Goal: Communication & Community: Ask a question

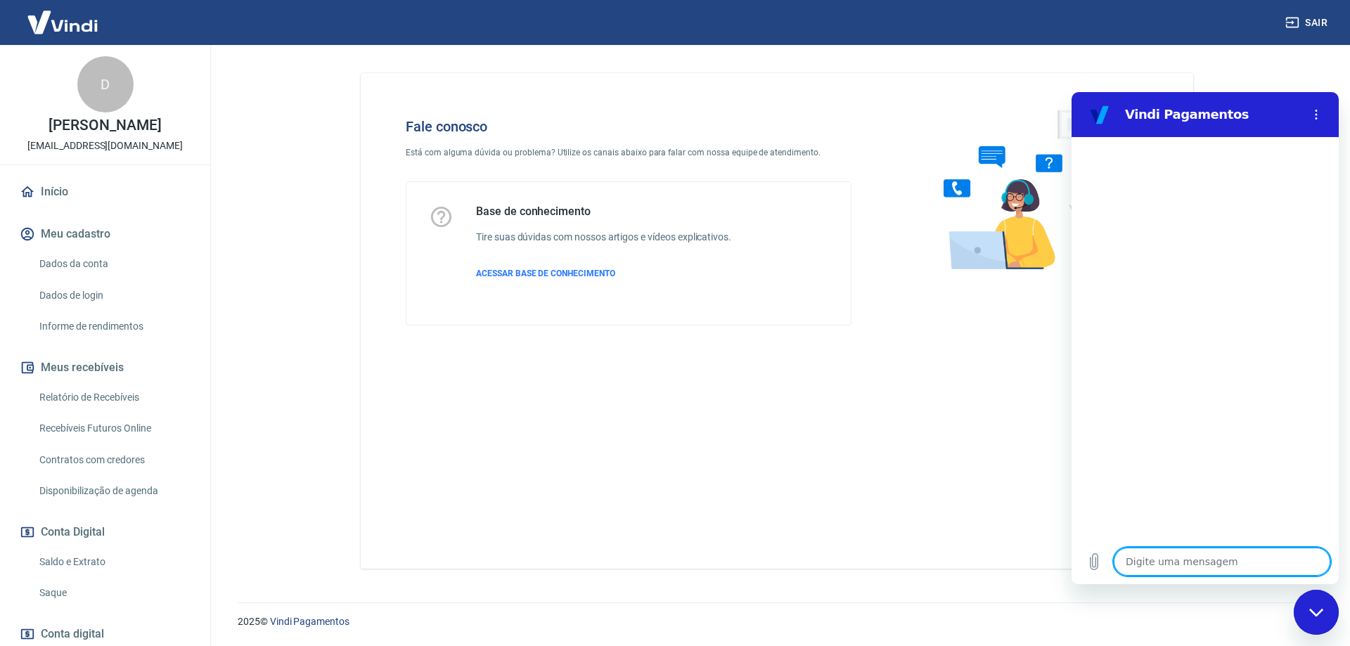
type textarea "O"
type textarea "x"
type textarea "Ol"
type textarea "x"
type textarea "Olá"
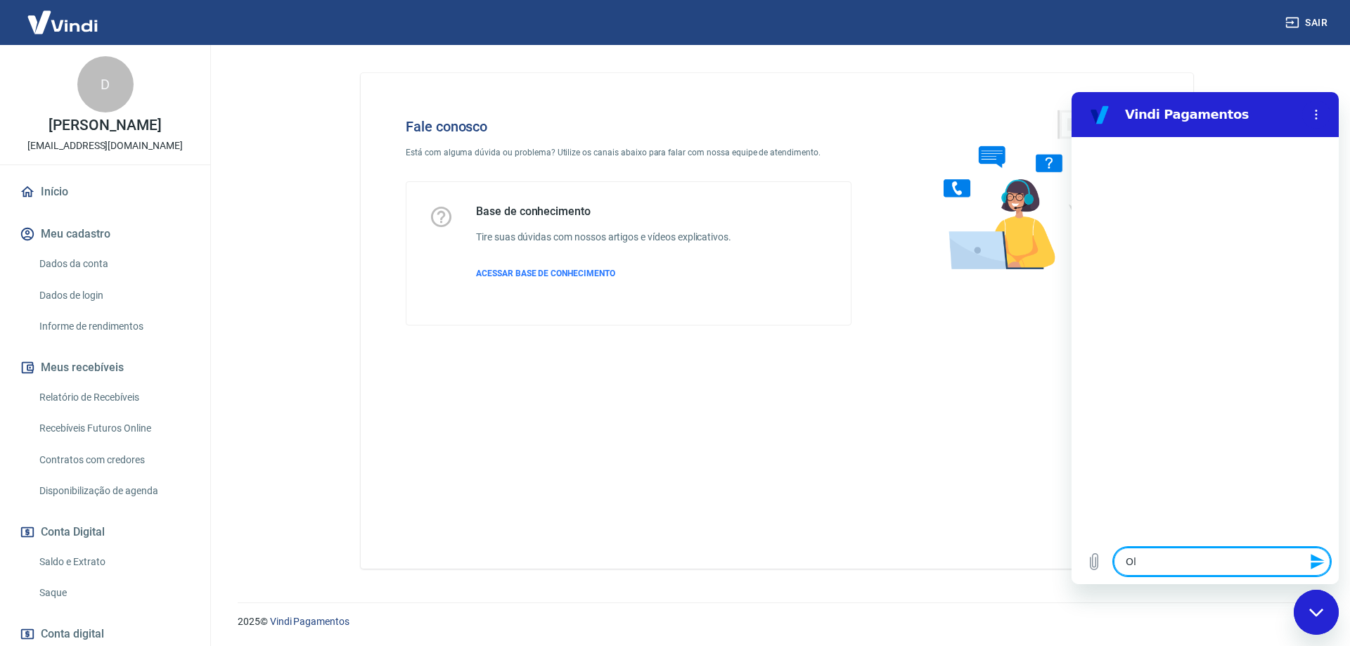
type textarea "x"
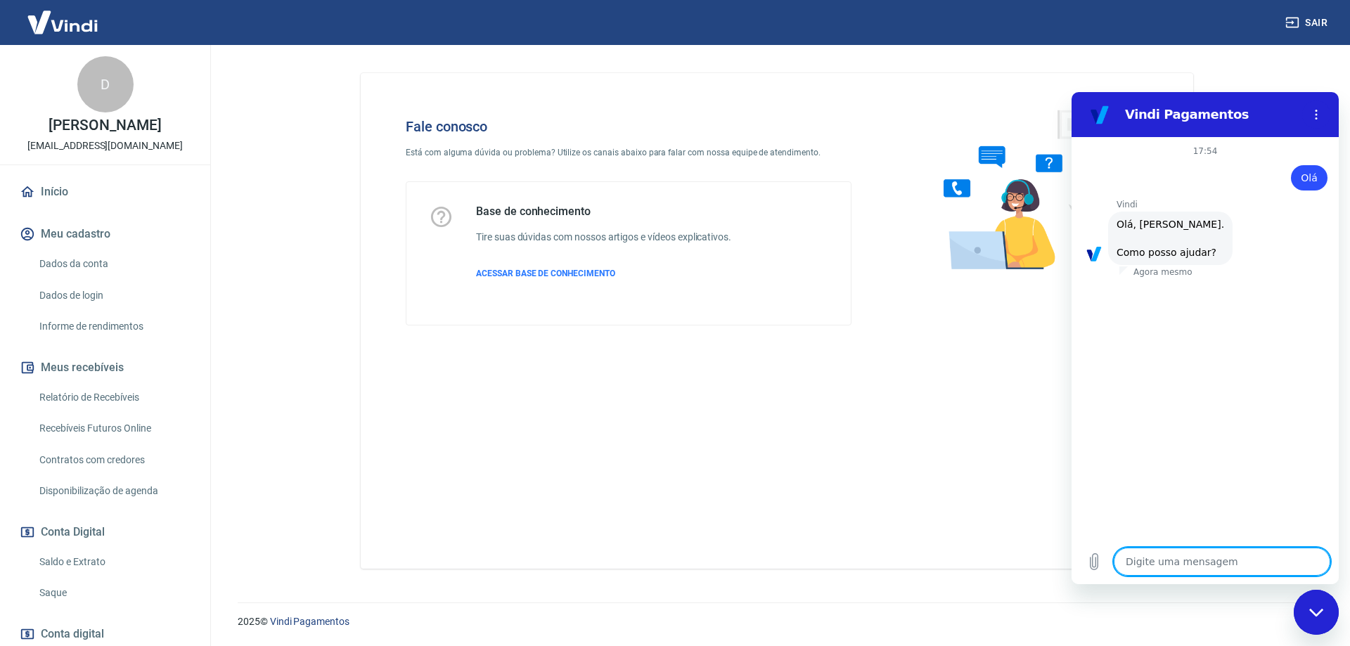
scroll to position [33, 0]
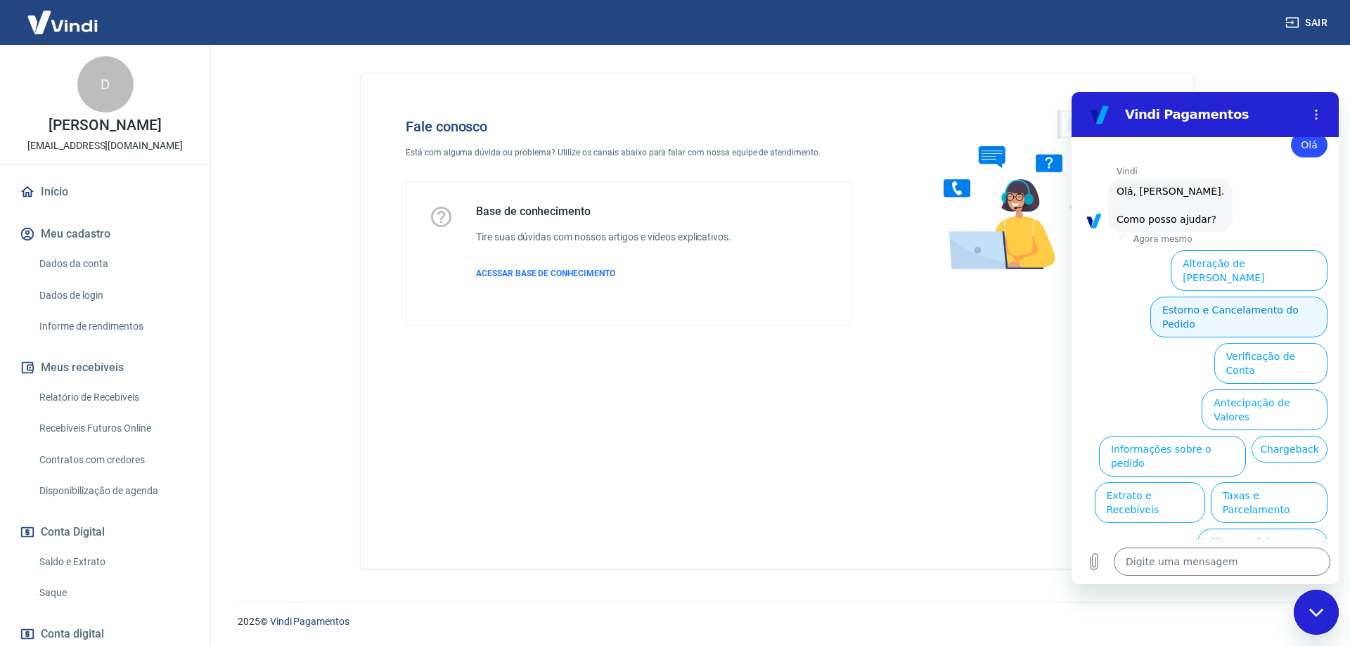
click at [1232, 304] on button "Estorno e Cancelamento do Pedido" at bounding box center [1238, 317] width 177 height 41
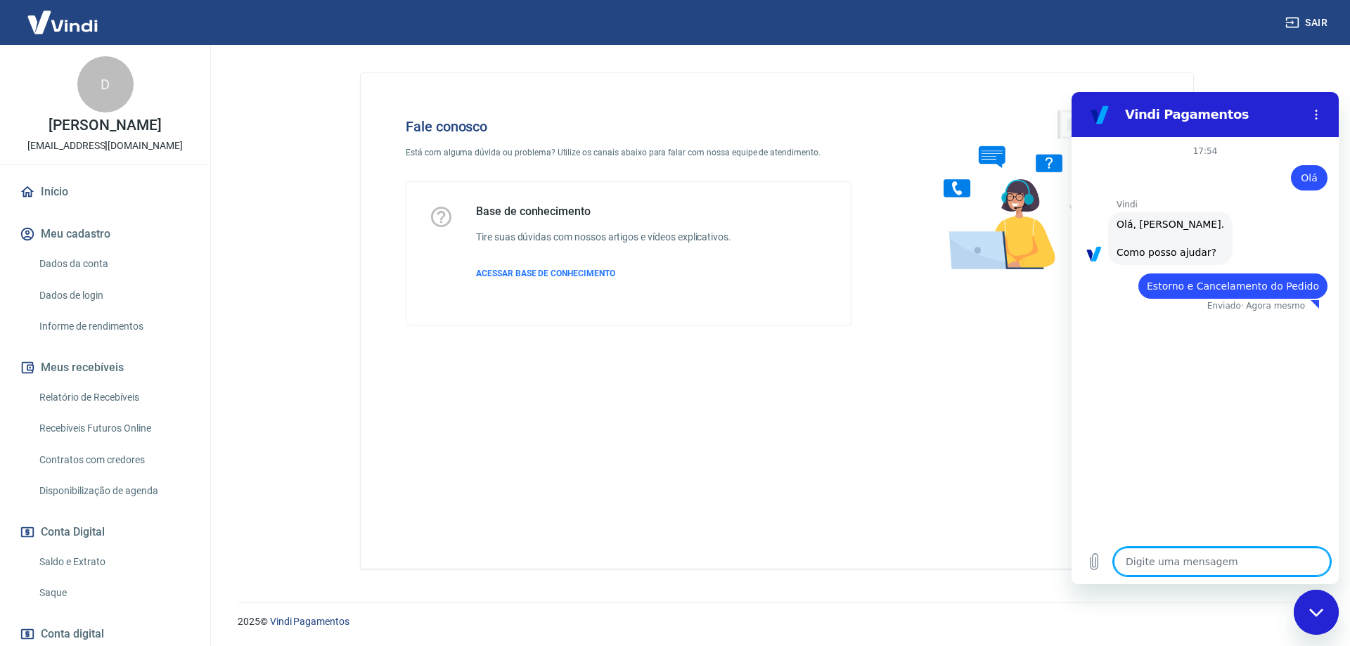
type textarea "x"
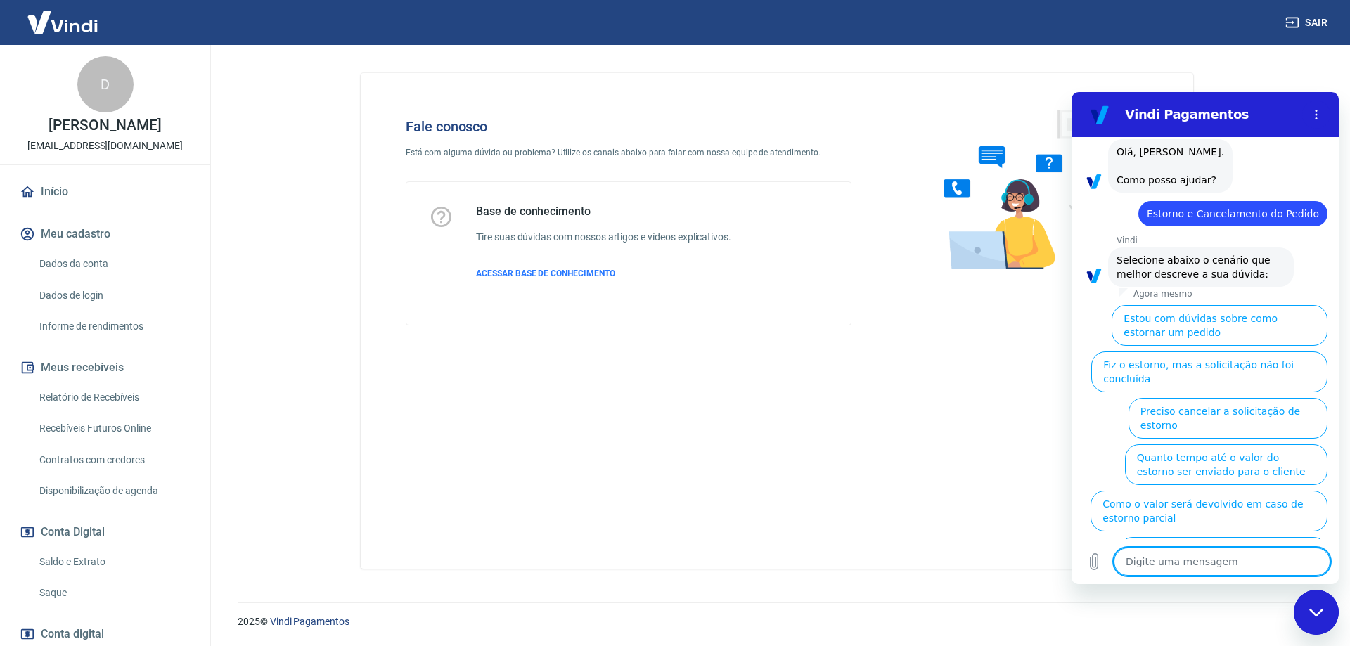
click at [1194, 550] on textarea at bounding box center [1221, 562] width 217 height 28
type textarea "F"
type textarea "x"
type textarea "Fa"
type textarea "x"
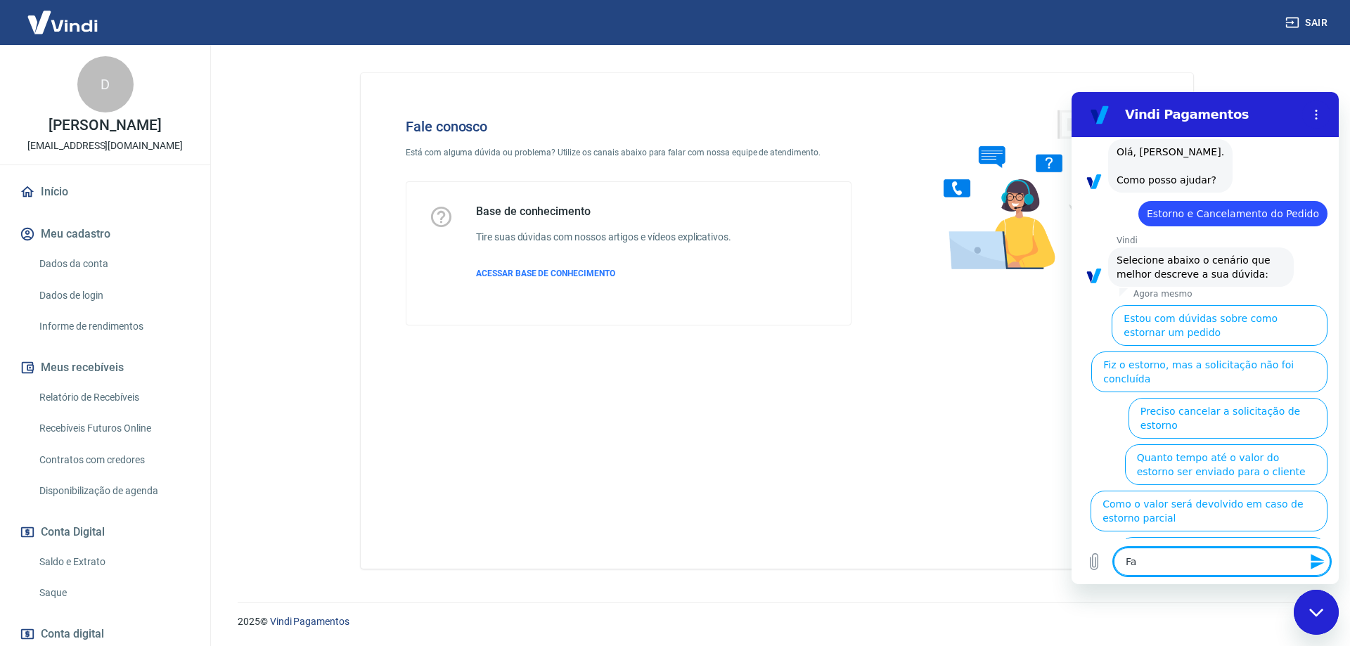
type textarea "Fal"
type textarea "x"
type textarea "Fala"
type textarea "x"
type textarea "Falar"
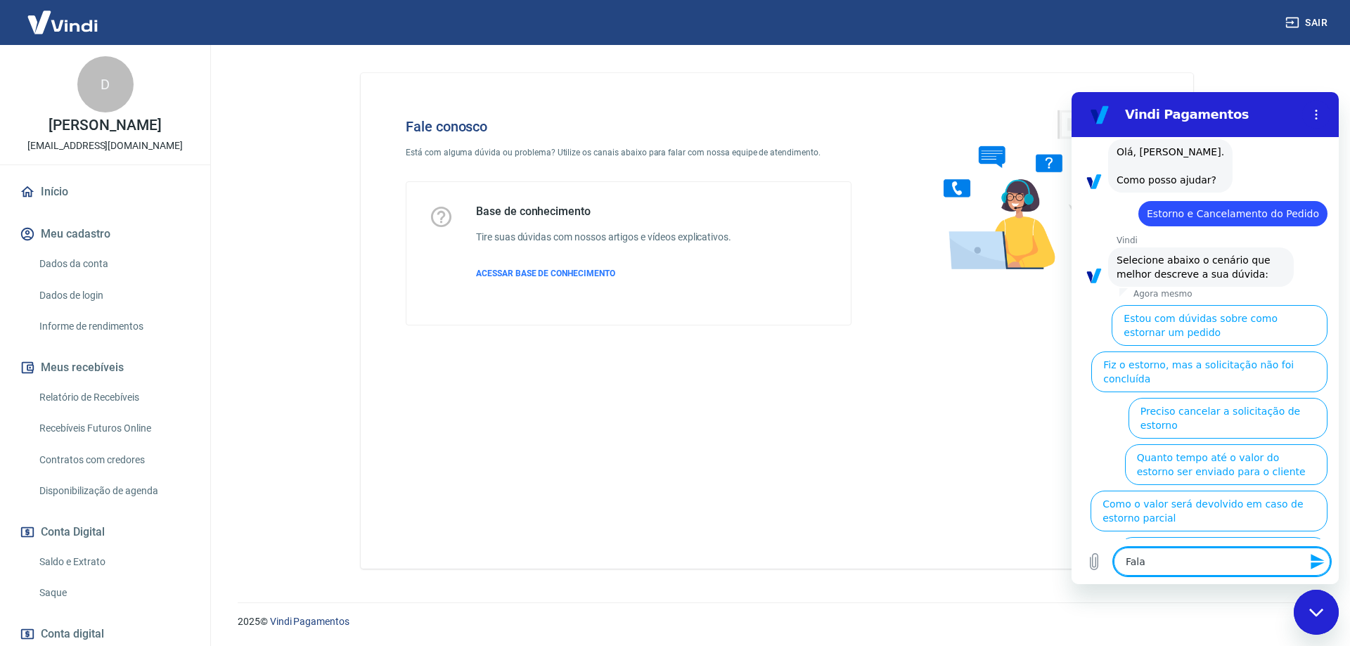
type textarea "x"
type textarea "Falar"
type textarea "x"
type textarea "Falar c"
type textarea "x"
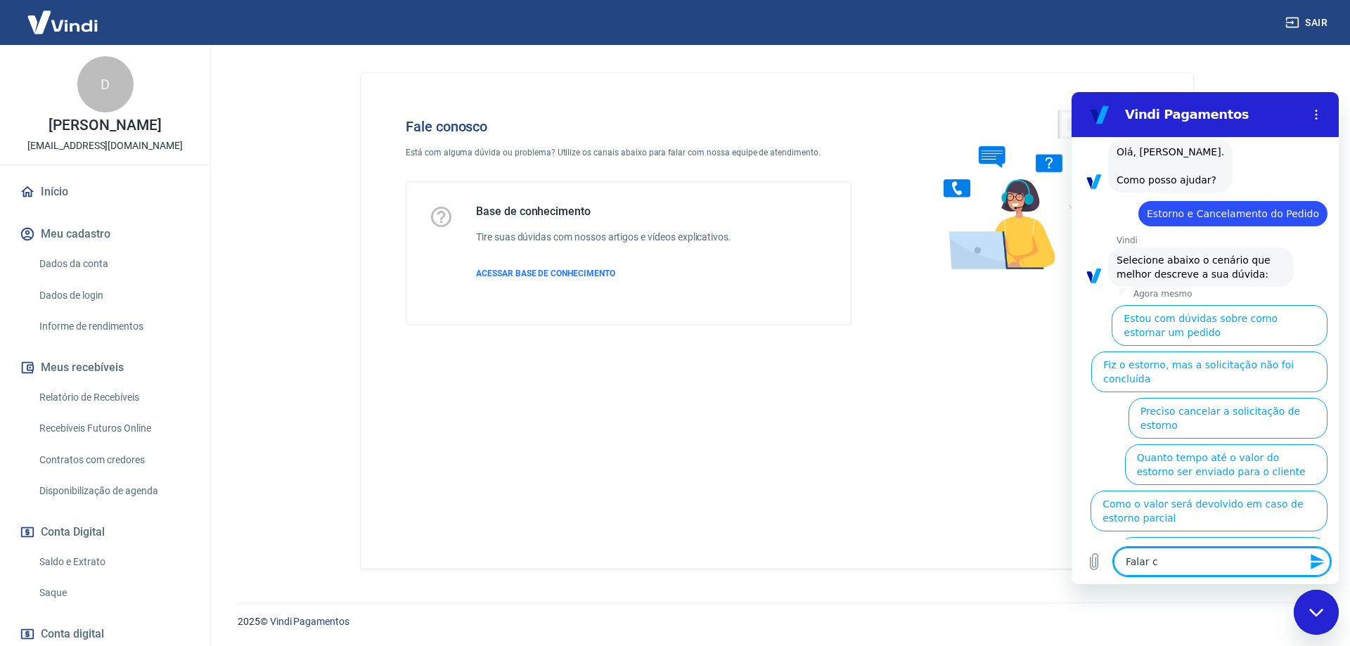
type textarea "Falar co"
type textarea "x"
type textarea "Falar com"
type textarea "x"
type textarea "Falar com"
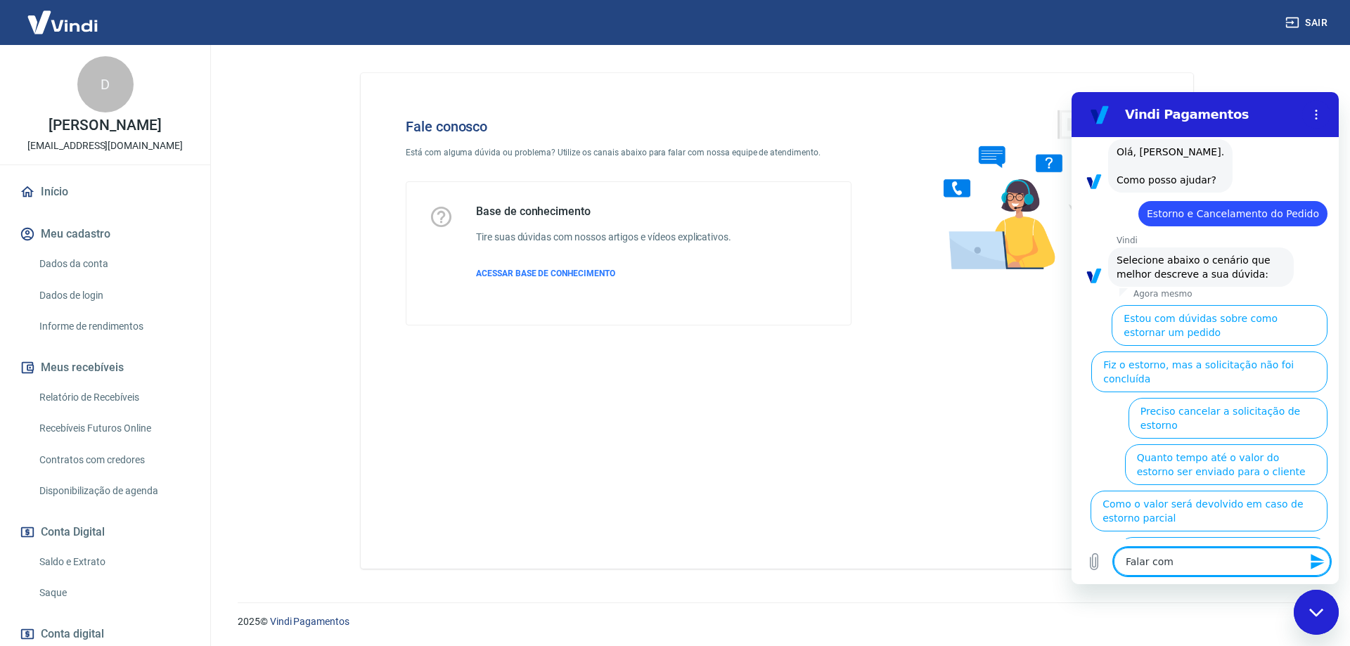
type textarea "x"
type textarea "Falar com a"
type textarea "x"
type textarea "Falar com at"
type textarea "x"
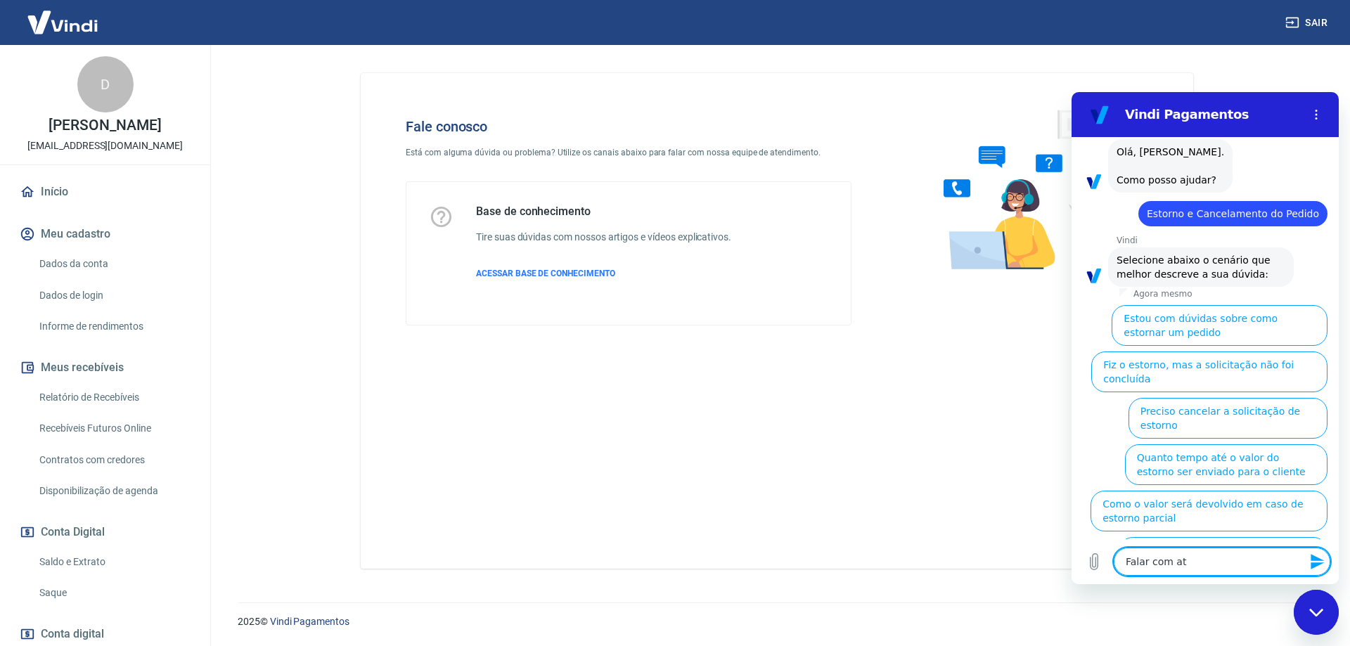
type textarea "Falar com ate"
type textarea "x"
type textarea "Falar com [GEOGRAPHIC_DATA]"
type textarea "x"
type textarea "Falar com atend"
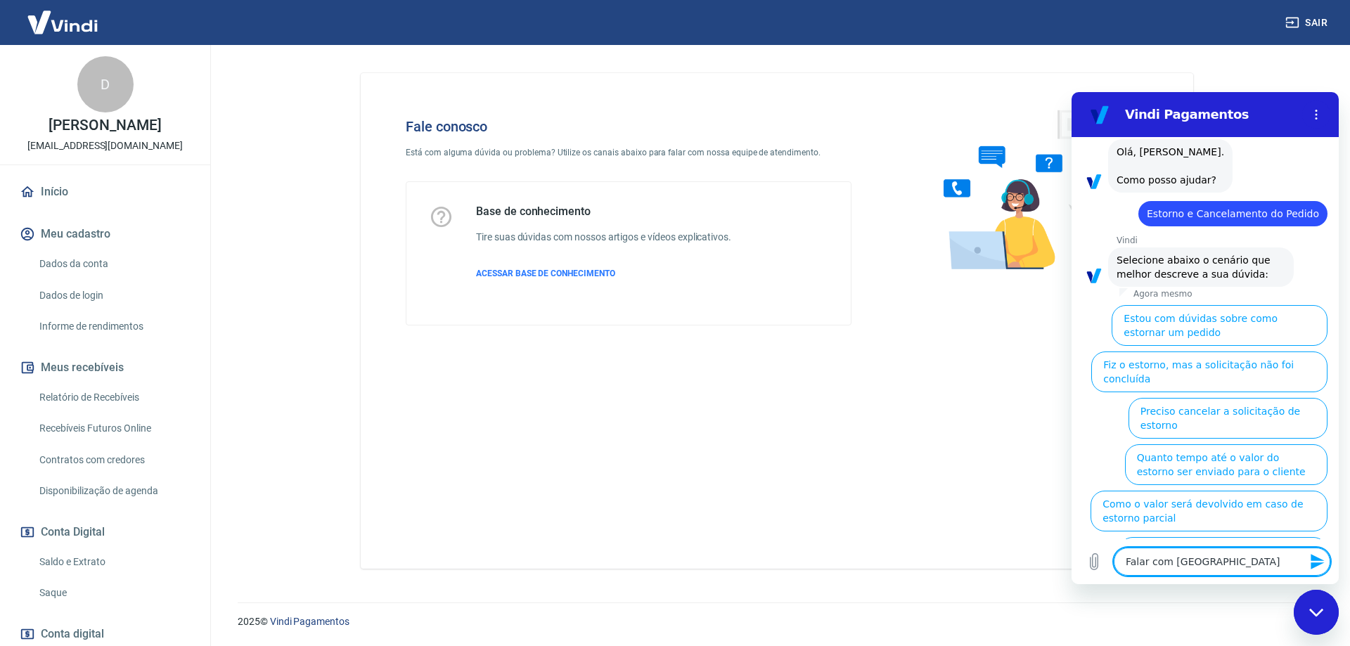
type textarea "x"
type textarea "Falar com atende"
type textarea "x"
type textarea "Falar com atenden"
type textarea "x"
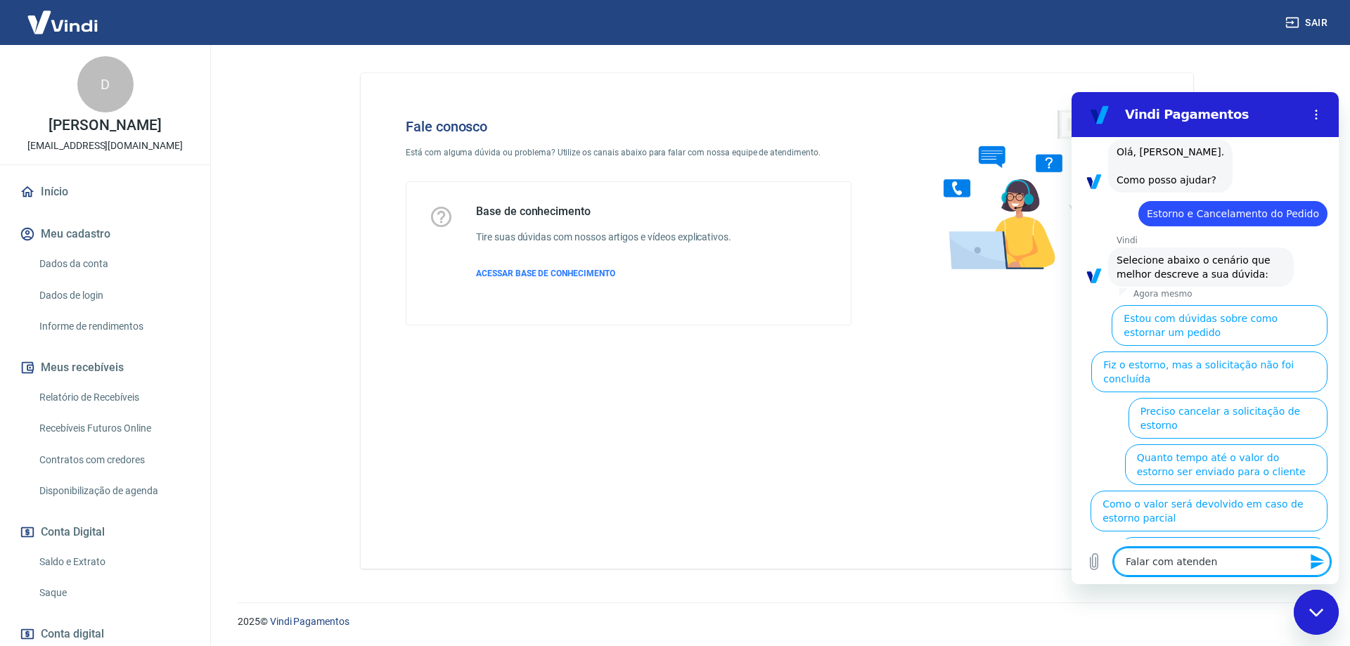
type textarea "Falar com atendent"
type textarea "x"
type textarea "Falar com atendente"
type textarea "x"
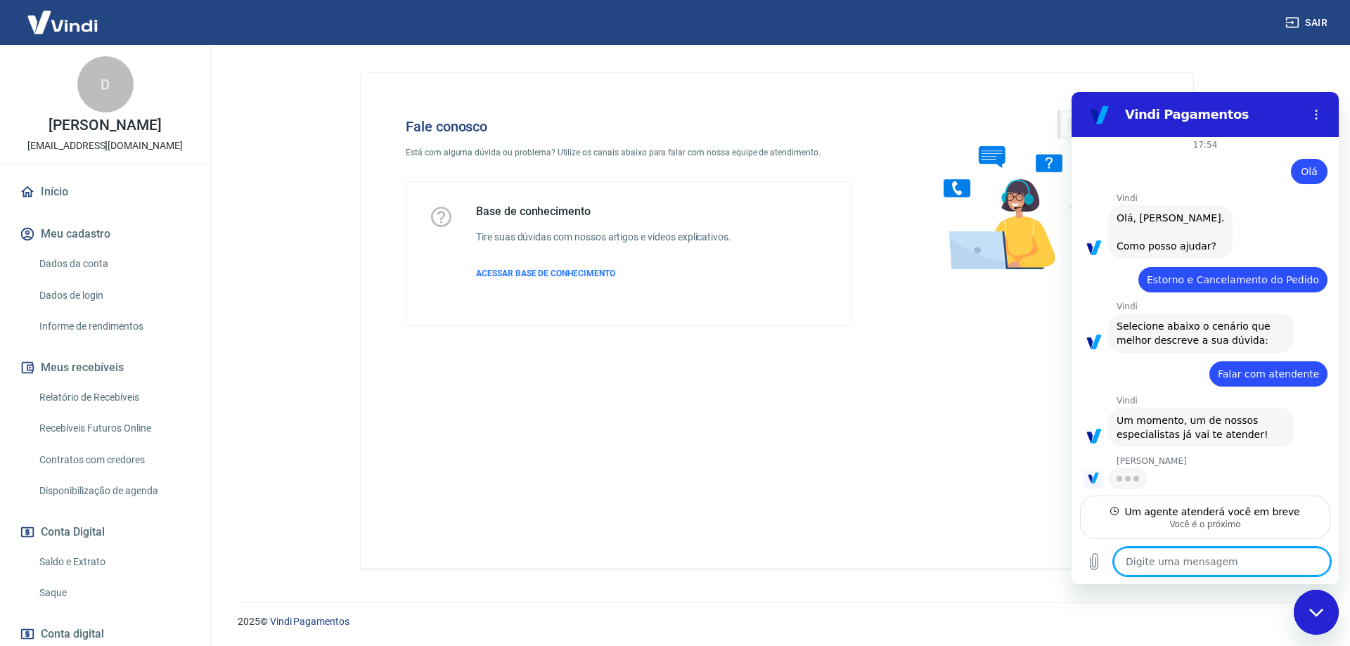
type textarea "x"
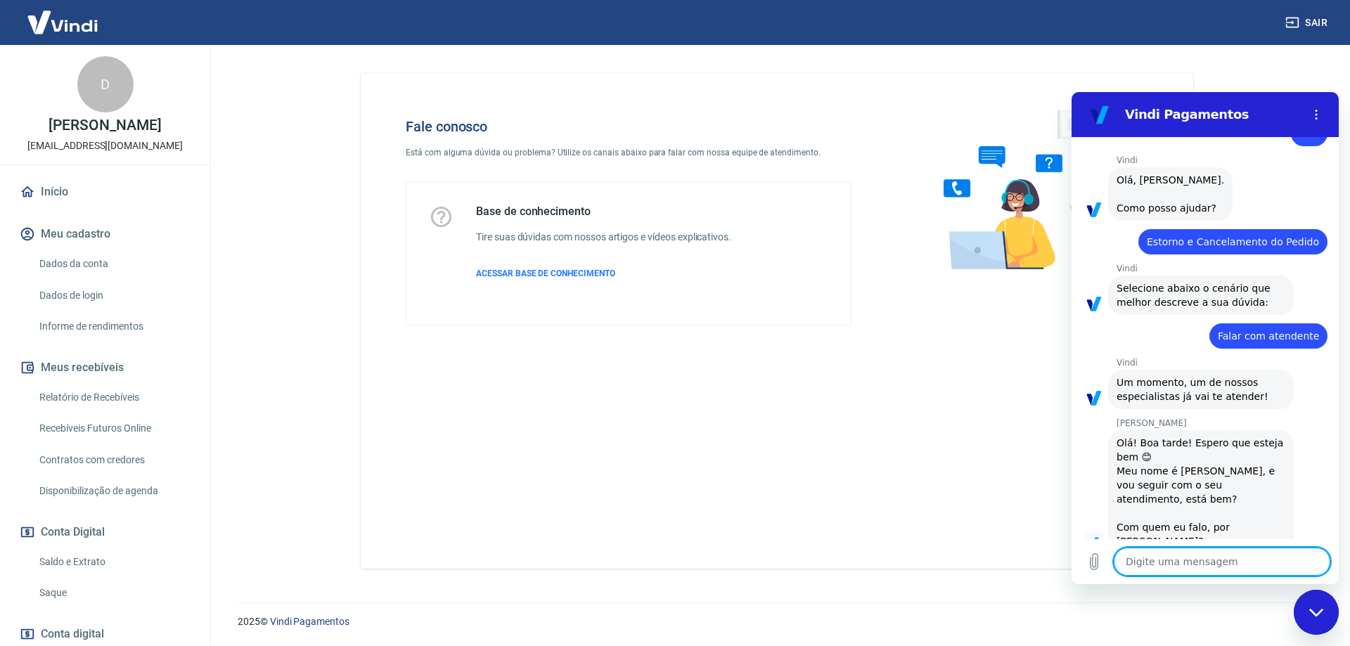
scroll to position [47, 0]
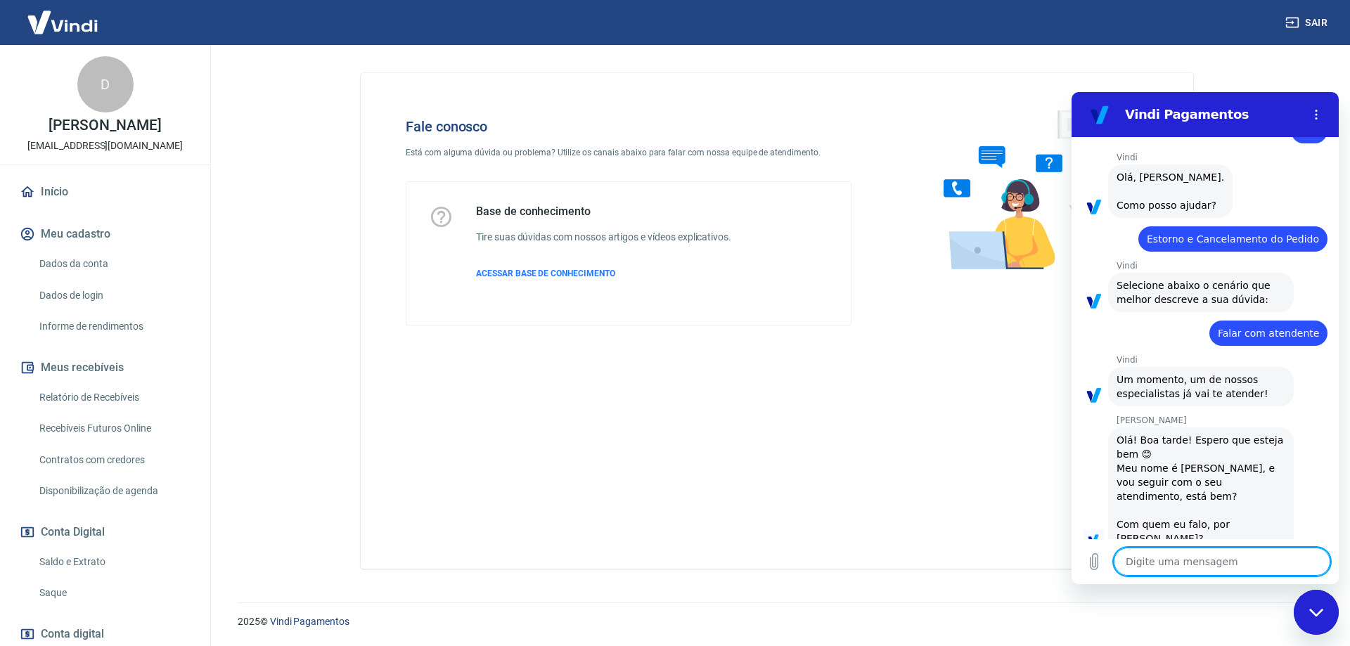
type textarea "O"
type textarea "x"
type textarea "Ol"
type textarea "x"
type textarea "Olá"
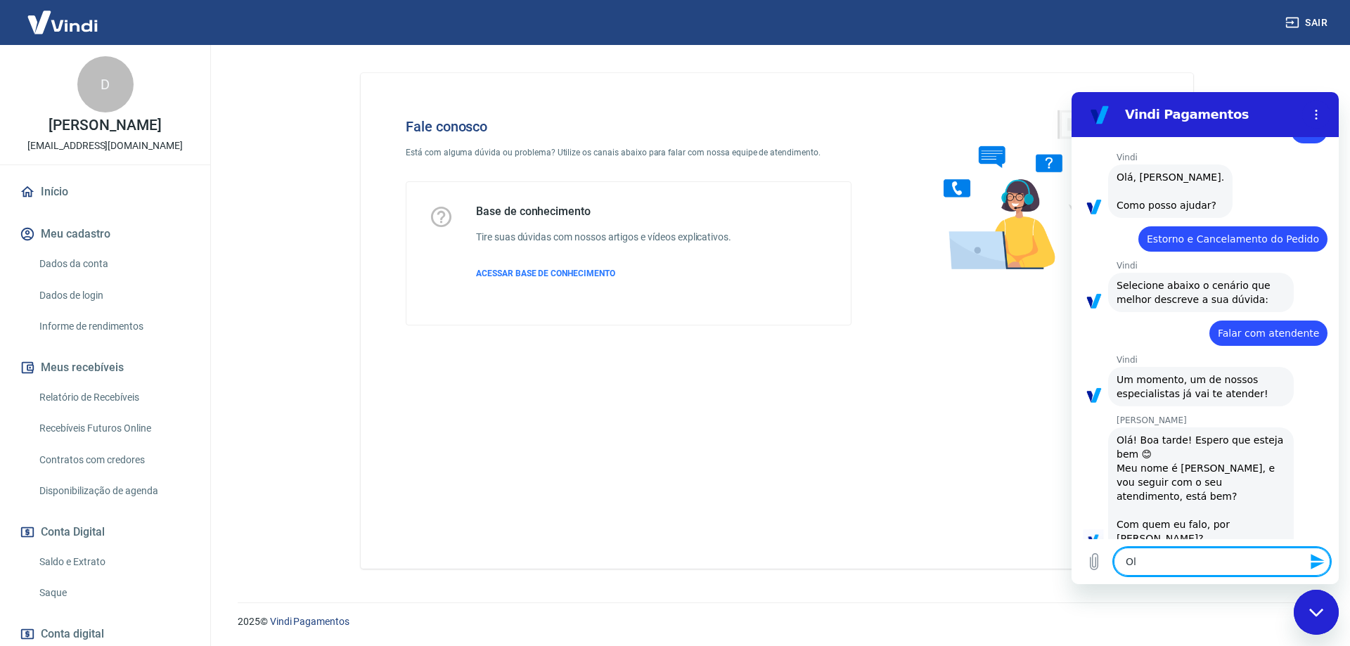
type textarea "x"
type textarea "Olá"
type textarea "x"
type textarea "Olá M"
type textarea "x"
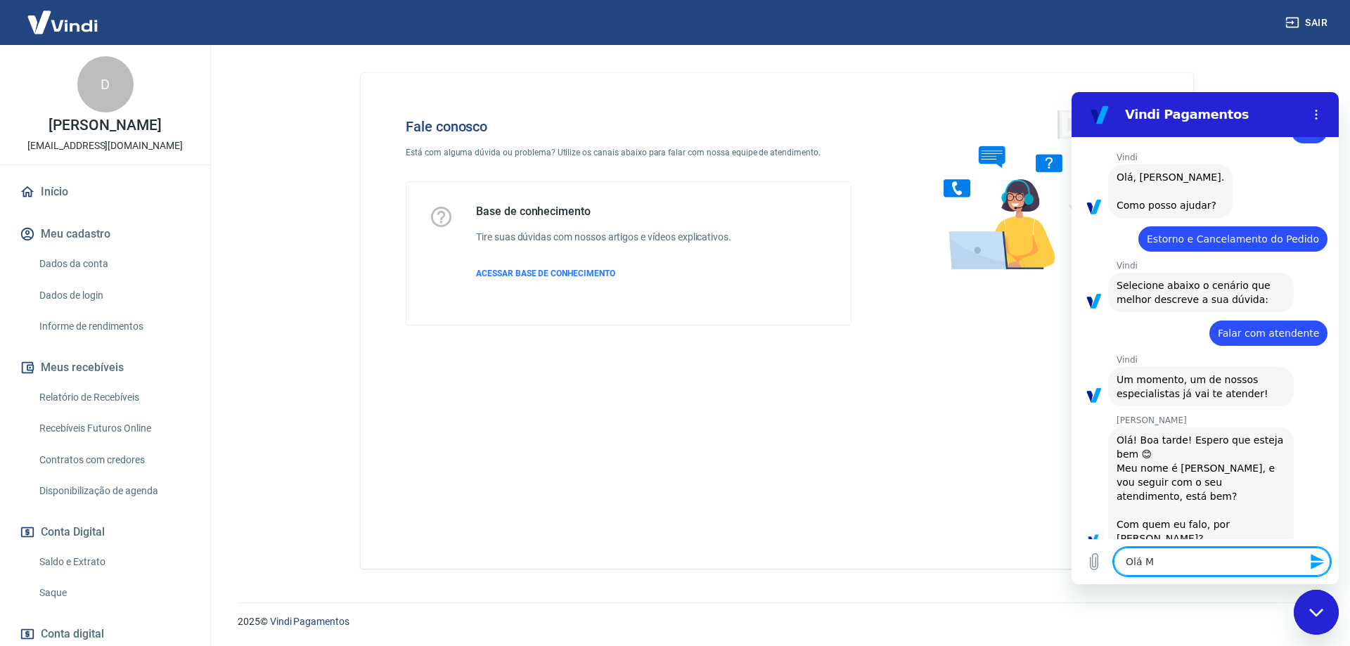
type textarea "Olá Ma"
type textarea "x"
type textarea "Olá Mar"
type textarea "x"
type textarea "[PERSON_NAME]"
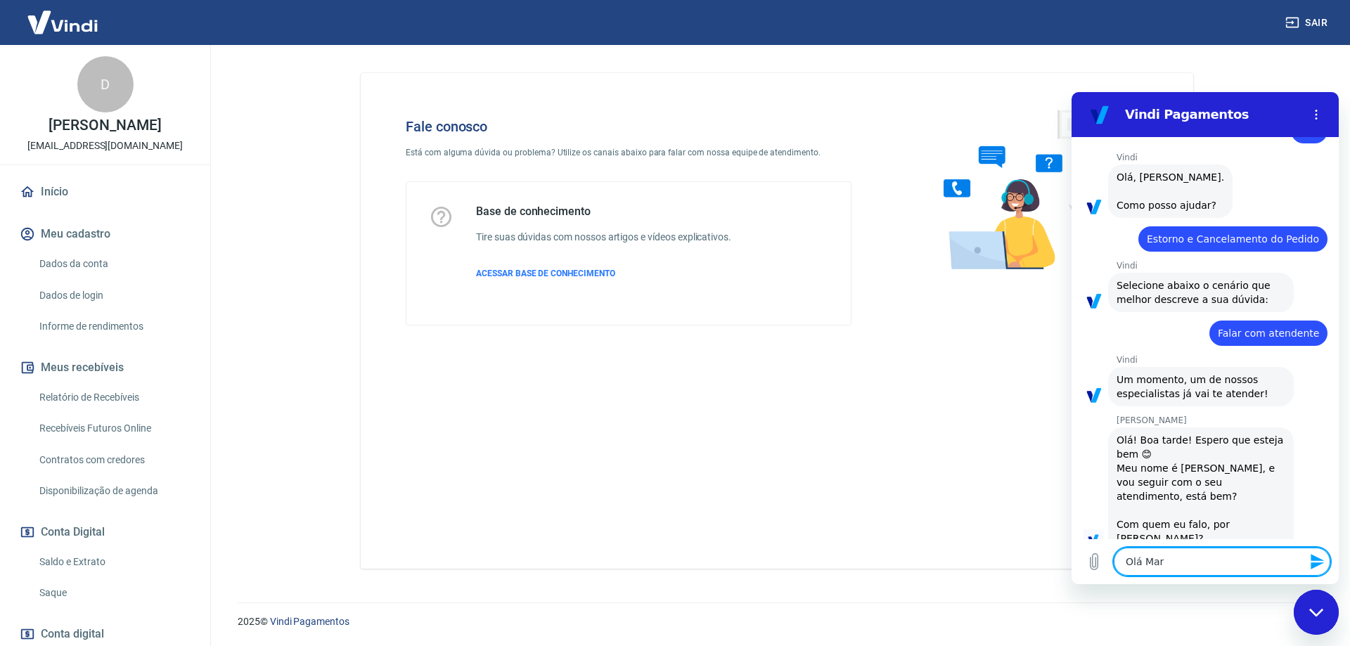
type textarea "x"
type textarea "[PERSON_NAME]"
type textarea "x"
type textarea "[PERSON_NAME]"
type textarea "x"
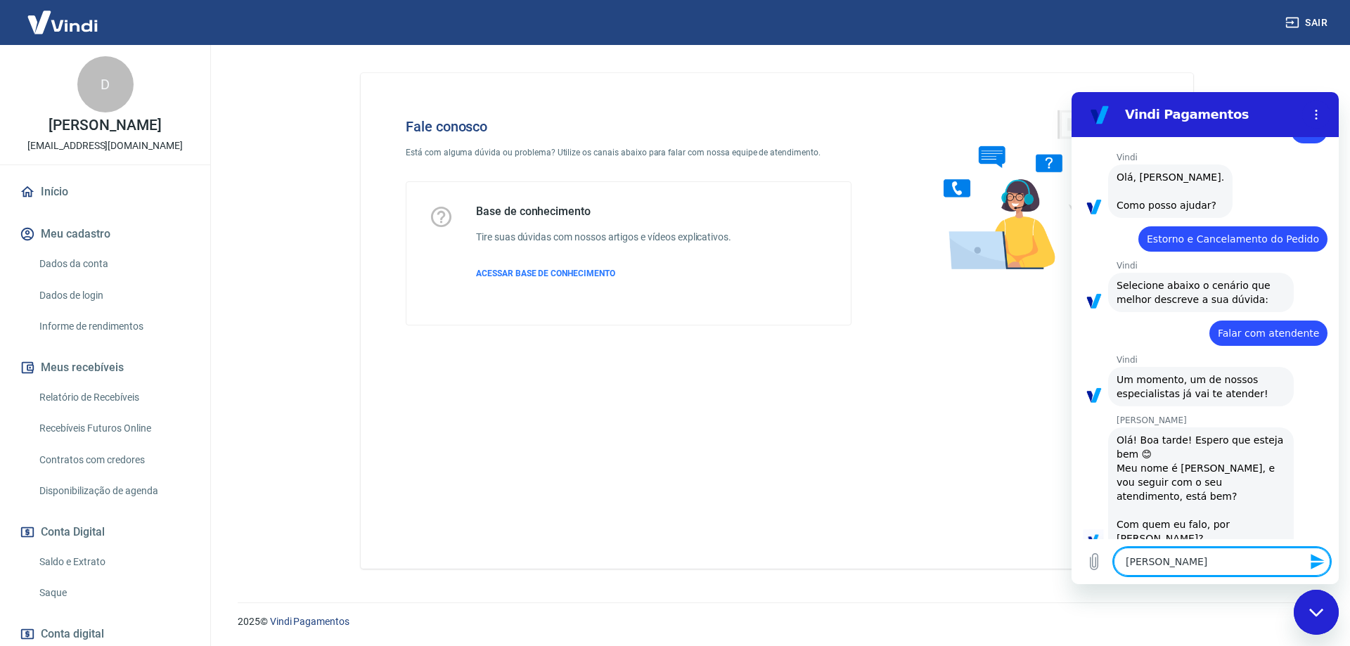
type textarea "[PERSON_NAME]"
type textarea "x"
type textarea "[PERSON_NAME],"
type textarea "x"
type textarea "[PERSON_NAME],"
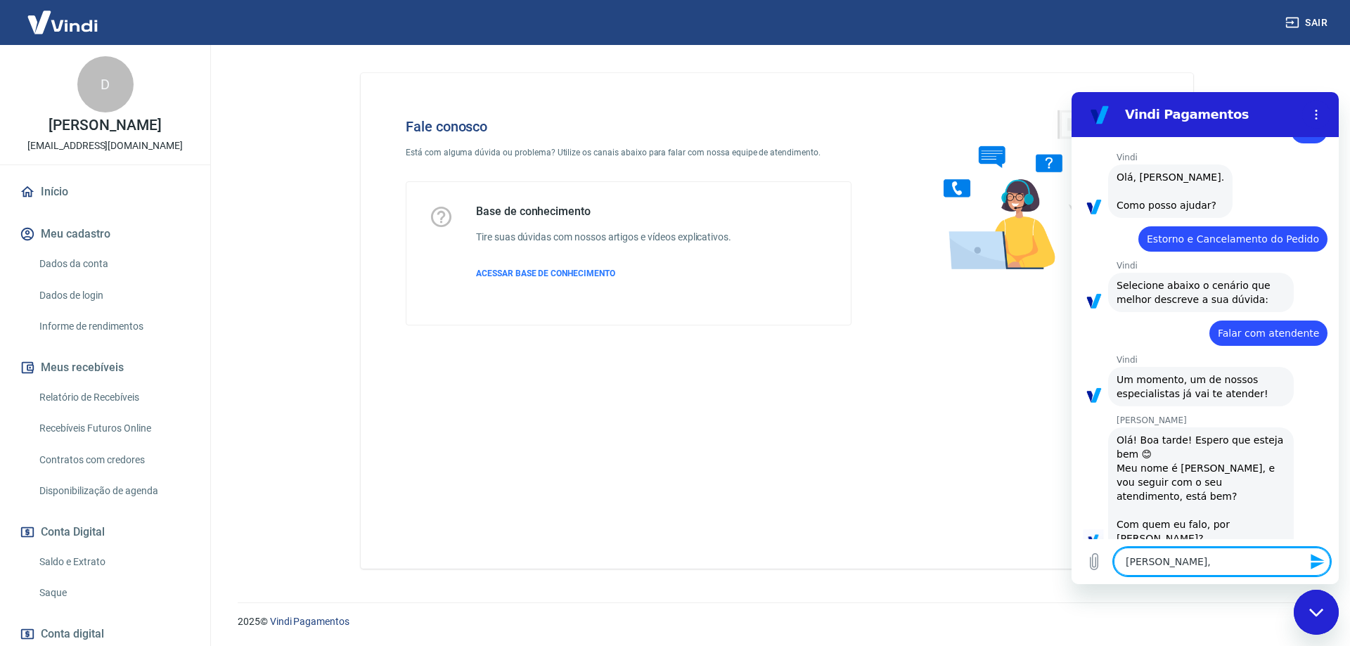
type textarea "x"
type textarea "[PERSON_NAME], c"
type textarea "x"
type textarea "[PERSON_NAME], co"
type textarea "x"
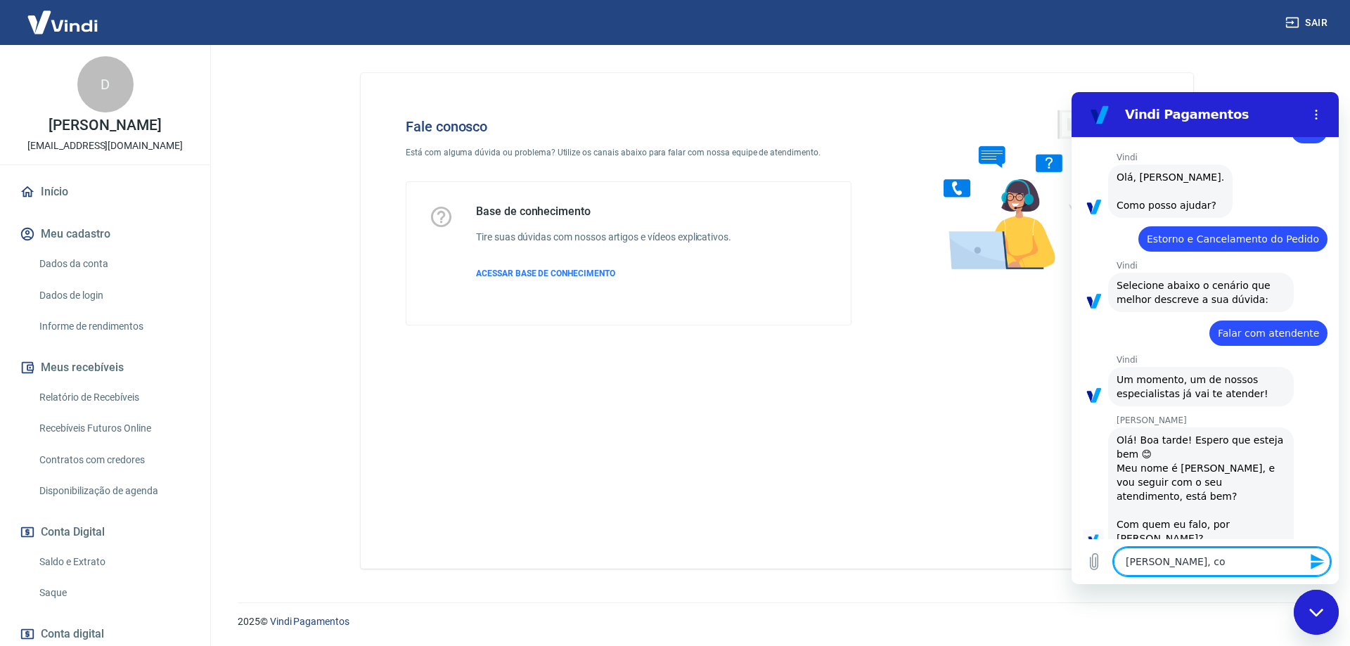
type textarea "[PERSON_NAME], com"
type textarea "x"
type textarea "[PERSON_NAME], como"
type textarea "x"
type textarea "[PERSON_NAME], como"
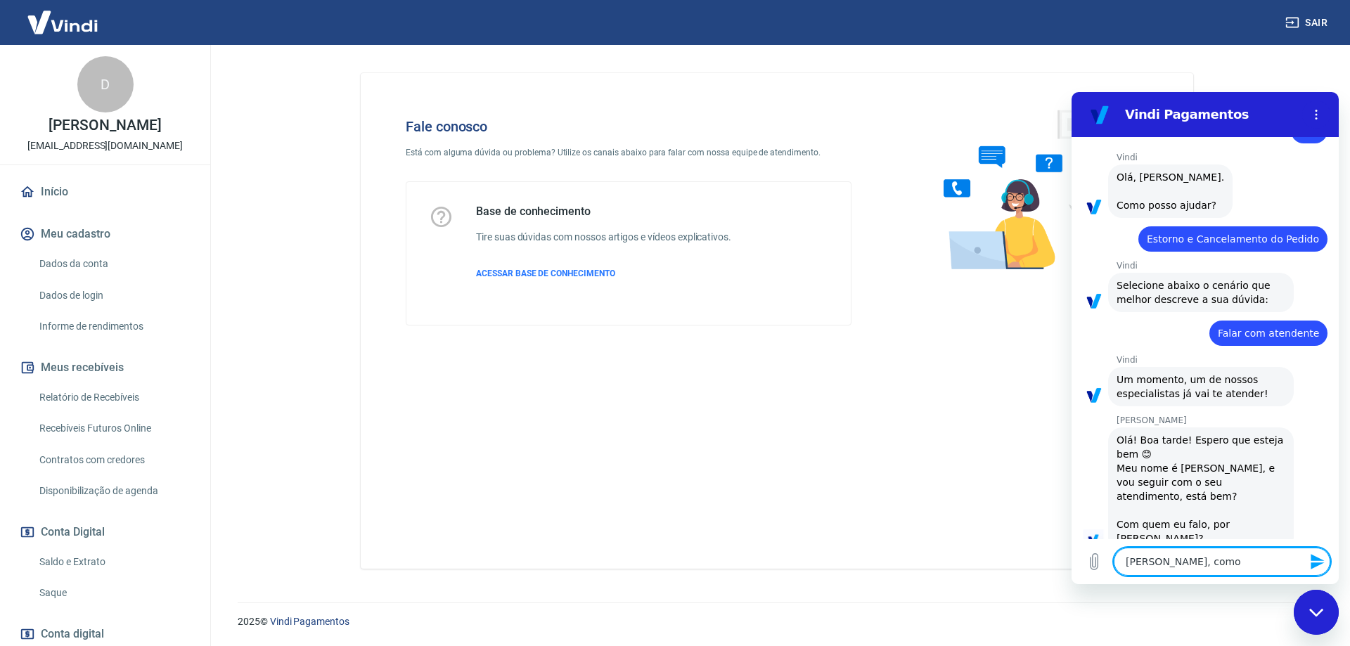
type textarea "x"
type textarea "[PERSON_NAME], como v"
type textarea "x"
type textarea "[PERSON_NAME], como va"
type textarea "x"
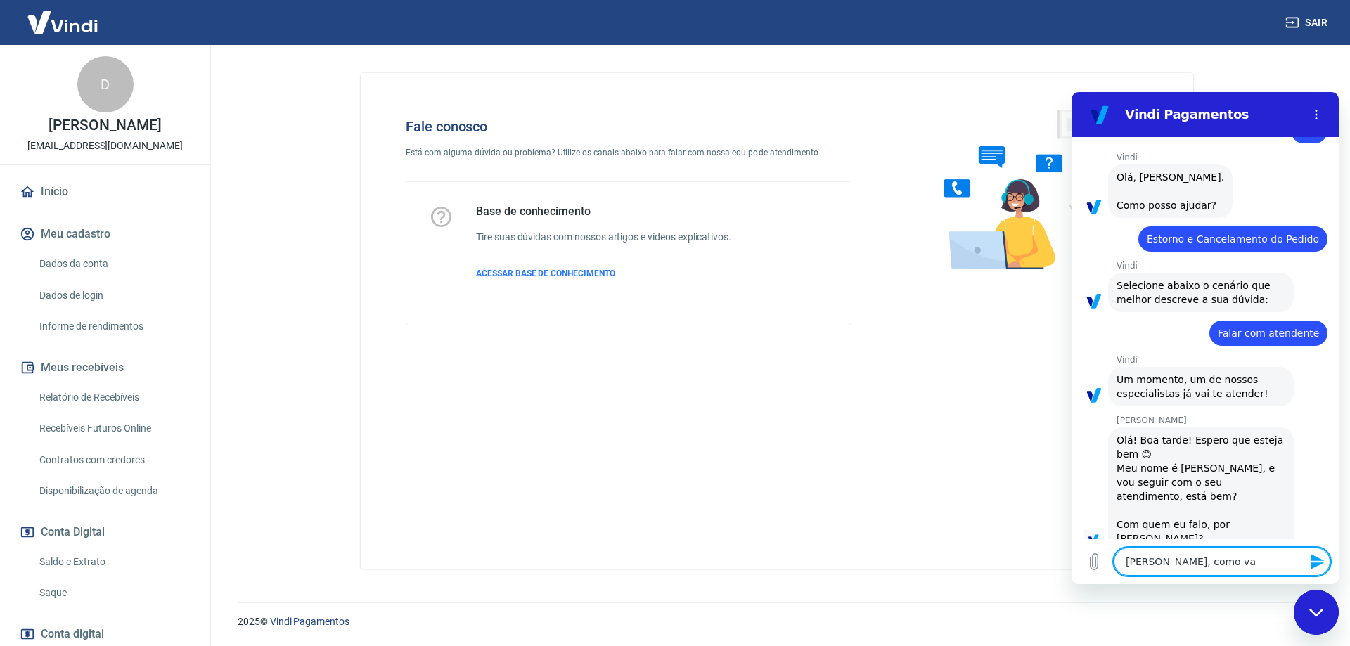
type textarea "[PERSON_NAME], como vai"
type textarea "x"
type textarea "[PERSON_NAME], como vai?"
type textarea "x"
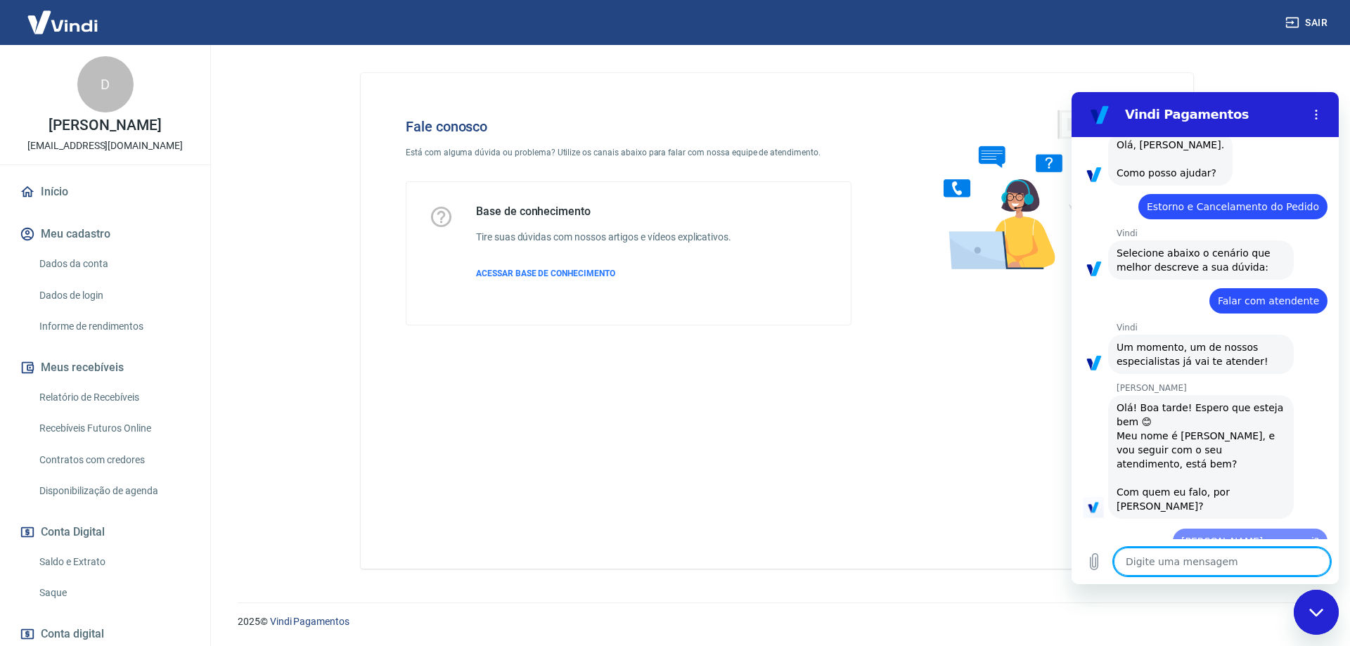
type textarea "x"
type textarea "m"
type textarea "x"
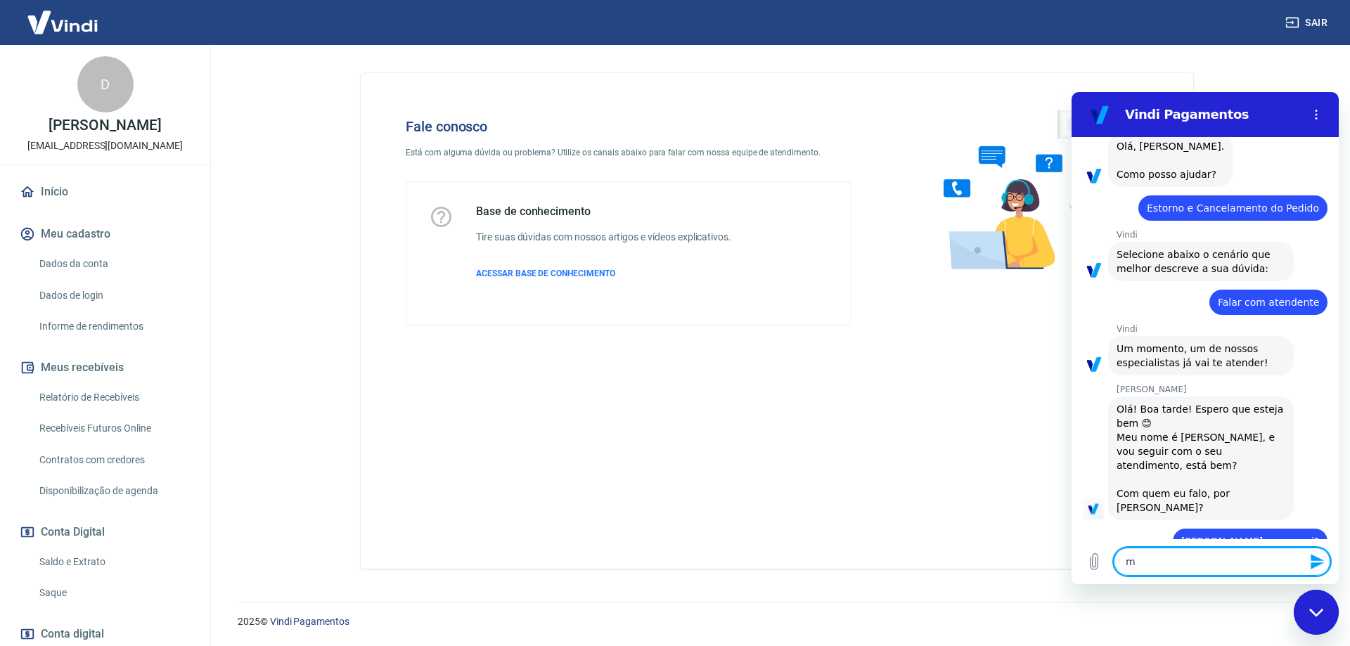
type textarea "me"
type textarea "x"
type textarea "meu"
type textarea "x"
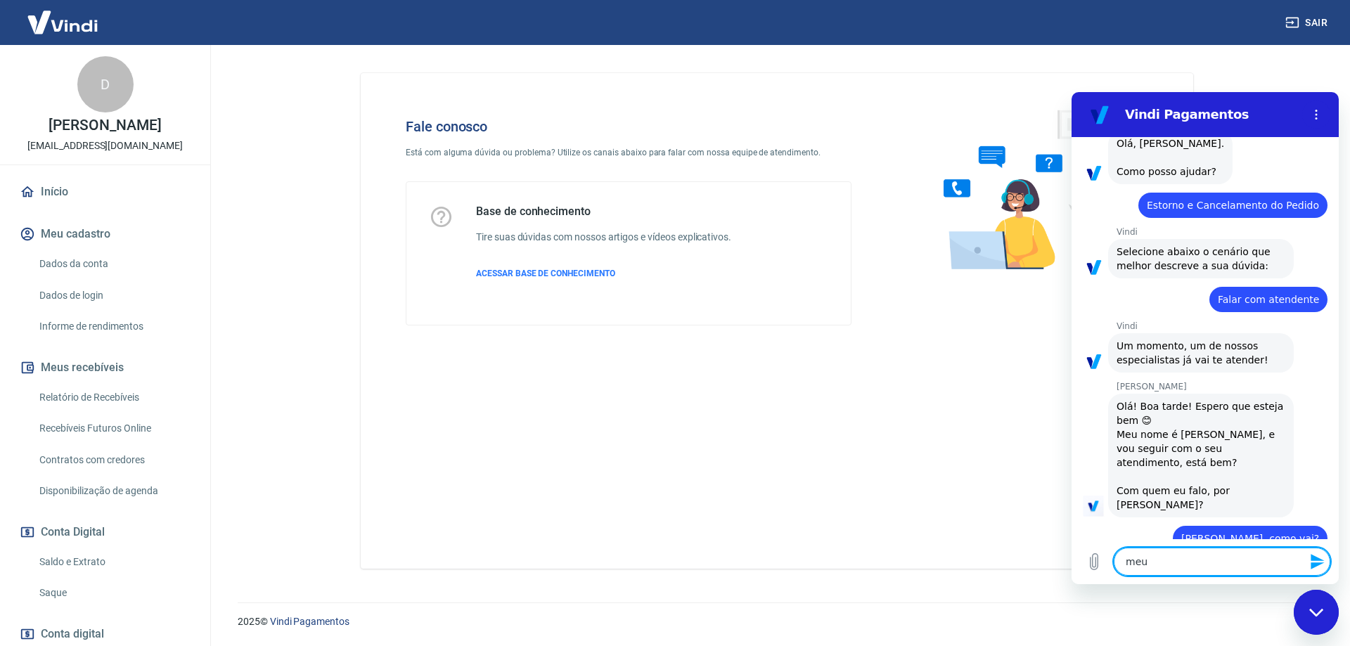
type textarea "meu"
type textarea "x"
type textarea "meu n"
type textarea "x"
type textarea "meu no"
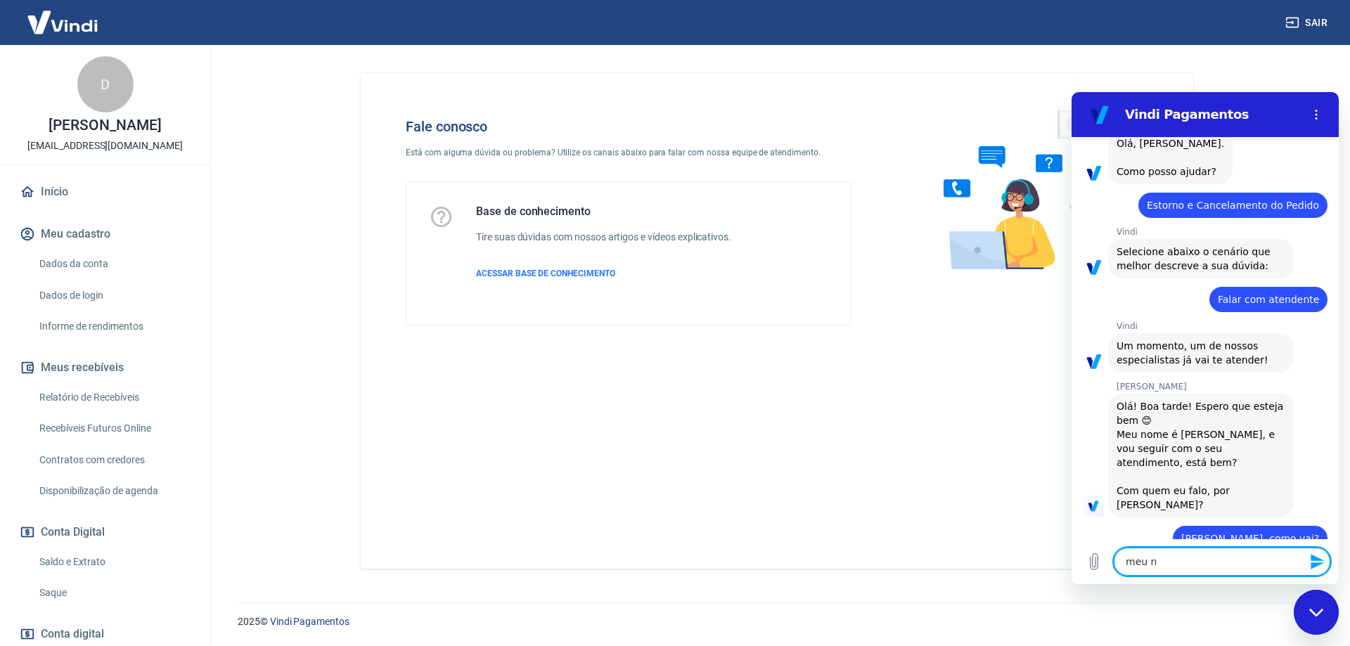
type textarea "x"
type textarea "meu nom"
type textarea "x"
type textarea "meu nome"
type textarea "x"
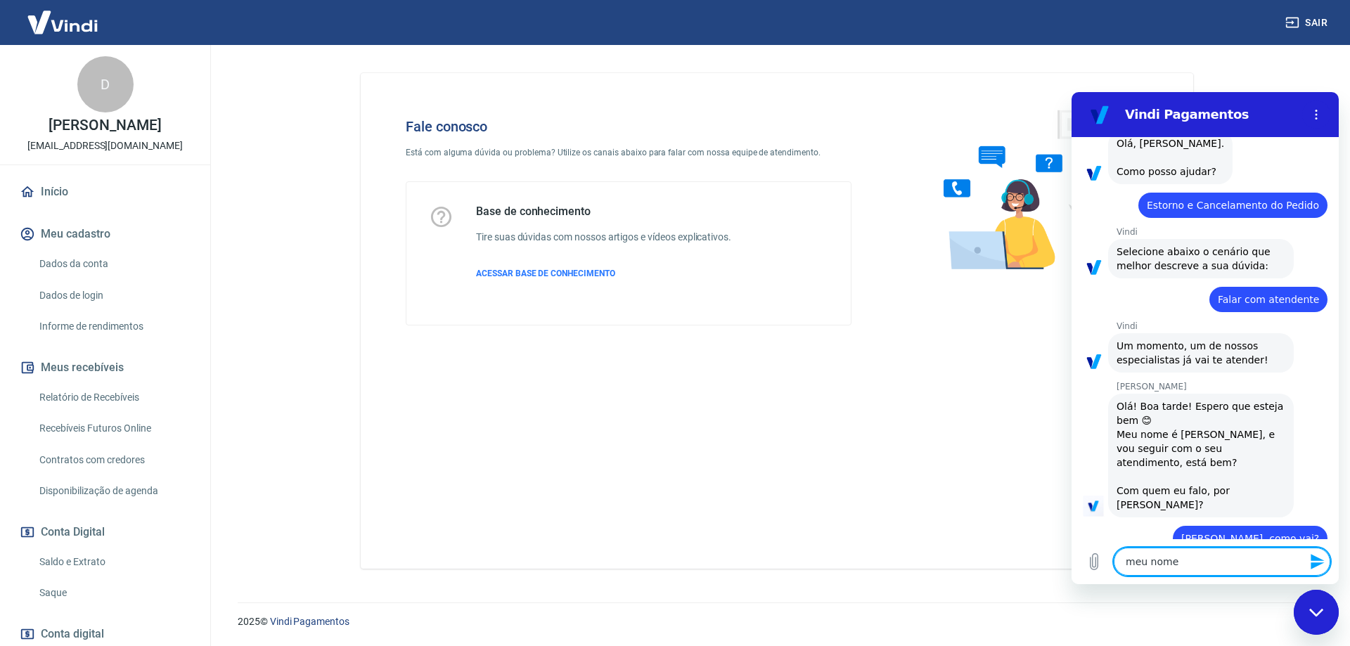
type textarea "meu nome"
type textarea "x"
type textarea "meu nome é"
type textarea "x"
type textarea "meu nome é"
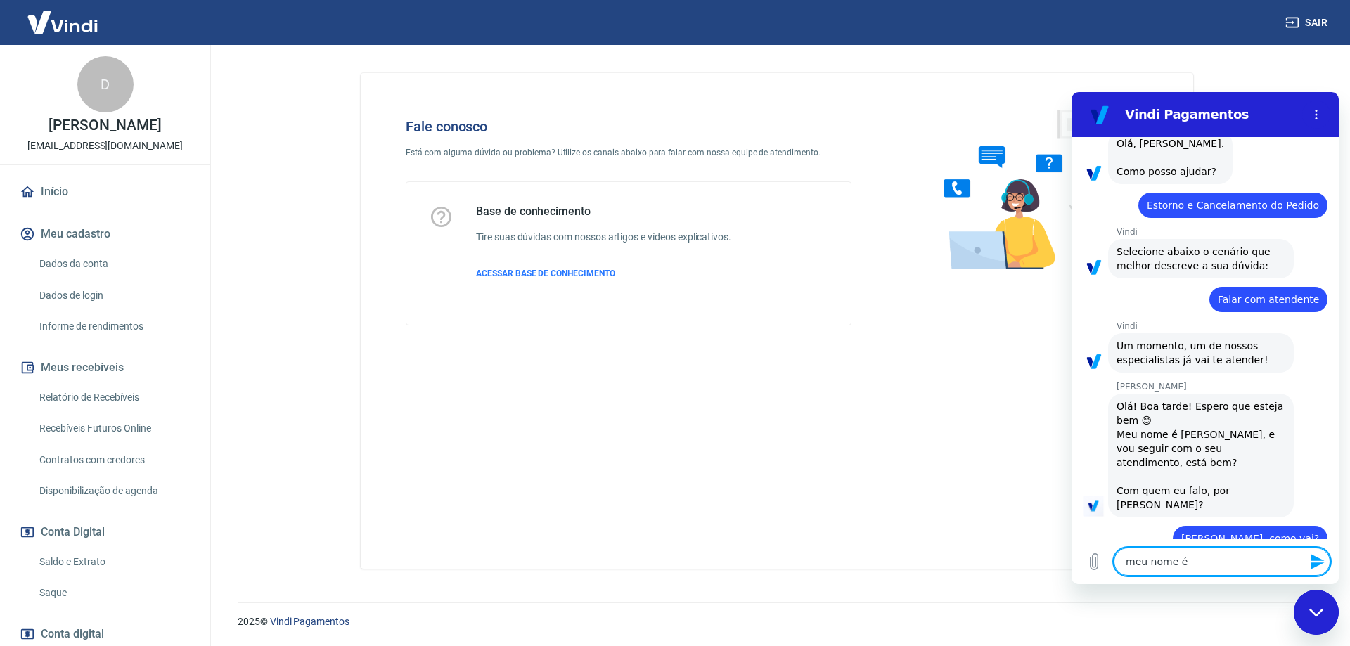
type textarea "x"
type textarea "meu nome é D"
type textarea "x"
type textarea "meu nome é Da"
type textarea "x"
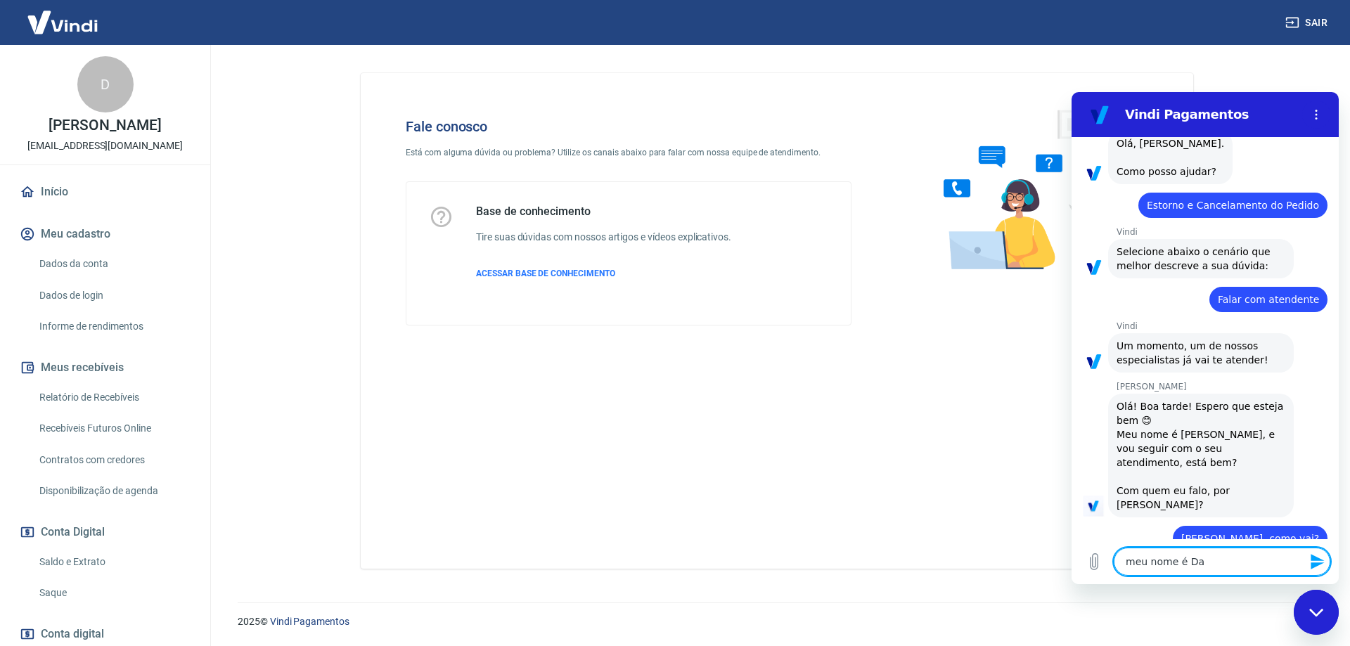
type textarea "meu nome é [PERSON_NAME]"
type textarea "x"
type textarea "meu nome é [PERSON_NAME]"
type textarea "x"
type textarea "meu nome é [PERSON_NAME]"
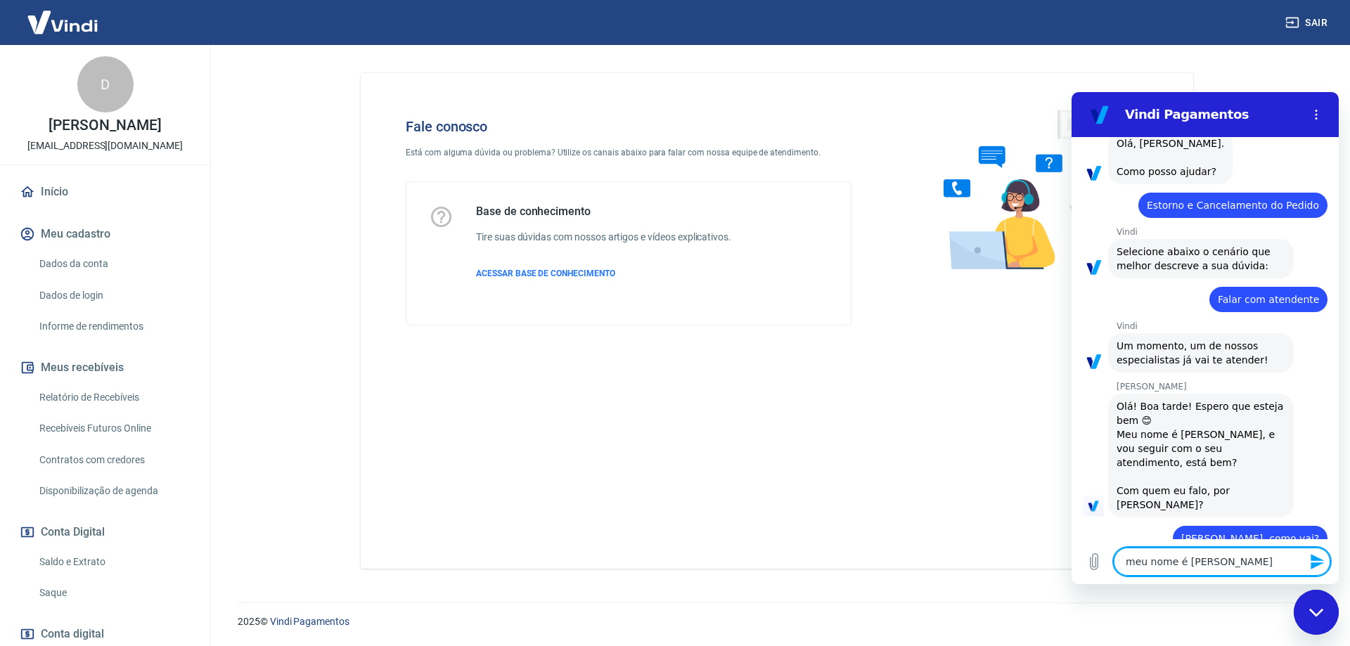
type textarea "x"
type textarea "meu nome é [PERSON_NAME]"
type textarea "x"
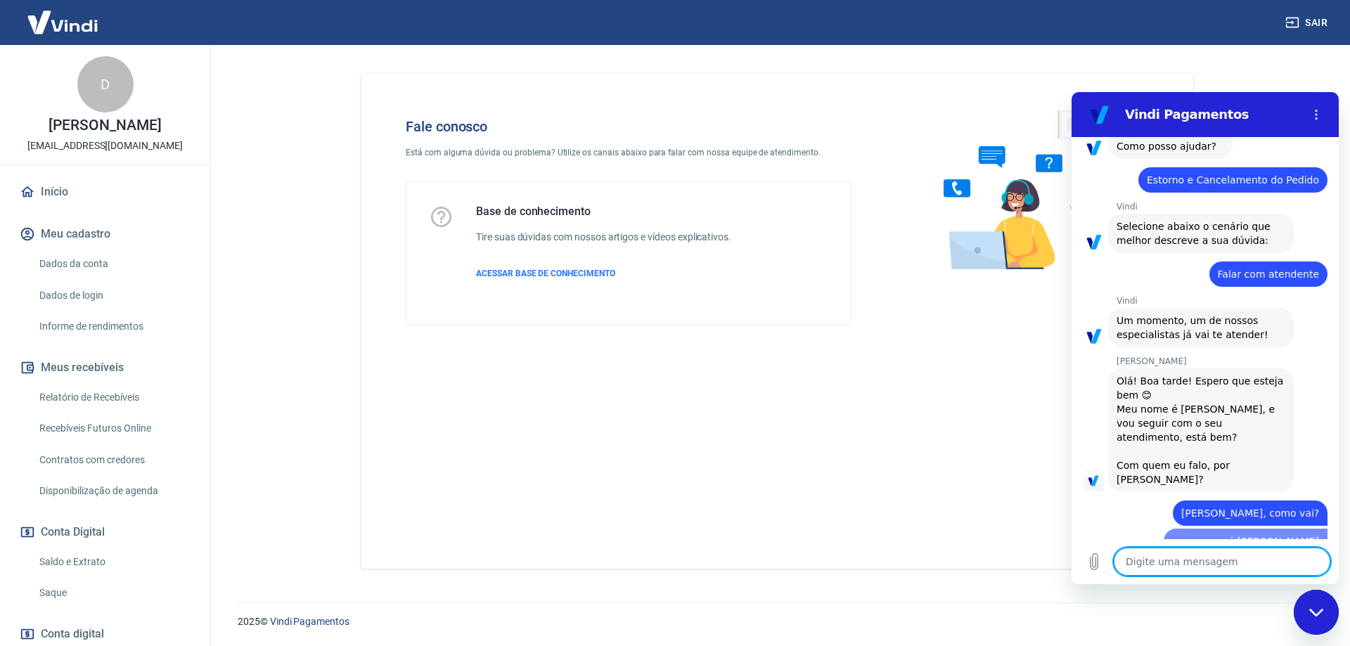
type textarea "x"
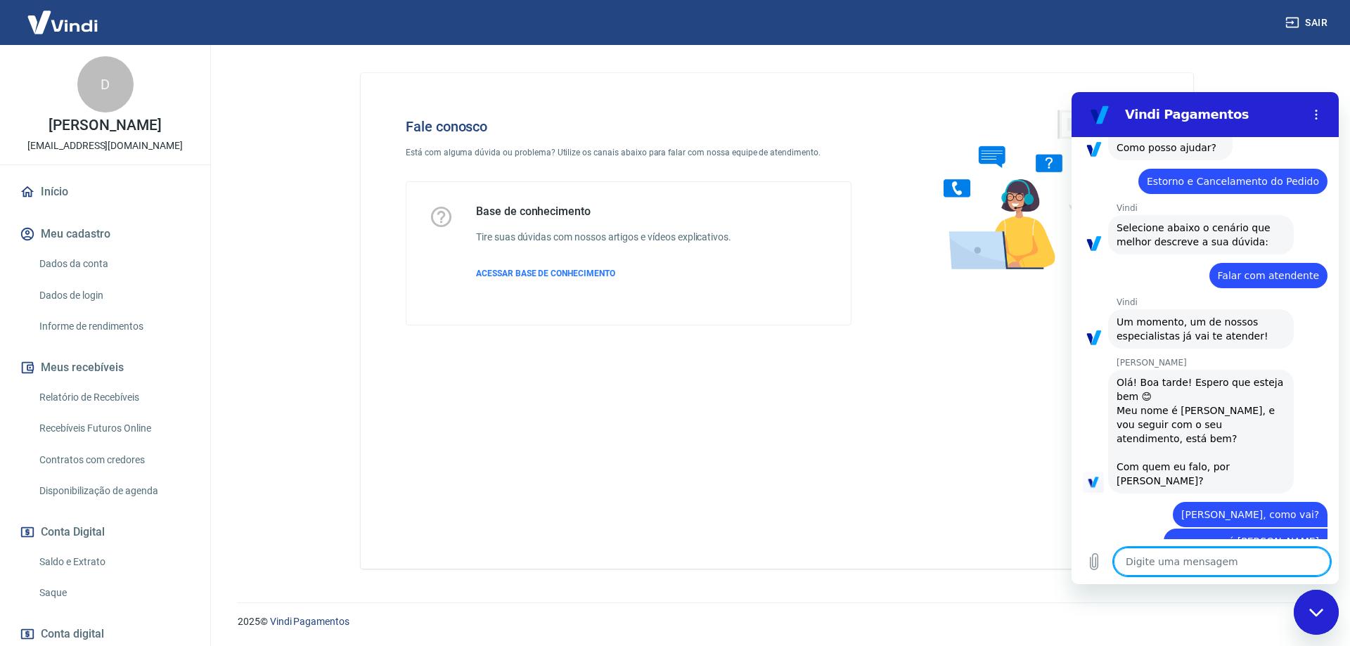
type textarea "M"
type textarea "x"
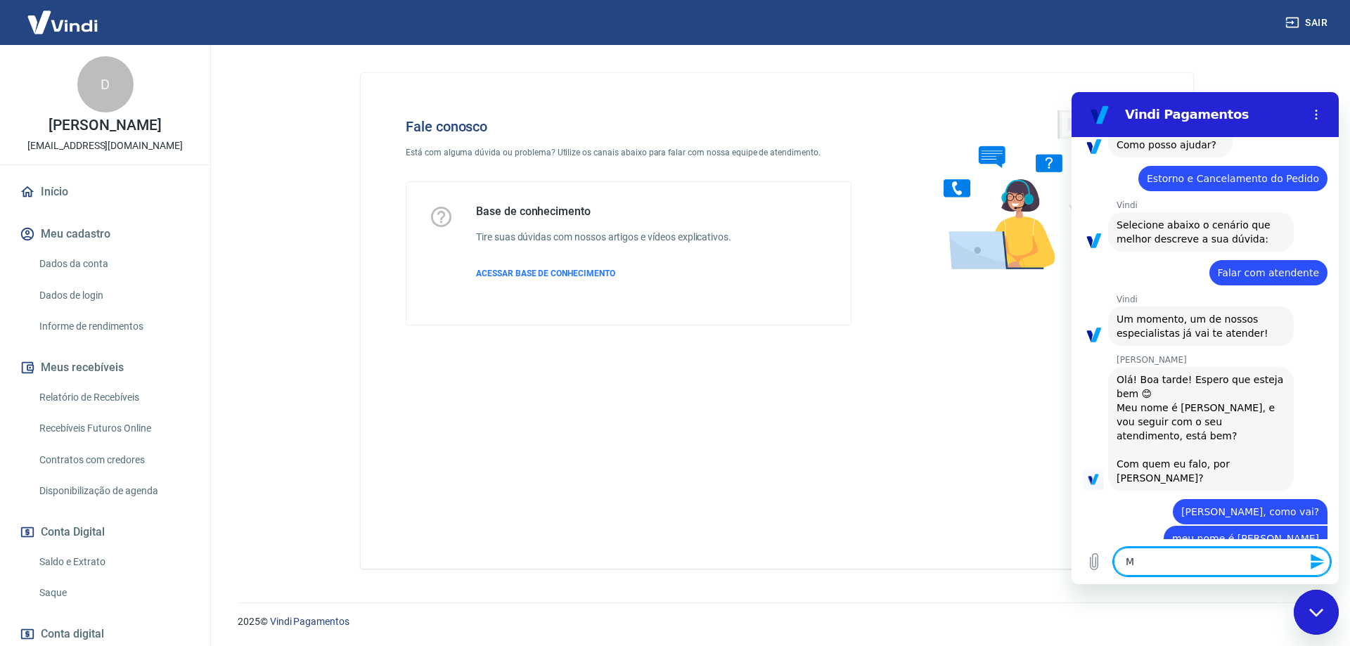
type textarea "Ma"
type textarea "x"
type textarea "Mar"
type textarea "x"
type textarea "[PERSON_NAME]"
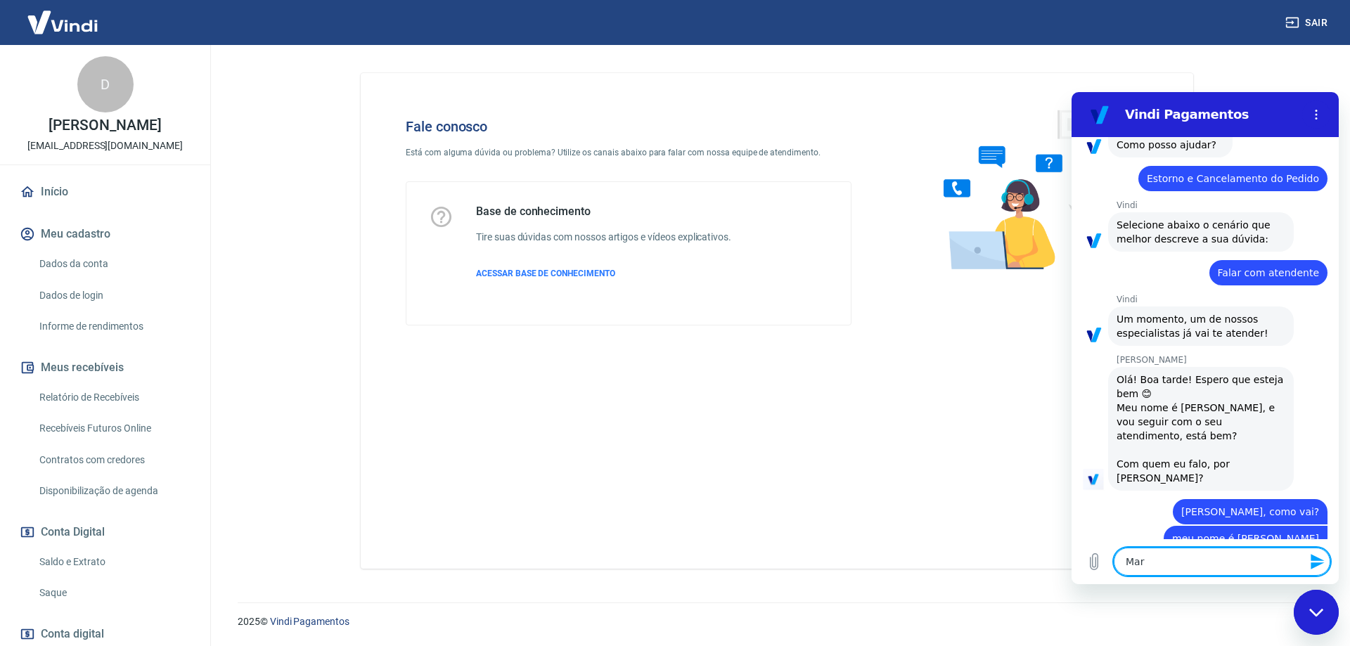
type textarea "x"
type textarea "Marce"
type textarea "x"
type textarea "[PERSON_NAME]"
type textarea "x"
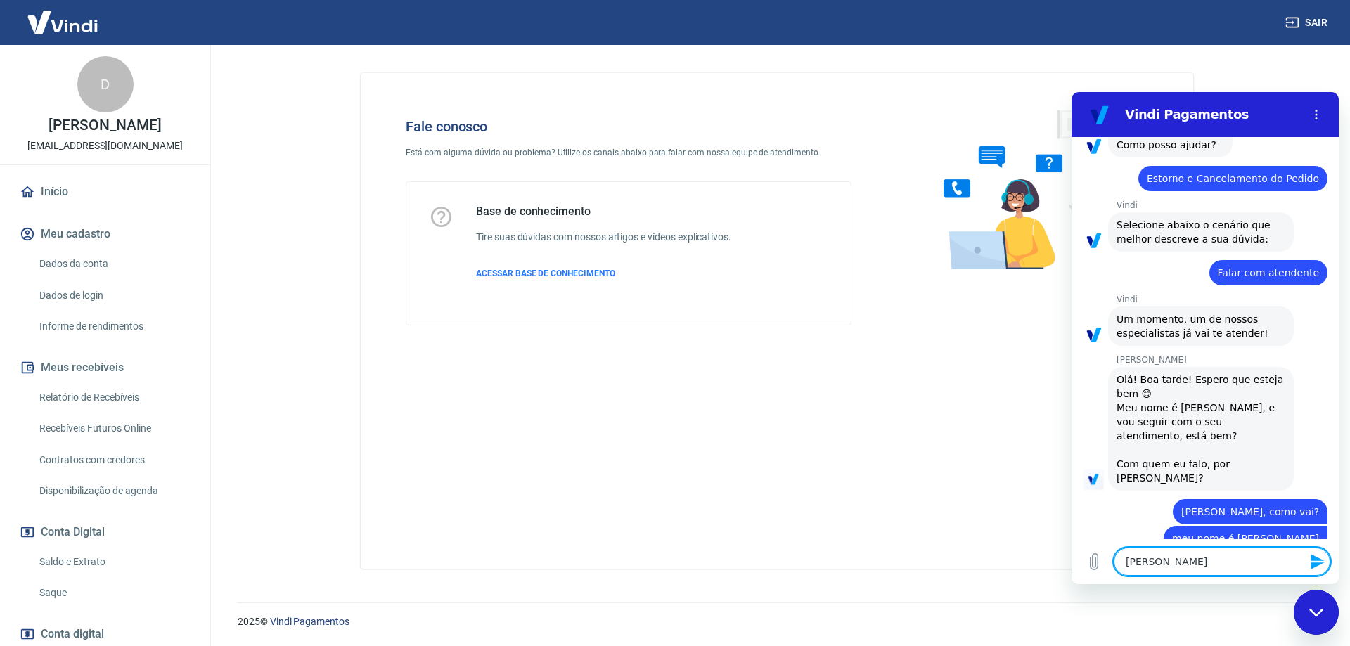
type textarea "Marcele"
type textarea "x"
type textarea "[PERSON_NAME],"
type textarea "x"
type textarea "[PERSON_NAME],"
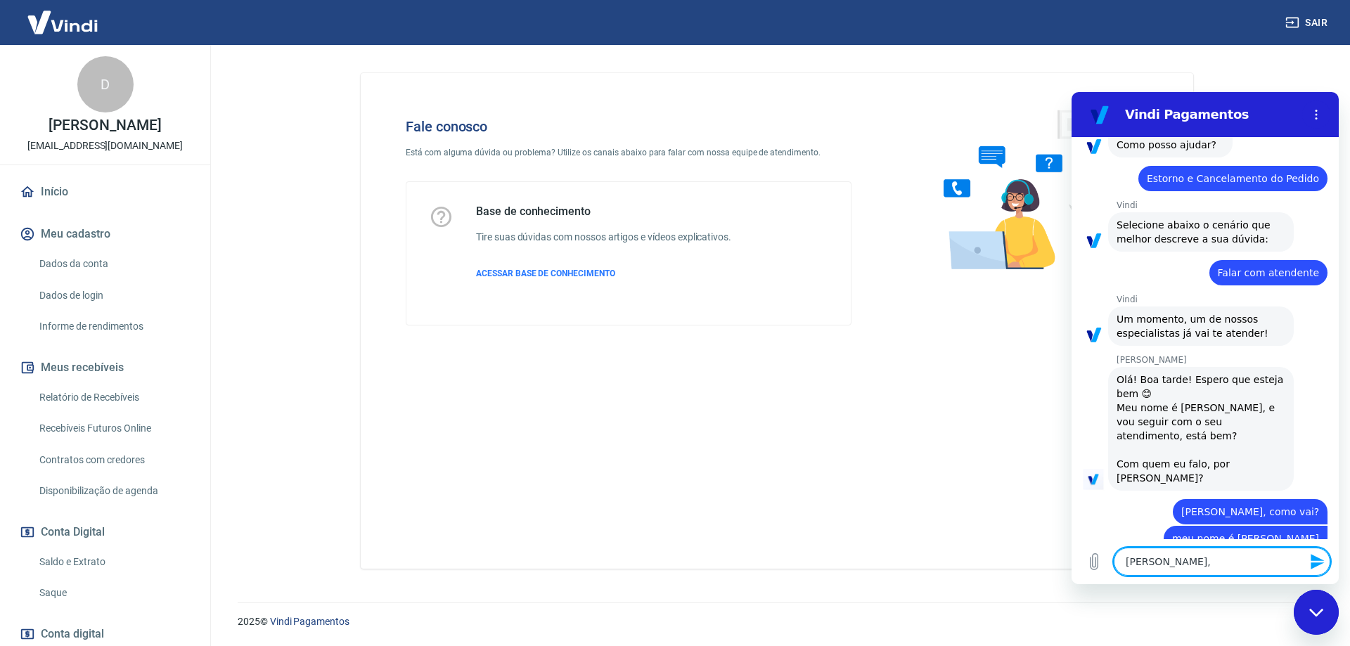
type textarea "x"
type textarea "[PERSON_NAME], e"
type textarea "x"
type textarea "Marcele, [GEOGRAPHIC_DATA]"
type textarea "x"
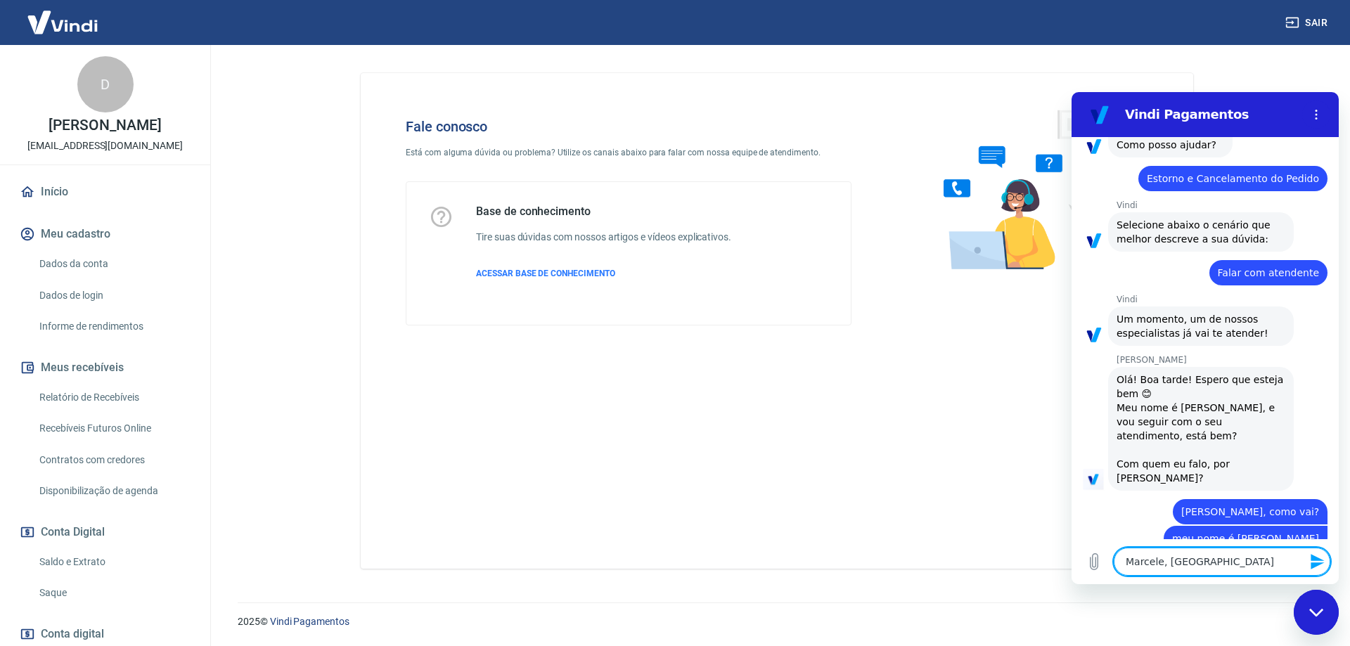
type textarea "Marcele, [GEOGRAPHIC_DATA]"
type textarea "x"
type textarea "[PERSON_NAME], eu r"
type textarea "x"
type textarea "[PERSON_NAME], eu re"
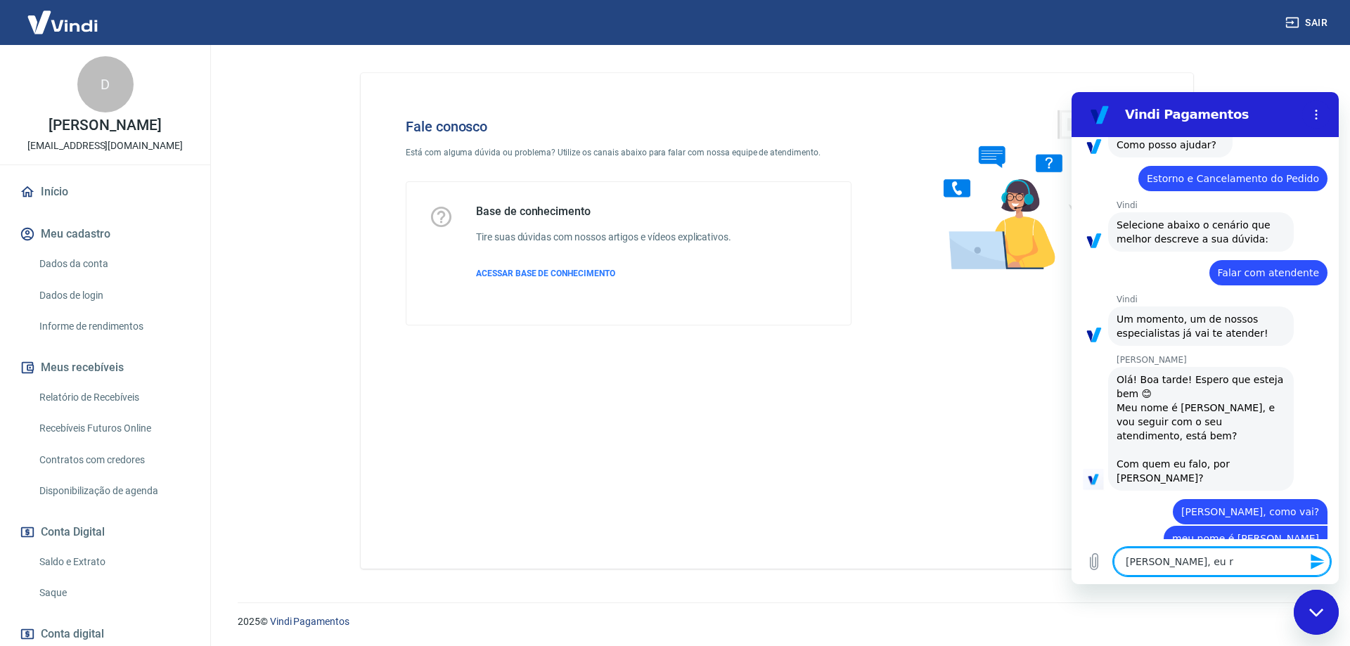
type textarea "x"
type textarea "[PERSON_NAME], eu rec"
type textarea "x"
type textarea "[PERSON_NAME], eu rece"
type textarea "x"
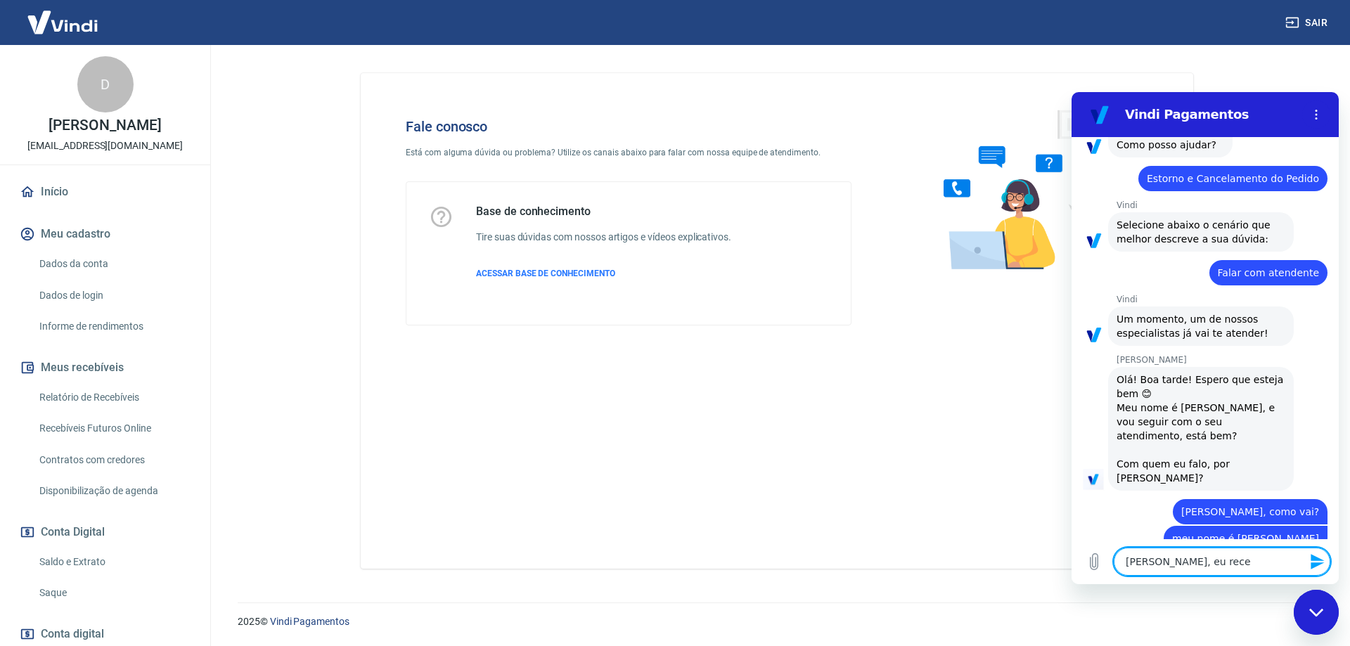
type textarea "[PERSON_NAME], eu receb"
type textarea "x"
type textarea "[PERSON_NAME], eu recebi"
type textarea "x"
type textarea "[PERSON_NAME], eu recebi"
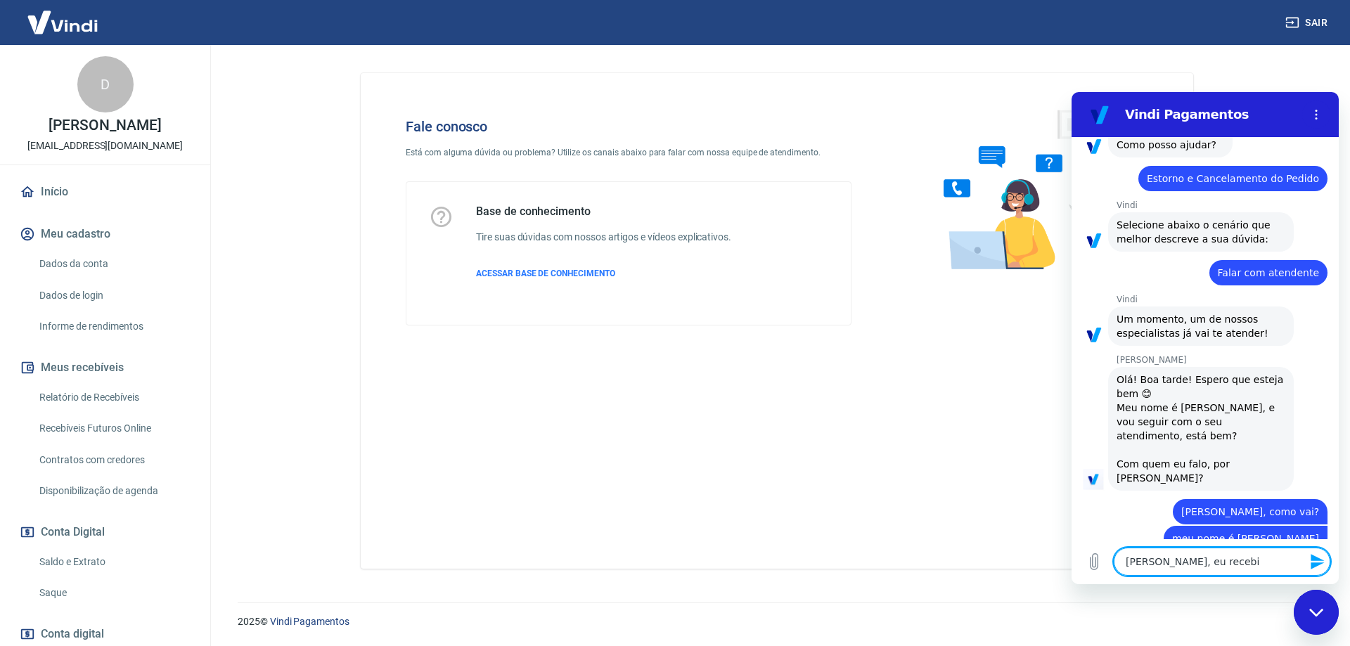
type textarea "x"
type textarea "[PERSON_NAME], eu recebi a"
type textarea "x"
type textarea "[PERSON_NAME], eu recebi a"
type textarea "x"
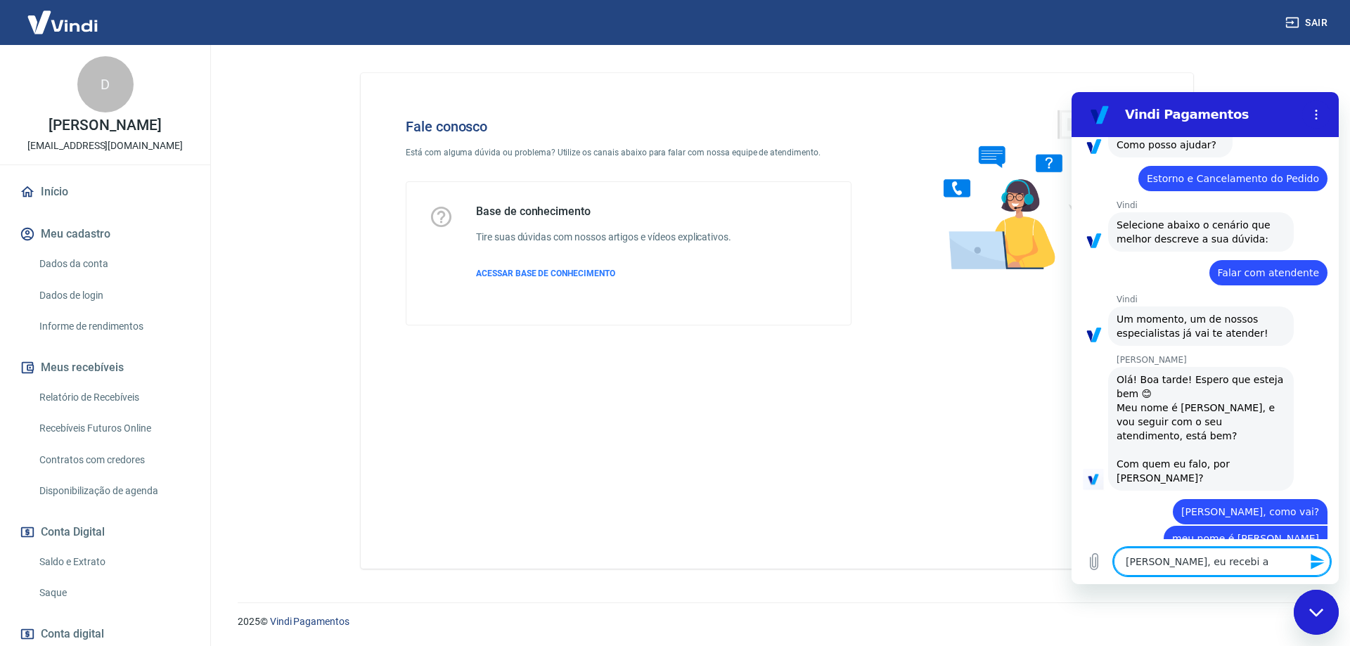
type textarea "[PERSON_NAME], eu recebi a i"
type textarea "x"
type textarea "[PERSON_NAME], eu recebi a in"
type textarea "x"
type textarea "[PERSON_NAME], eu recebi a inf"
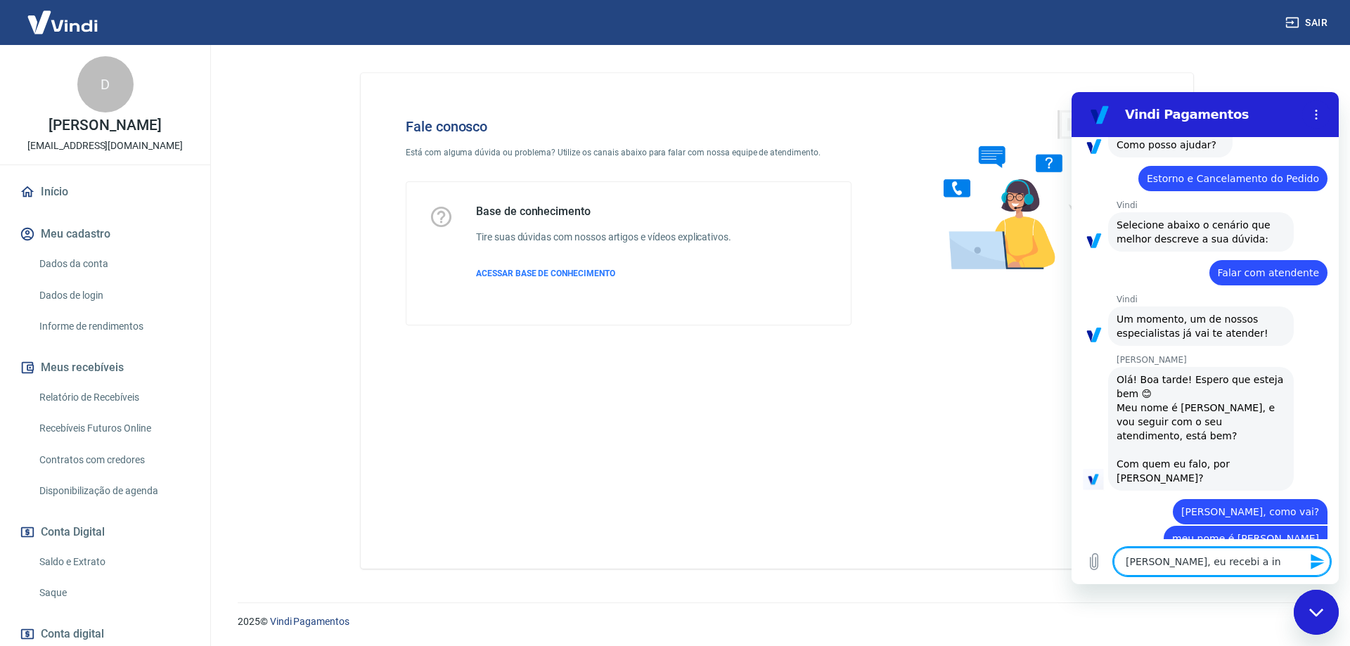
type textarea "x"
type textarea "[PERSON_NAME], eu recebi a info"
type textarea "x"
type textarea "[PERSON_NAME], eu recebi a infor"
type textarea "x"
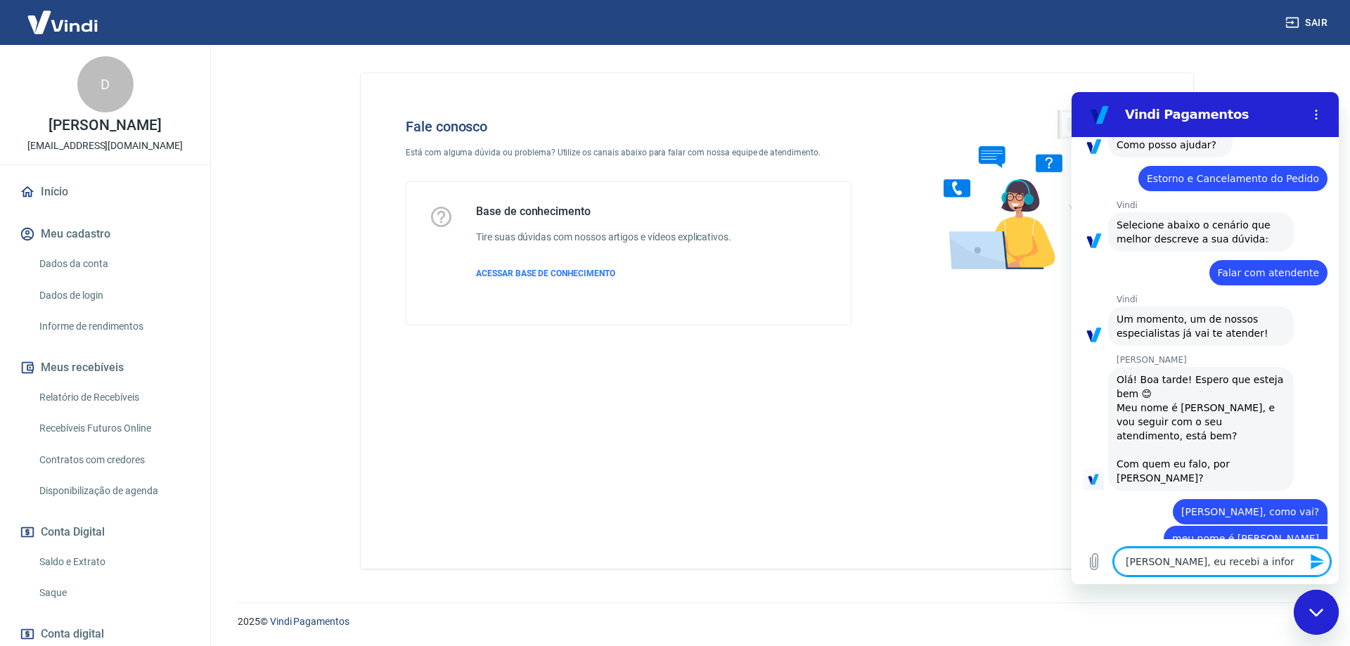
type textarea "[PERSON_NAME], eu recebi a inform"
type textarea "x"
type textarea "[PERSON_NAME], eu recebi a informa"
type textarea "x"
type textarea "[PERSON_NAME], eu recebi a informac"
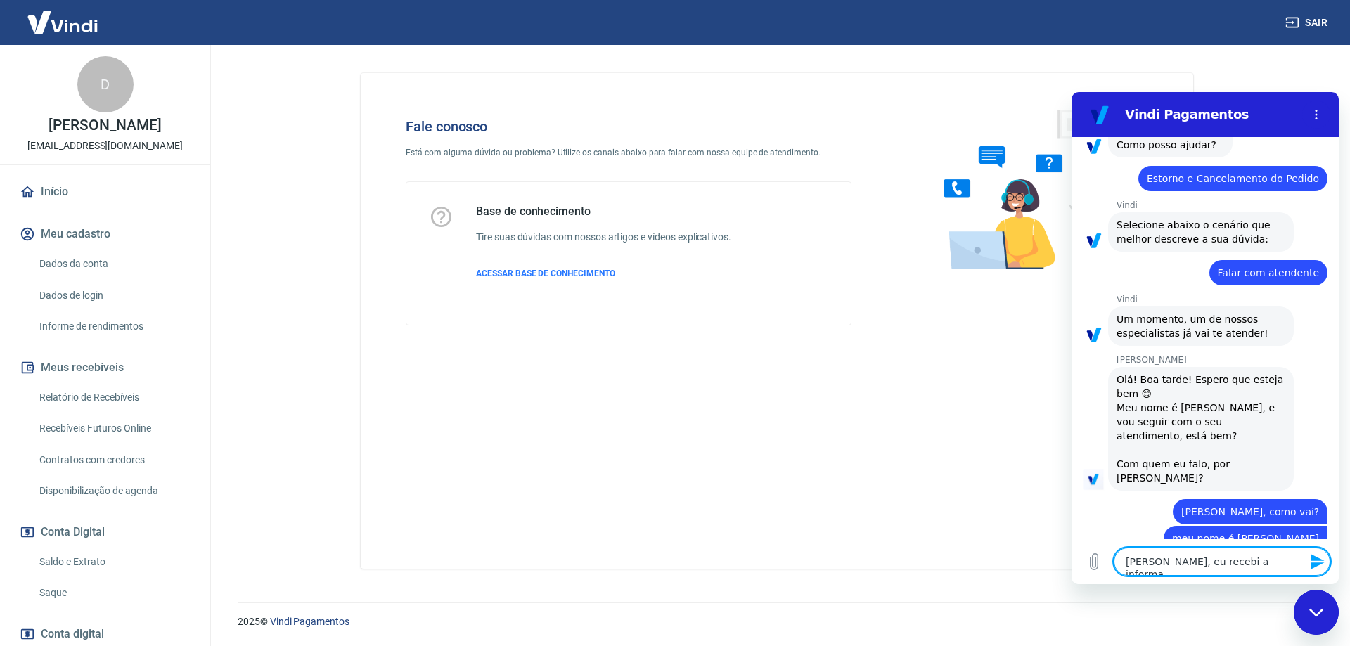
type textarea "x"
type textarea "[PERSON_NAME], eu recebi a informaca"
type textarea "x"
type textarea "[PERSON_NAME], eu recebi a informacaã"
type textarea "x"
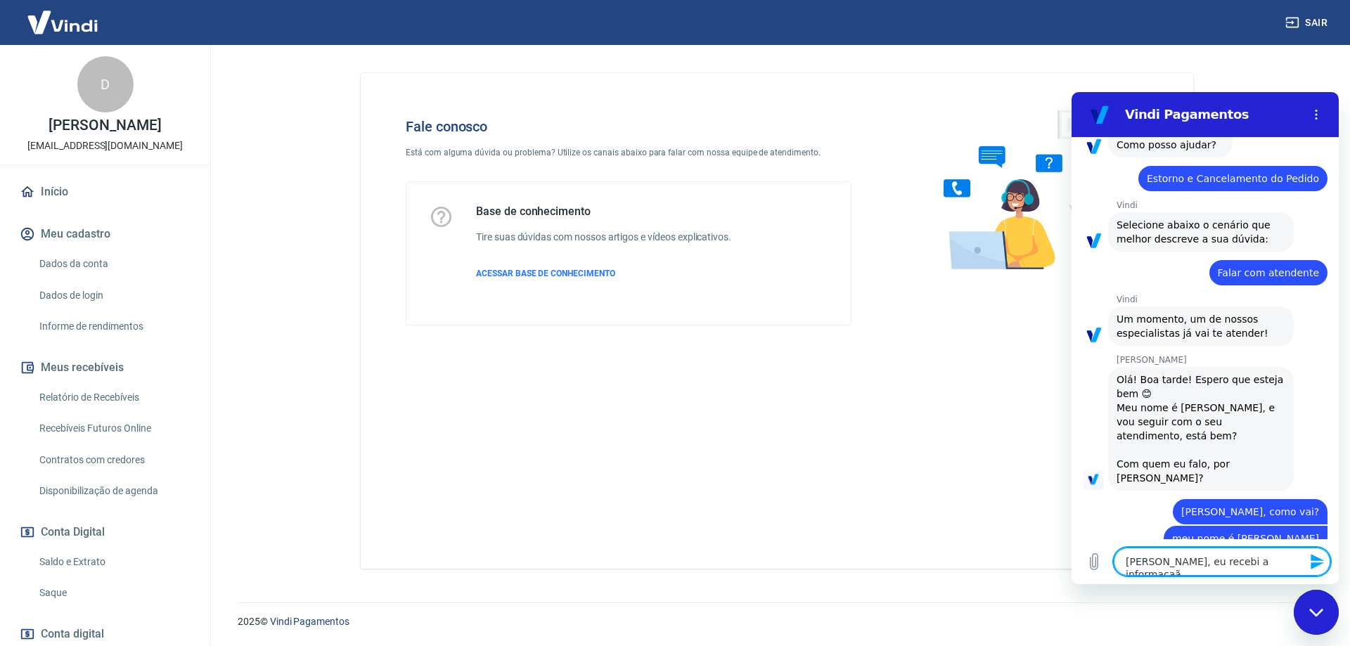
type textarea "[PERSON_NAME], eu recebi a informaca"
type textarea "x"
type textarea "[PERSON_NAME], eu recebi a informac"
type textarea "x"
type textarea "[PERSON_NAME], eu recebi a informacç"
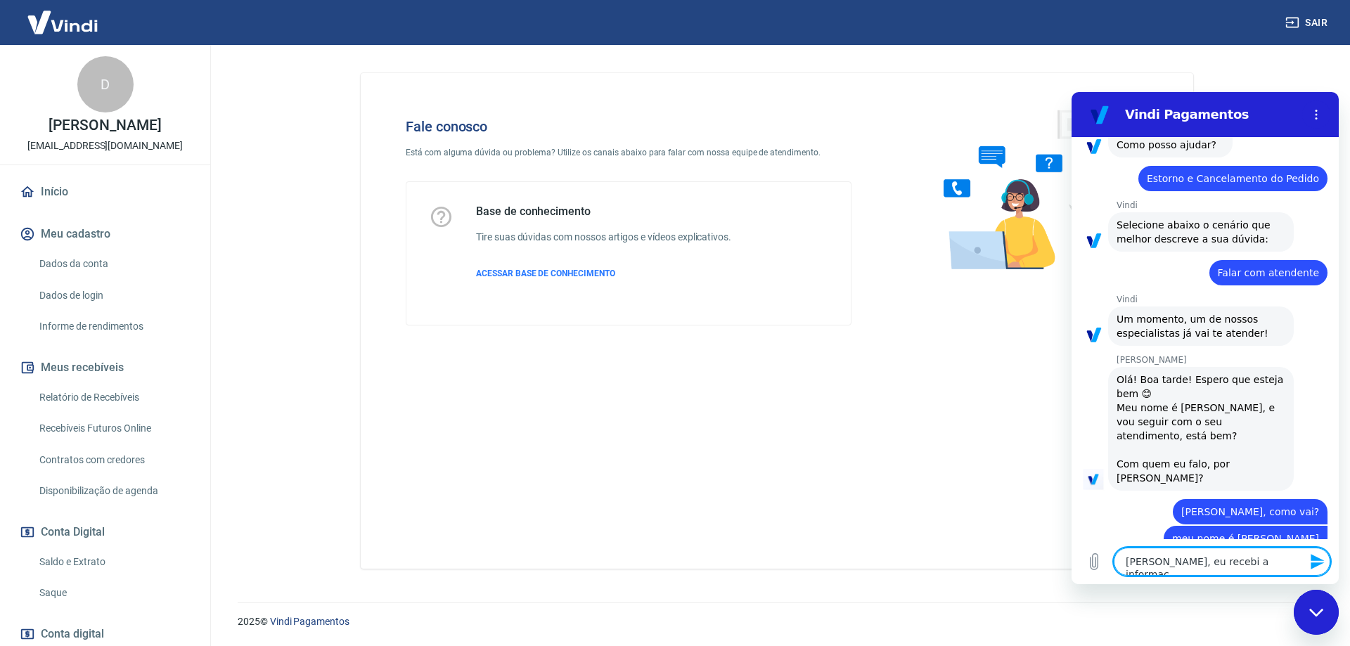
type textarea "x"
type textarea "[PERSON_NAME], eu recebi a informacçã"
type textarea "x"
paste textarea "50214"
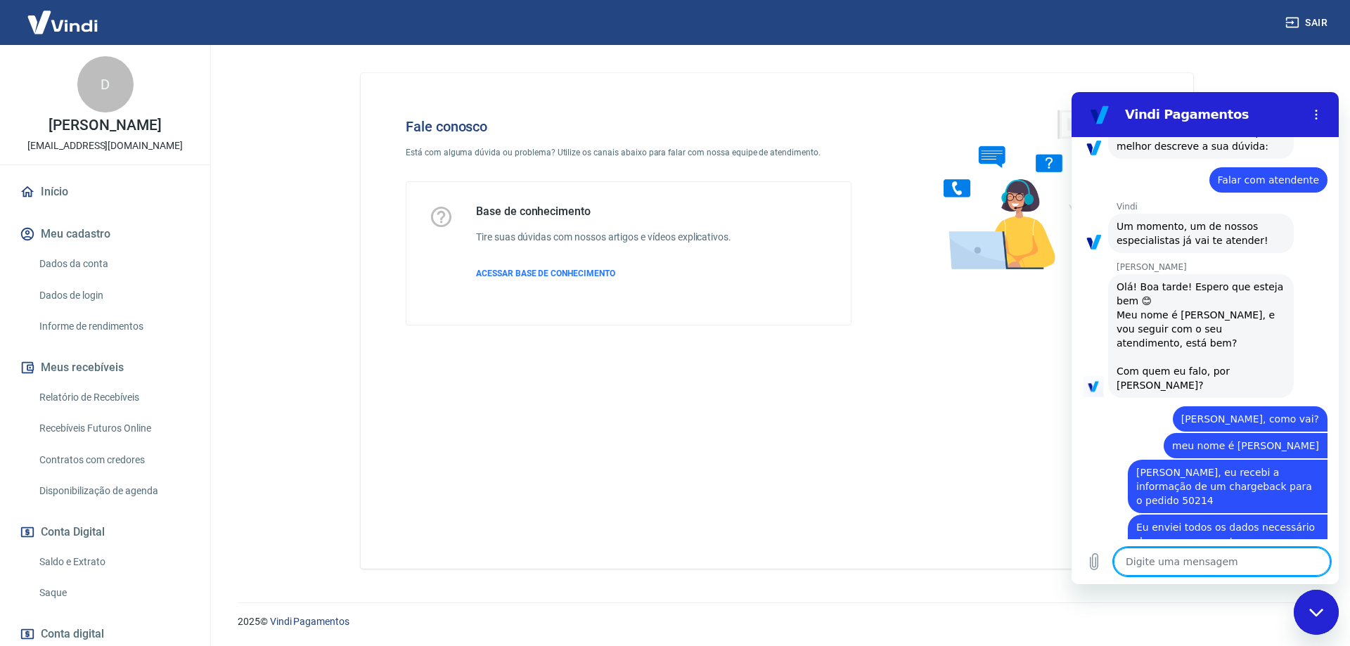
scroll to position [203, 0]
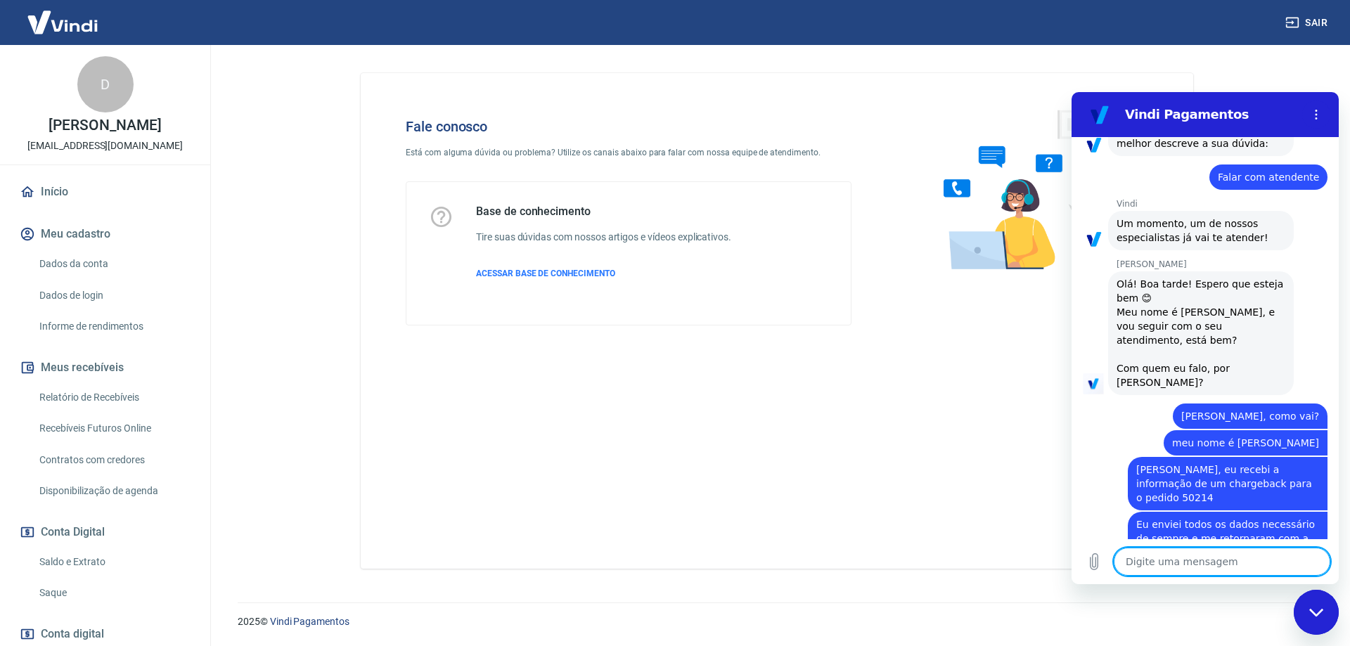
paste textarea "Equipe Vindi: [GEOGRAPHIC_DATA] loja, Recebemos uma notificação do banco do seu…"
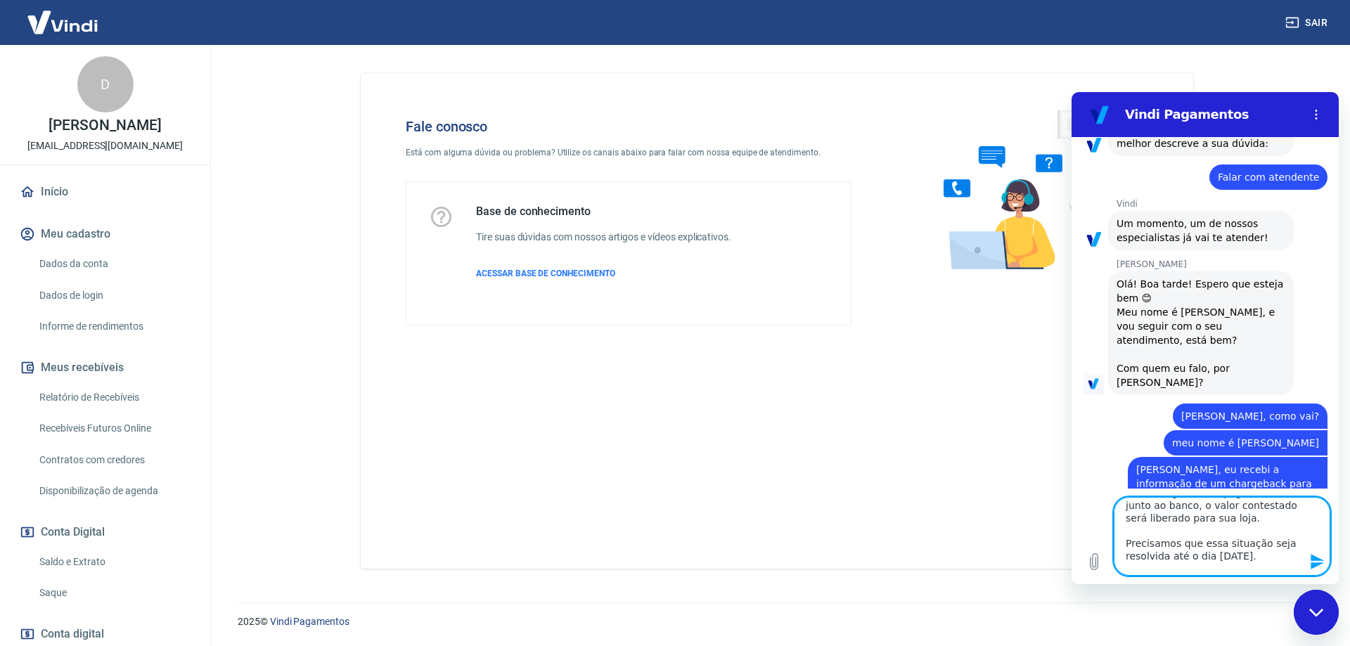
click at [1317, 561] on icon "Enviar mensagem" at bounding box center [1317, 561] width 17 height 17
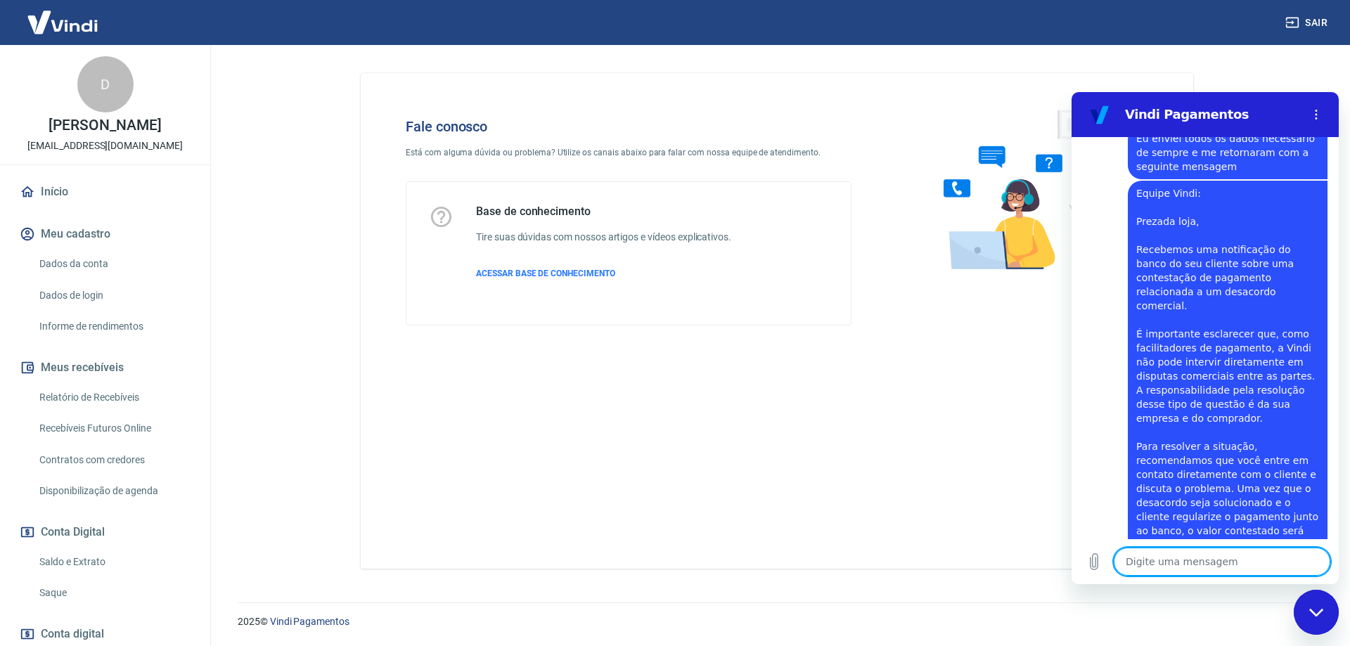
scroll to position [652, 0]
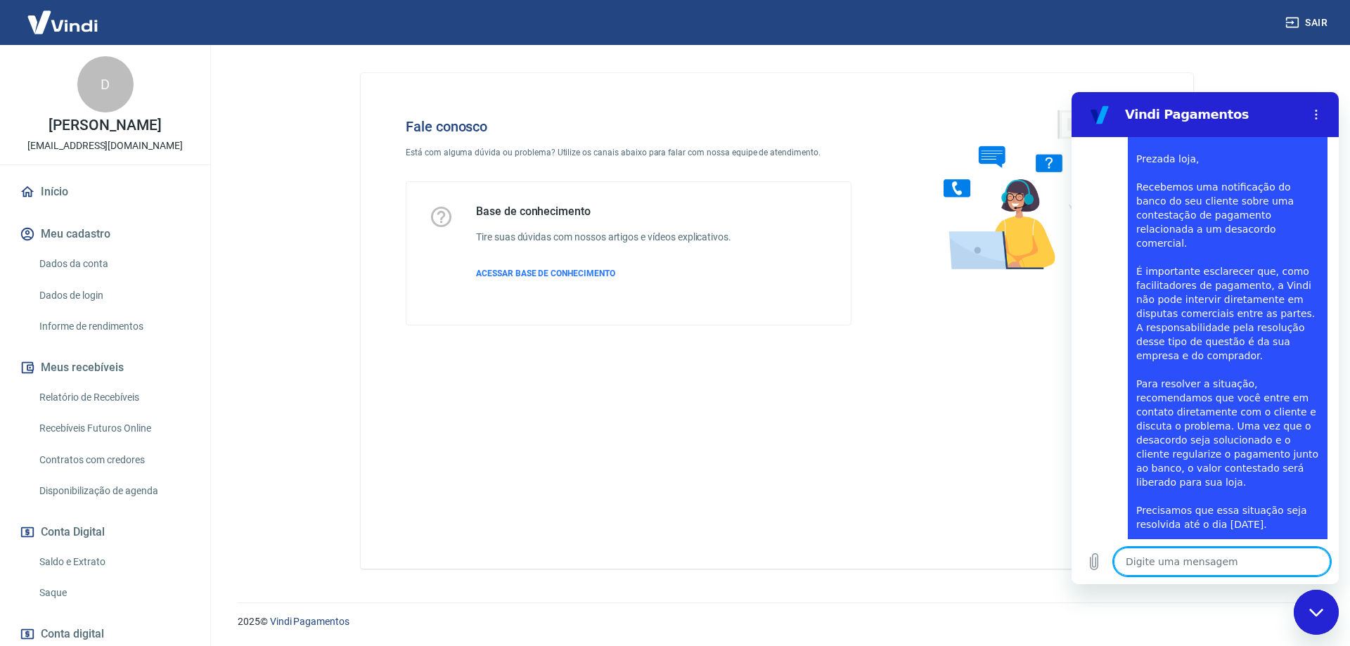
click at [1192, 564] on textarea at bounding box center [1221, 562] width 217 height 28
click at [1232, 553] on textarea "Eu enviei todos os dados, o pedido foi enviado e entregue." at bounding box center [1221, 555] width 217 height 41
click at [1312, 562] on icon "Enviar mensagem" at bounding box center [1317, 561] width 17 height 17
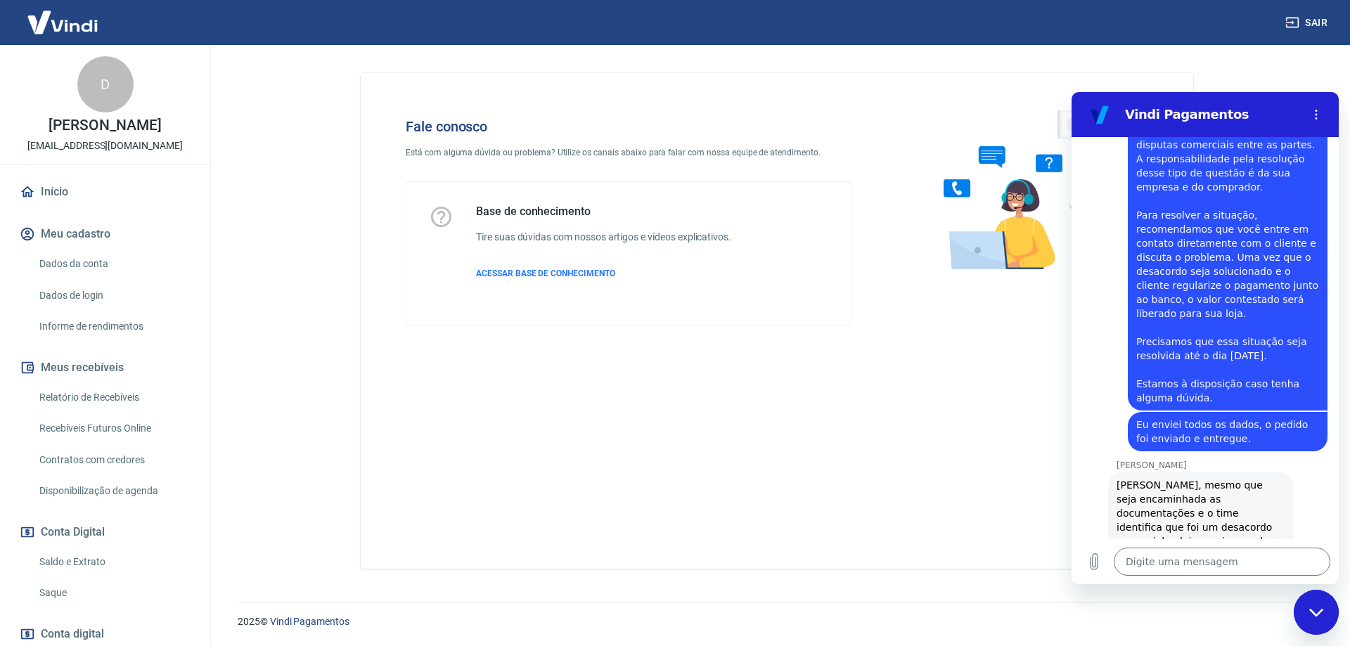
scroll to position [823, 0]
click at [1196, 549] on textarea at bounding box center [1221, 562] width 217 height 28
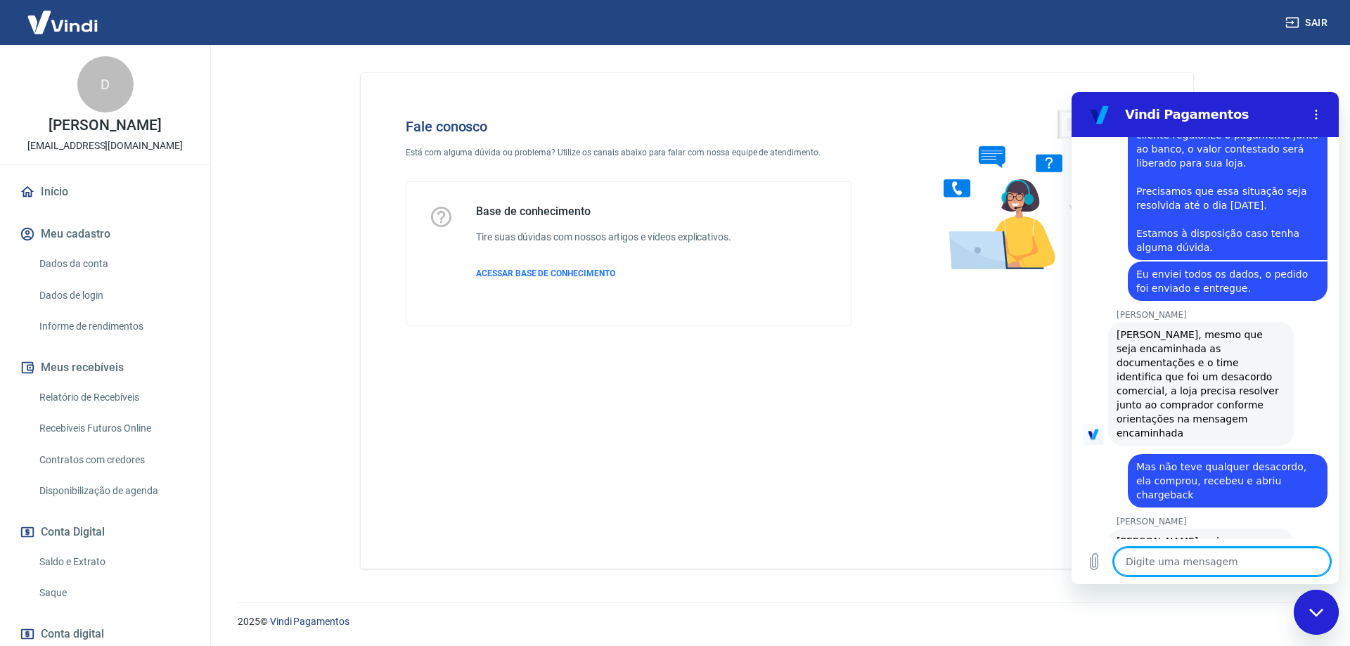
scroll to position [972, 0]
click at [1193, 560] on textarea at bounding box center [1221, 562] width 217 height 28
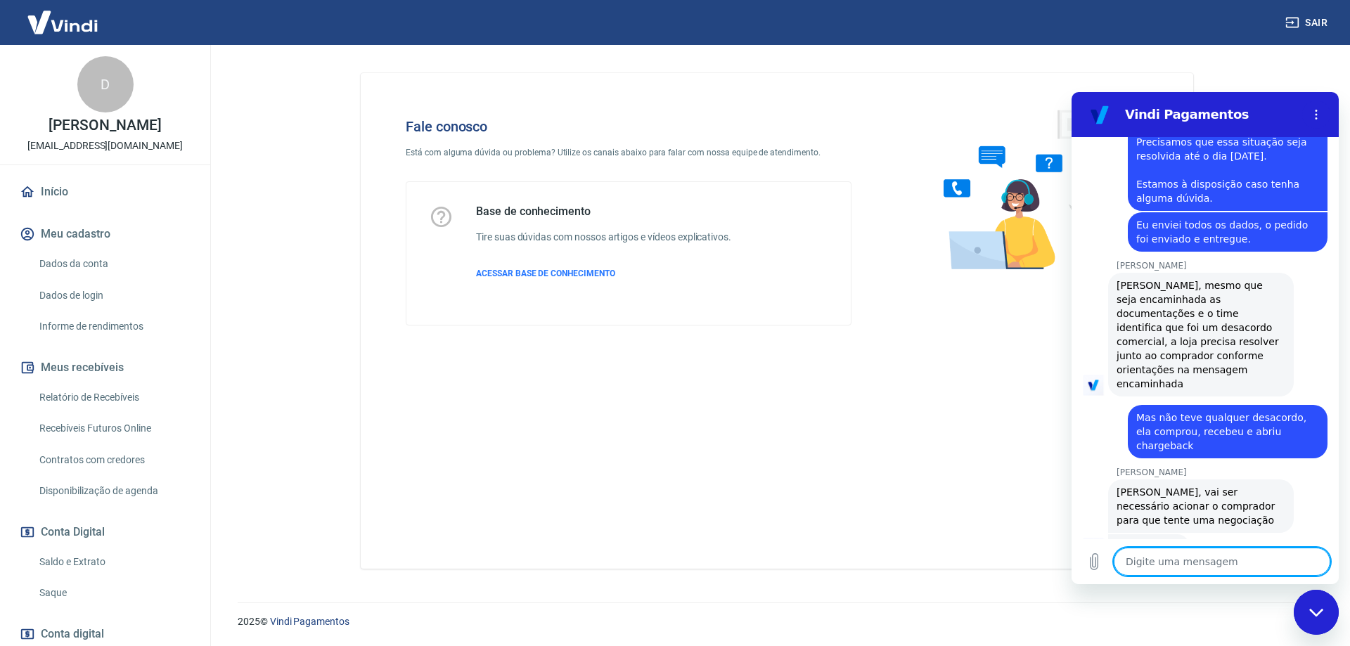
scroll to position [1109, 0]
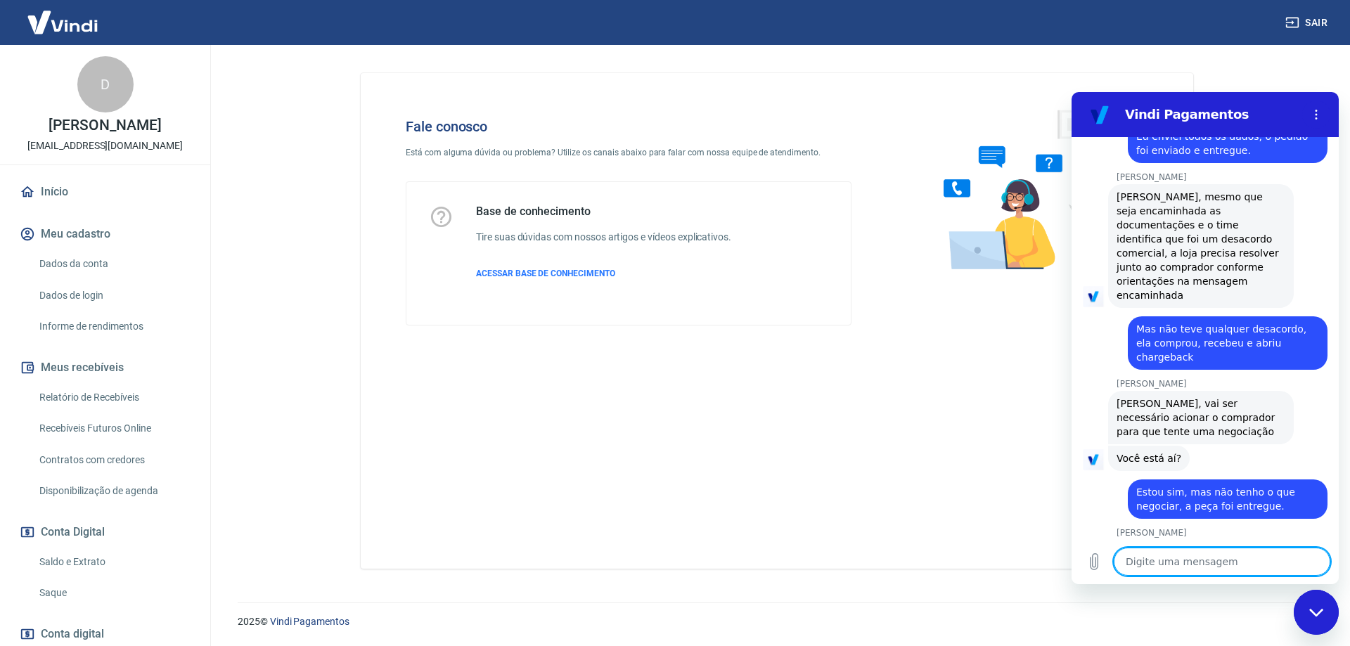
click at [1193, 561] on textarea at bounding box center [1221, 562] width 217 height 28
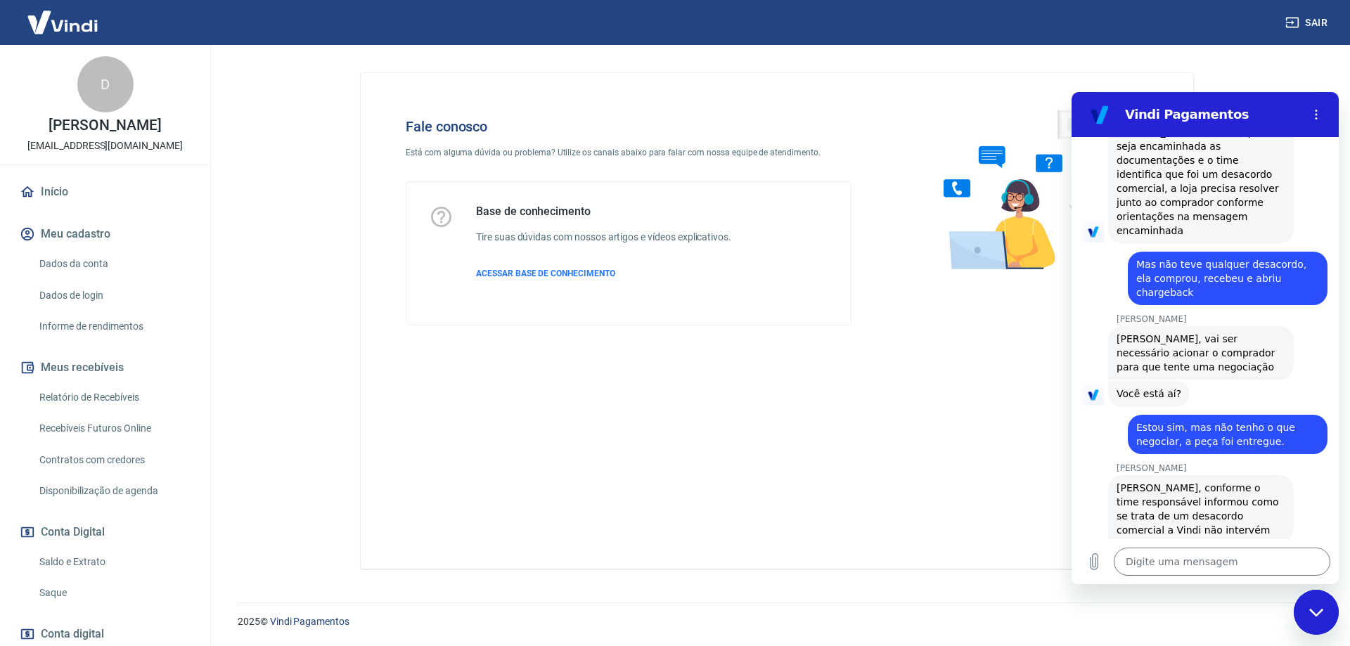
scroll to position [1176, 0]
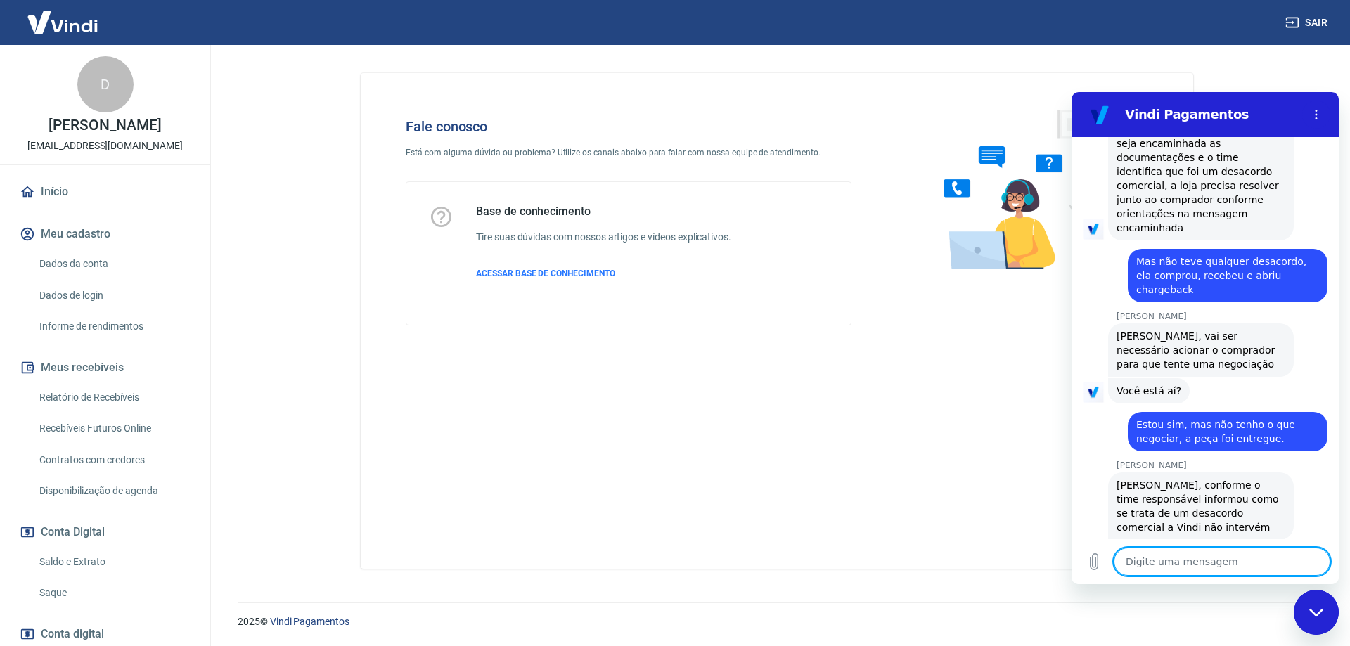
click at [1187, 561] on textarea at bounding box center [1221, 562] width 217 height 28
click at [1213, 560] on textarea at bounding box center [1221, 562] width 217 height 28
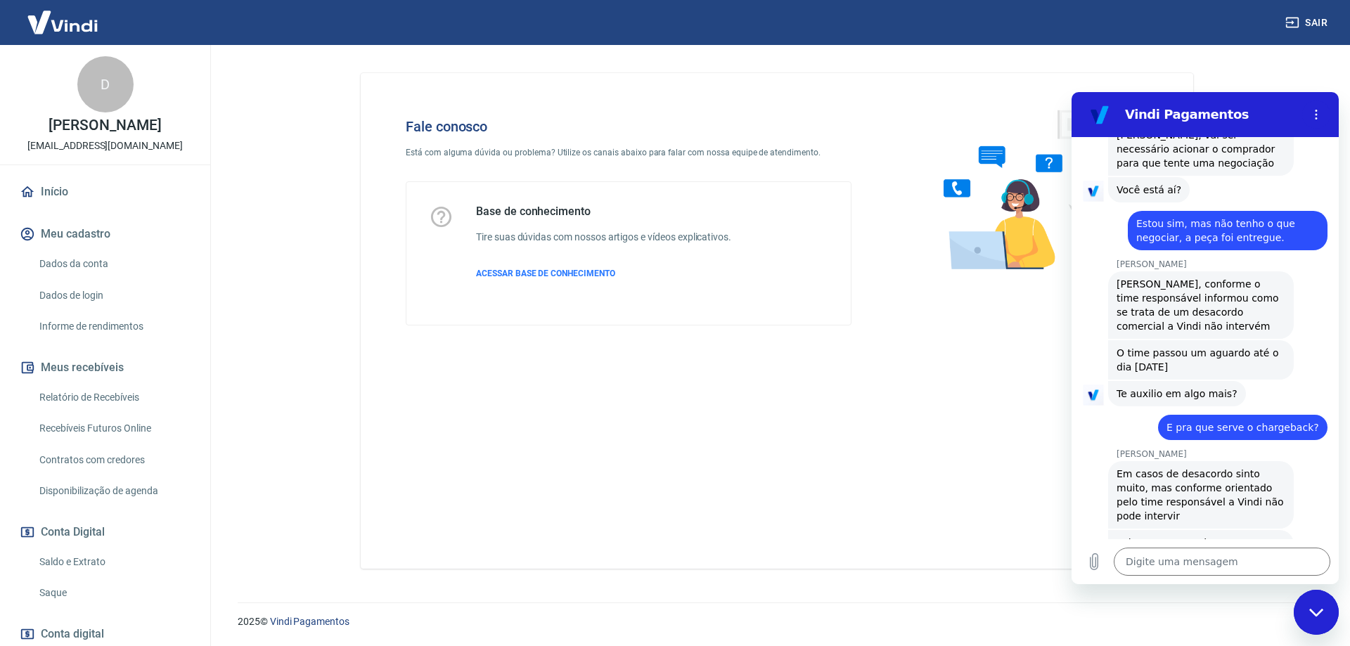
scroll to position [1380, 0]
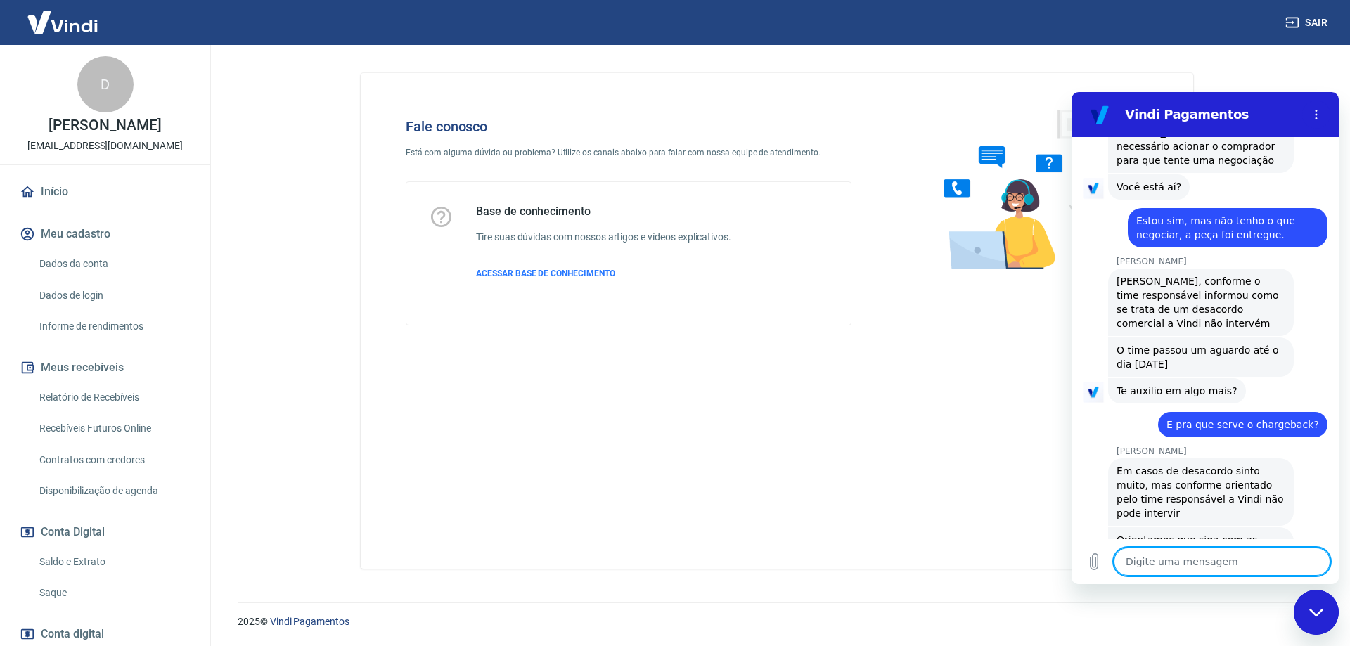
click at [1232, 560] on textarea at bounding box center [1221, 562] width 217 height 28
click at [1230, 557] on textarea at bounding box center [1221, 562] width 217 height 28
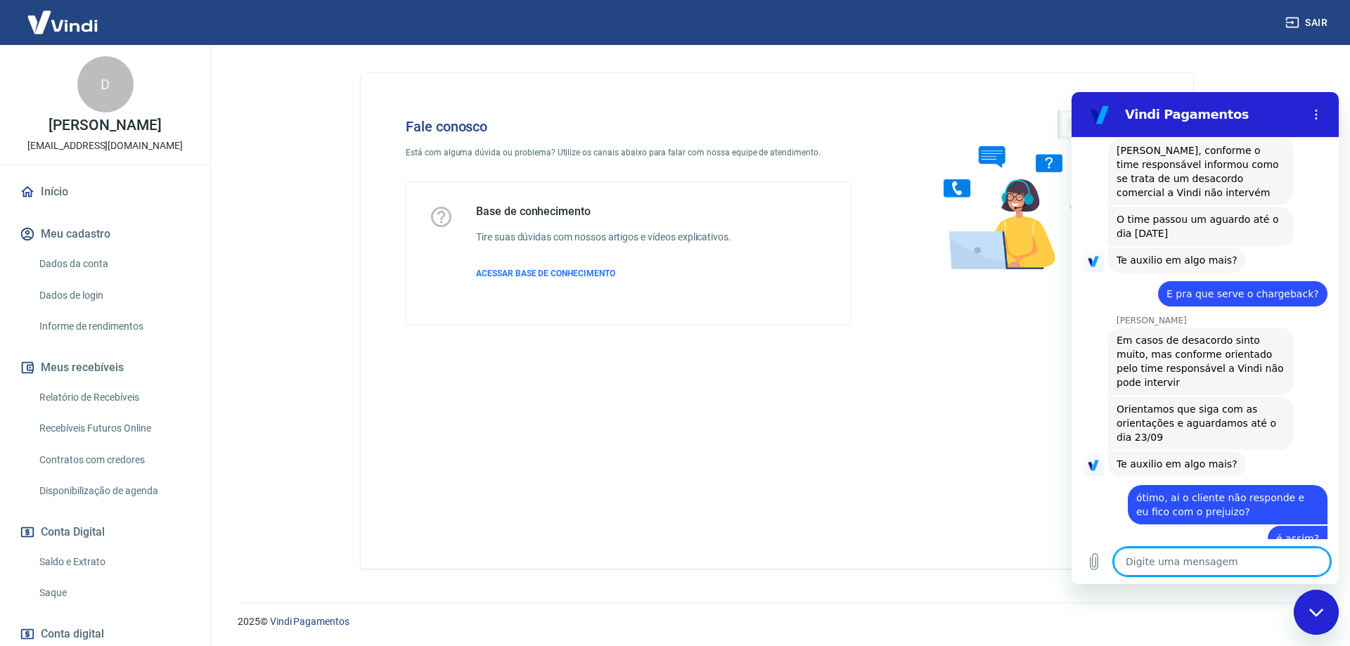
scroll to position [1515, 0]
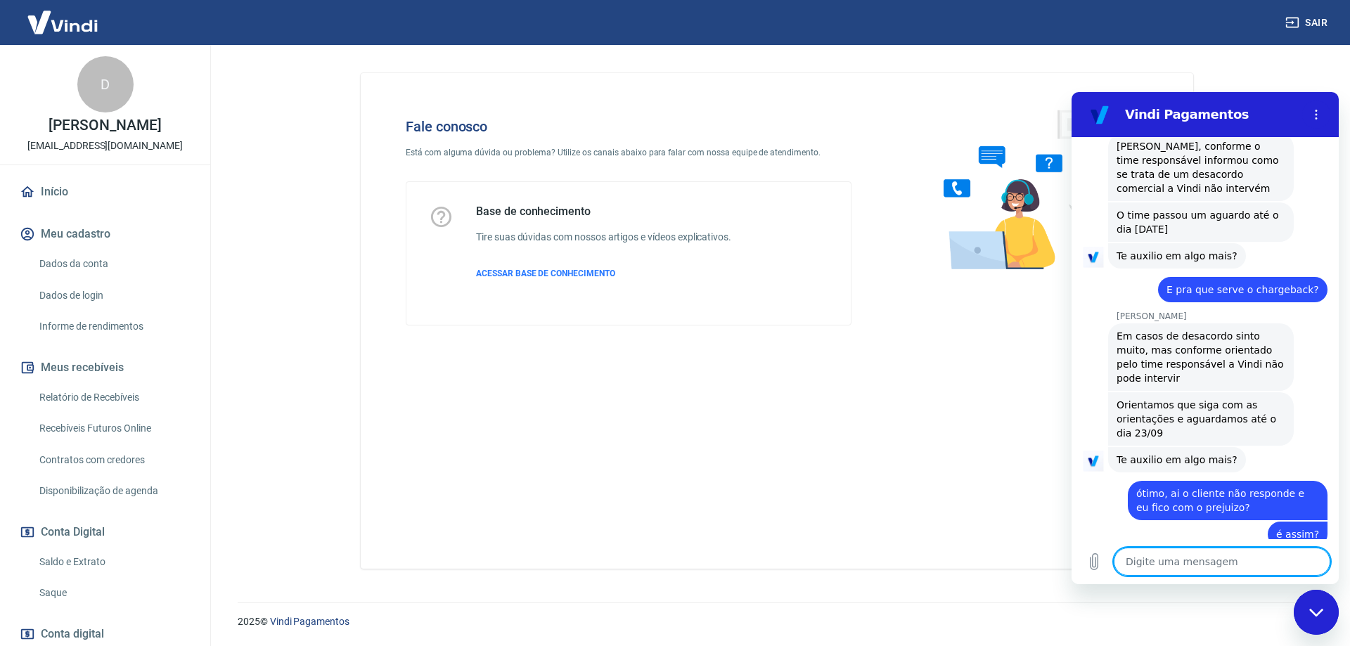
click at [1230, 573] on textarea at bounding box center [1221, 562] width 217 height 28
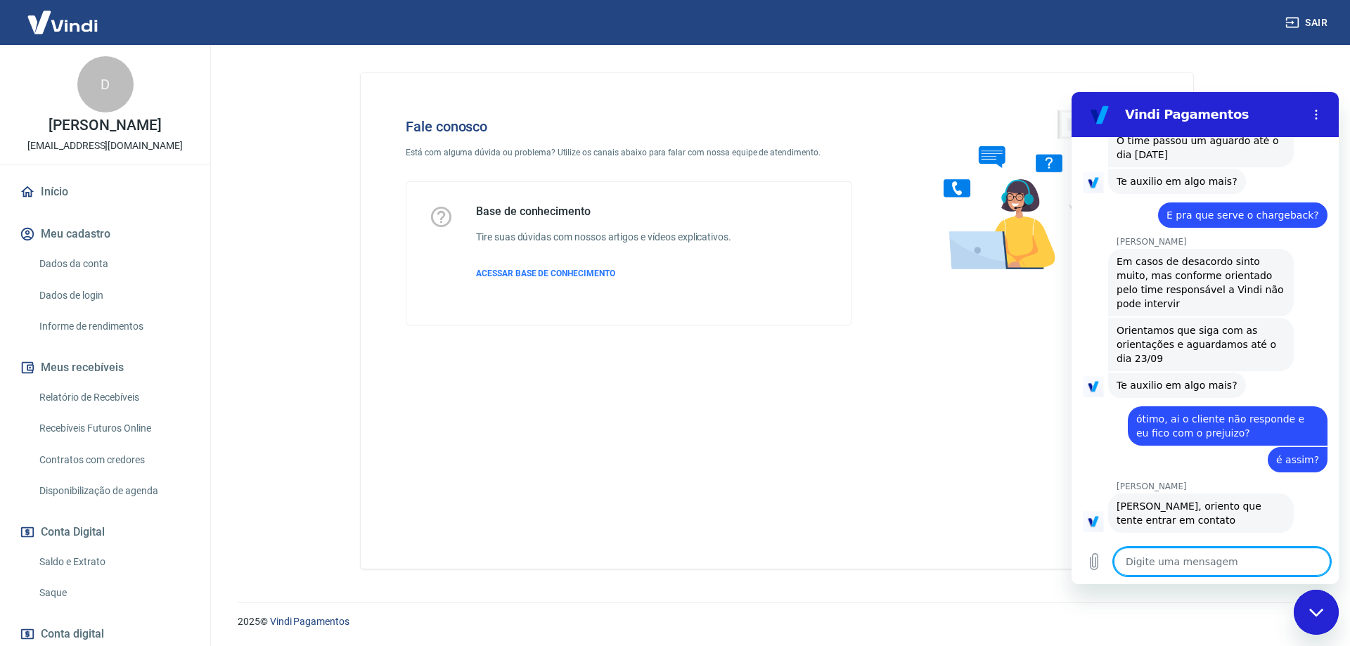
scroll to position [1616, 0]
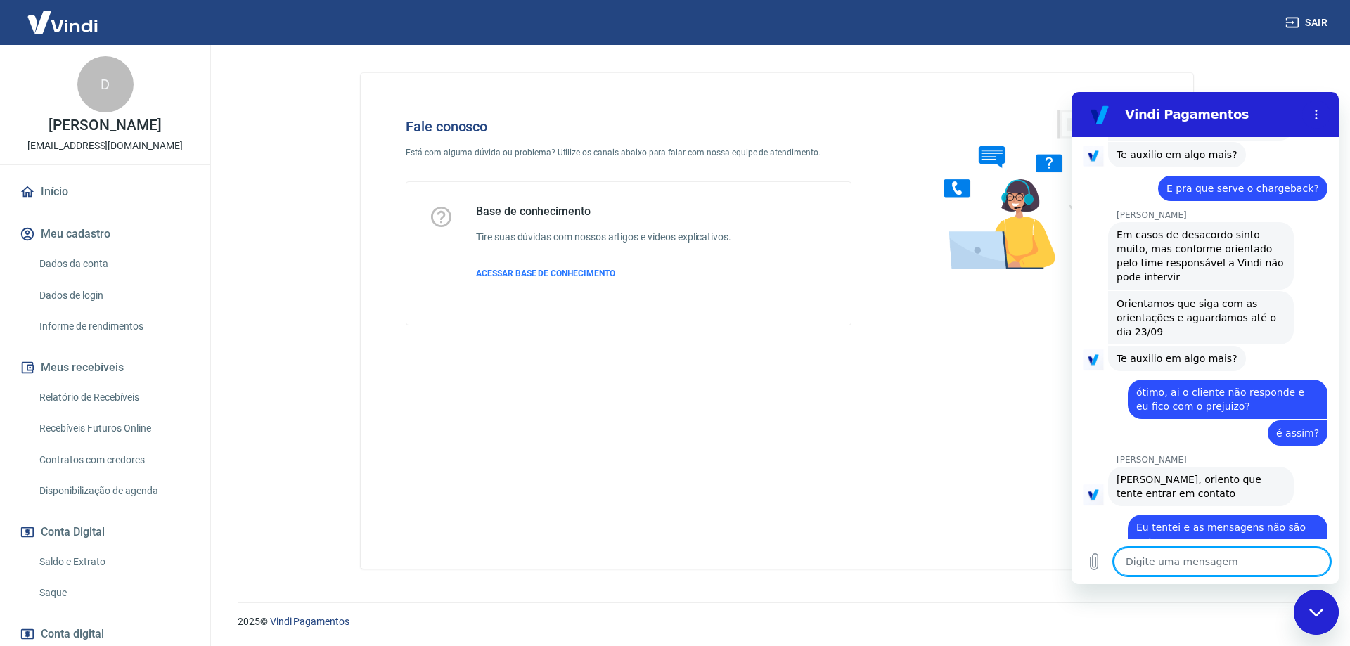
click at [1183, 564] on textarea at bounding box center [1221, 562] width 217 height 28
click at [1095, 576] on div "Digite uma mensagem x" at bounding box center [1204, 561] width 267 height 45
click at [1090, 559] on icon "Carregar arquivo" at bounding box center [1094, 562] width 8 height 16
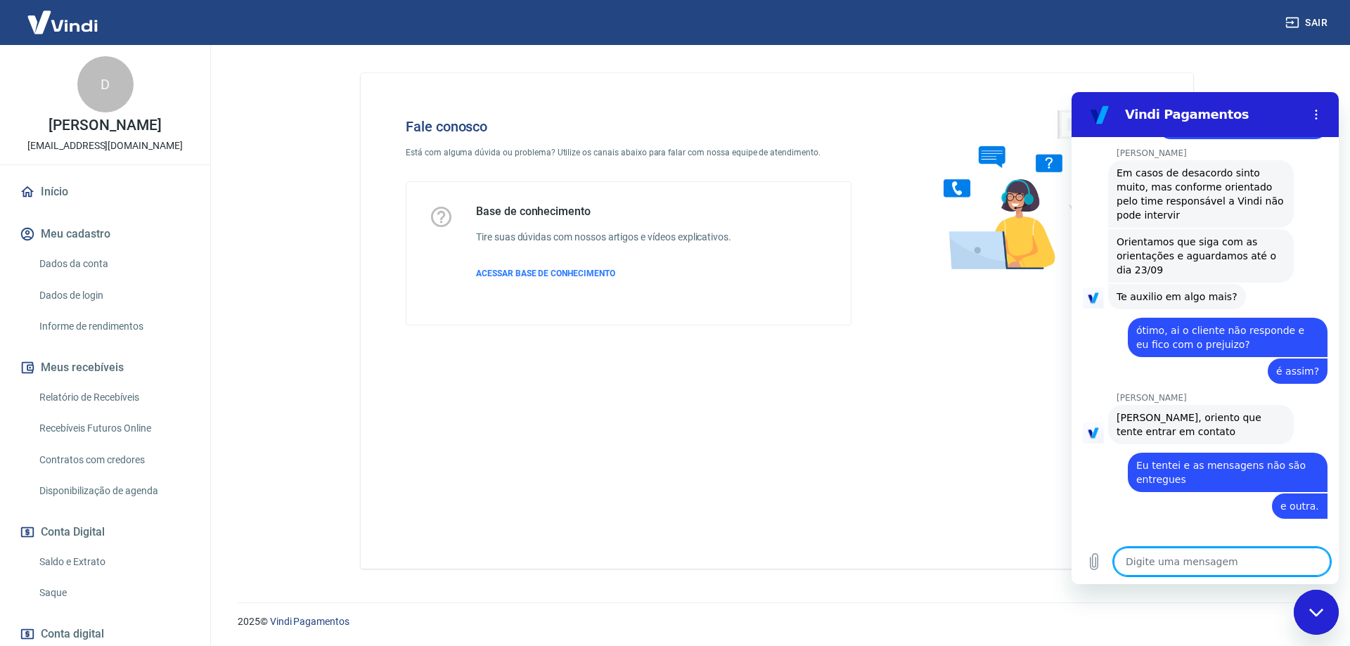
scroll to position [1677, 0]
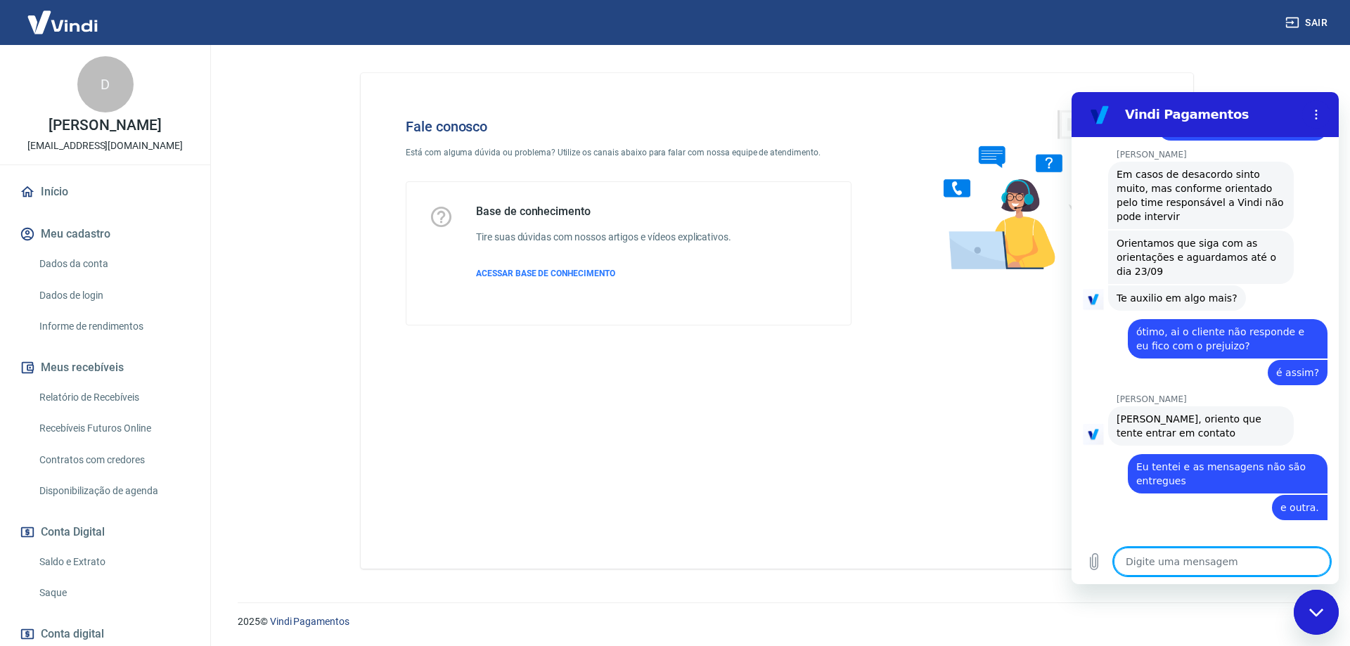
click at [1178, 557] on textarea at bounding box center [1221, 562] width 217 height 28
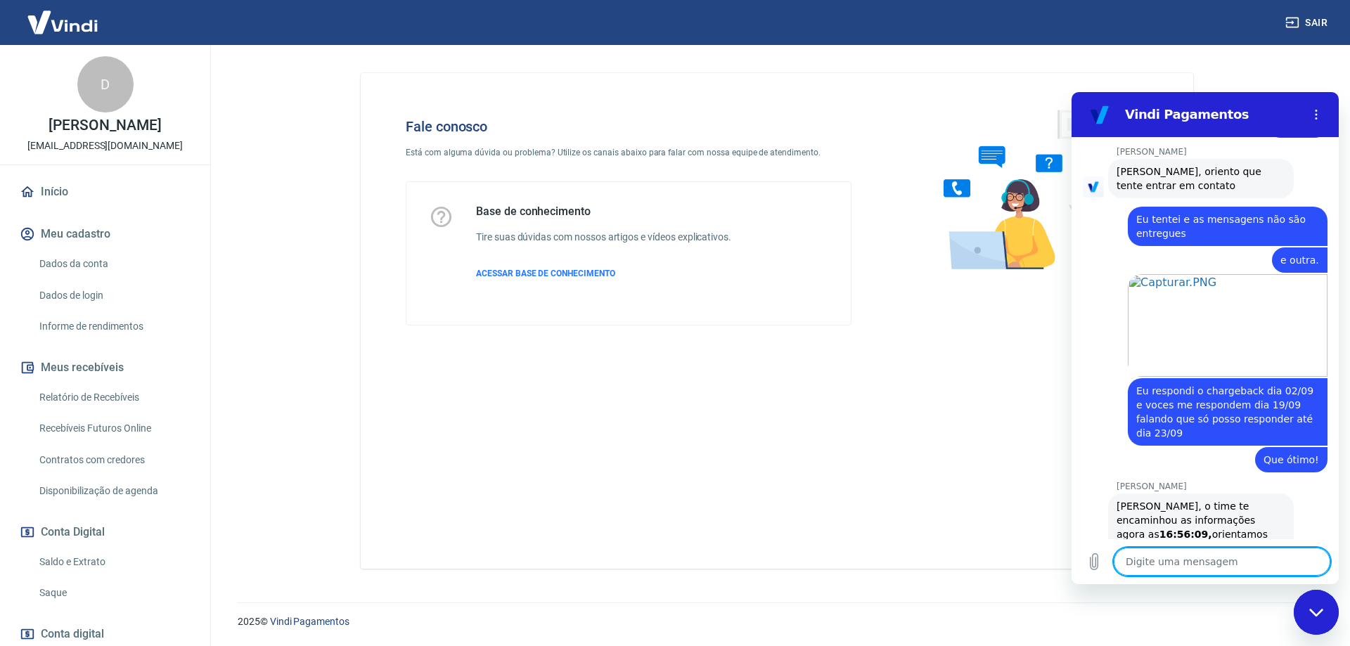
scroll to position [1972, 0]
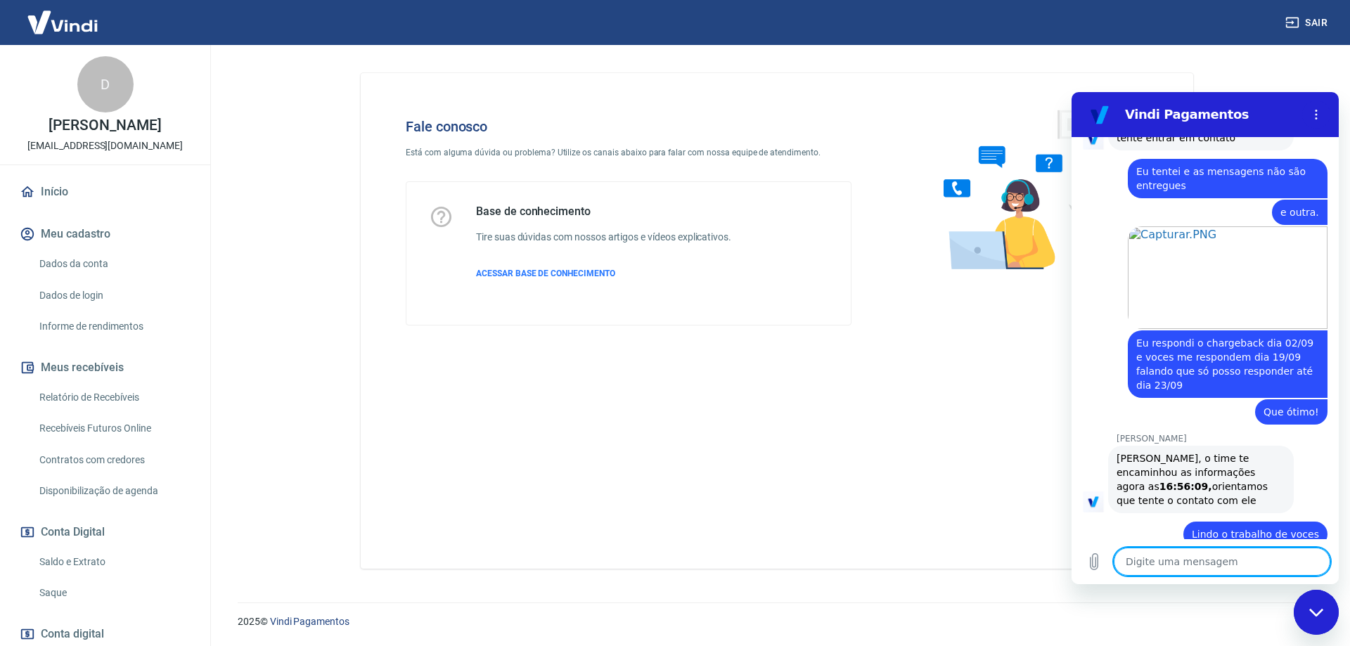
click at [1208, 560] on textarea at bounding box center [1221, 562] width 217 height 28
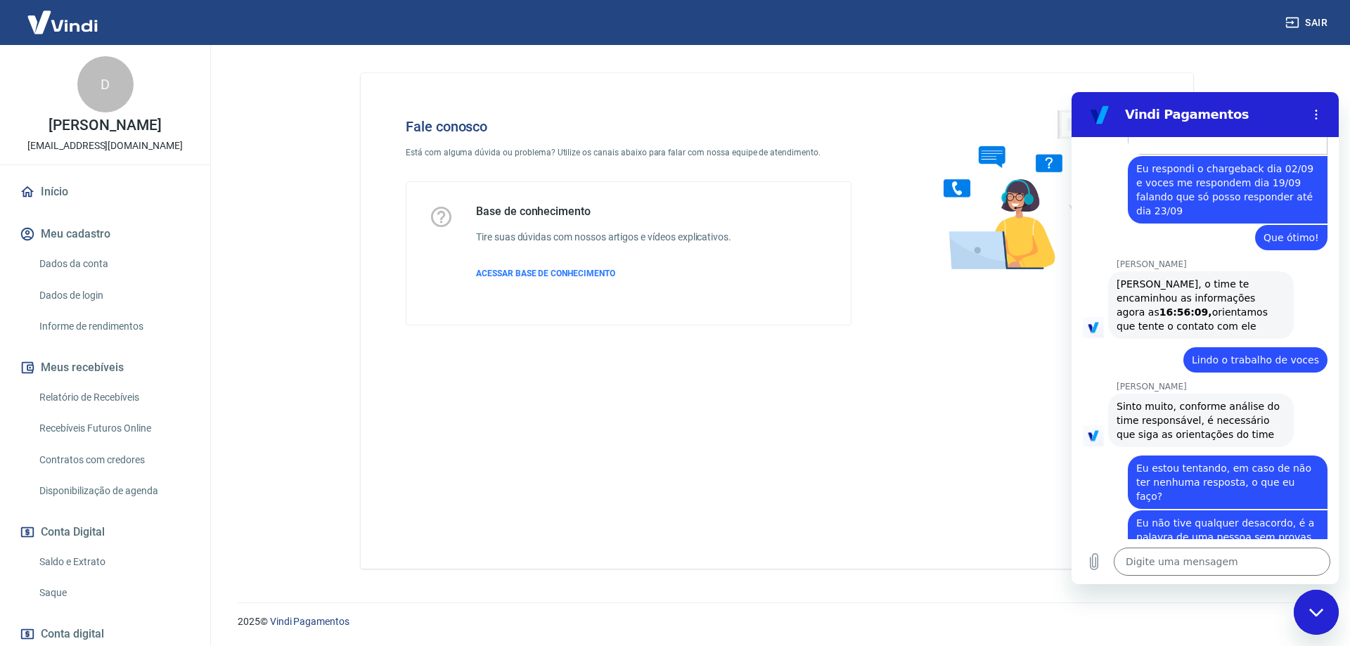
scroll to position [2149, 0]
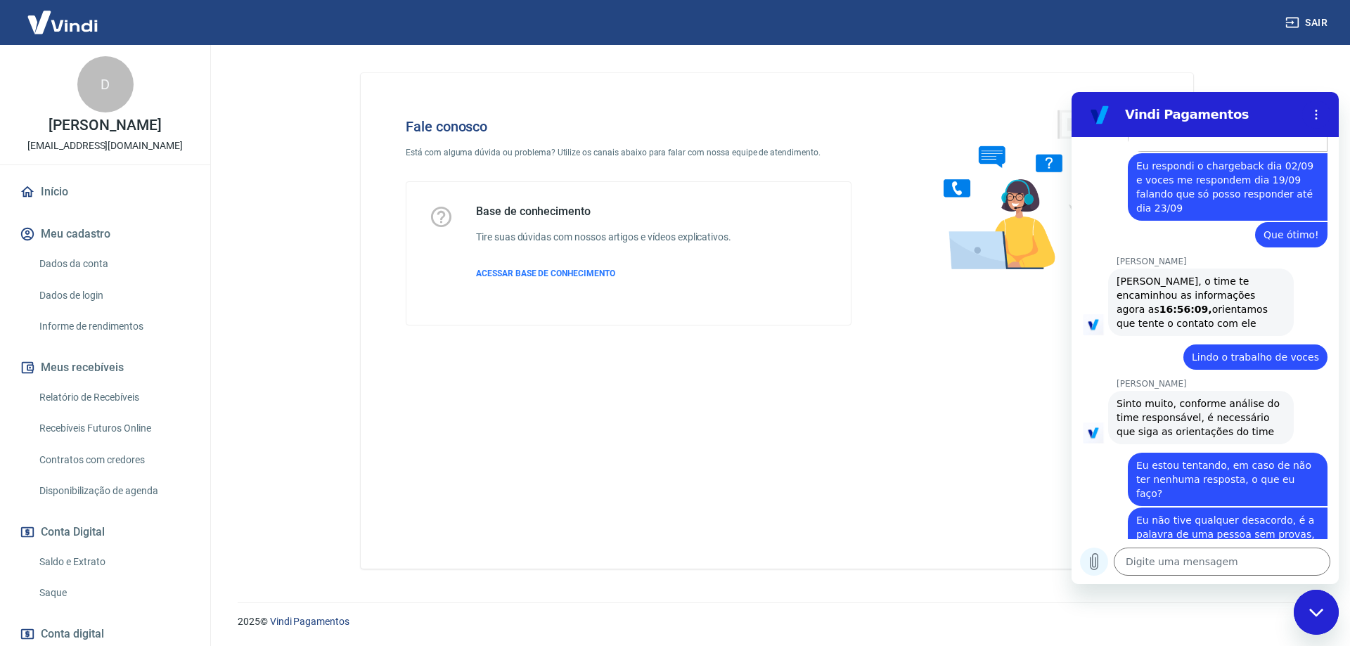
click at [1104, 564] on button "Carregar arquivo" at bounding box center [1094, 562] width 28 height 28
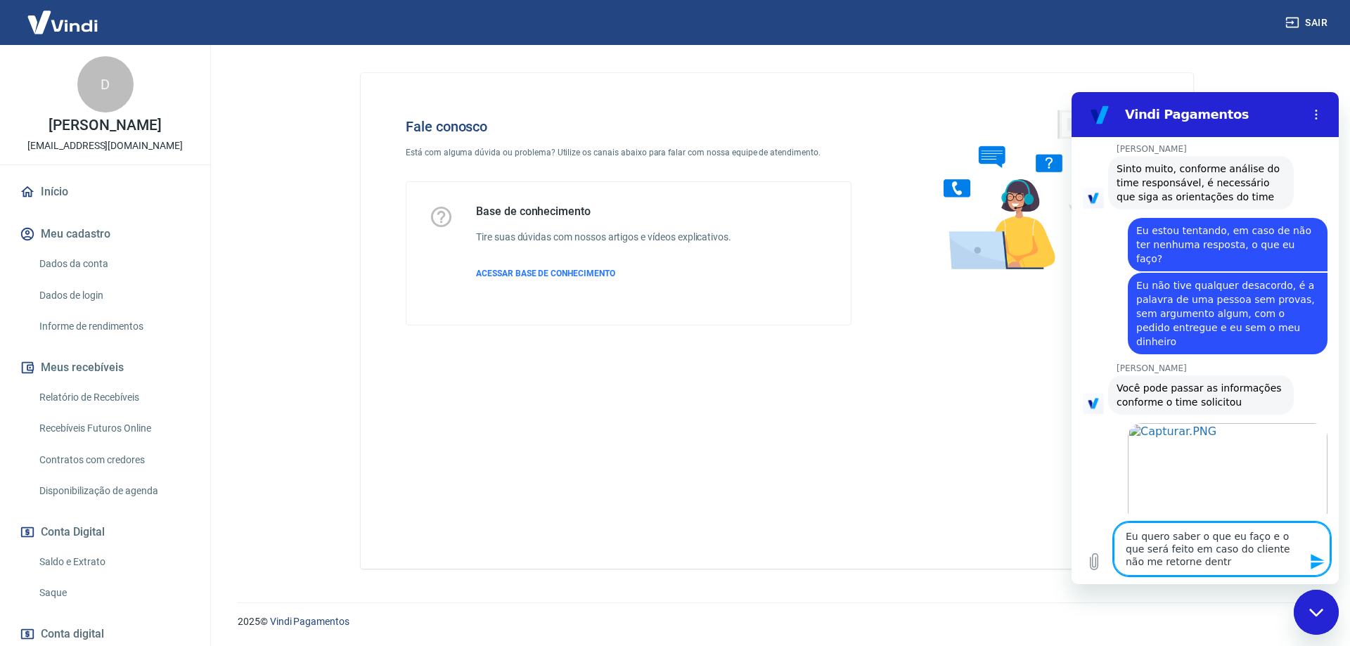
scroll to position [2387, 0]
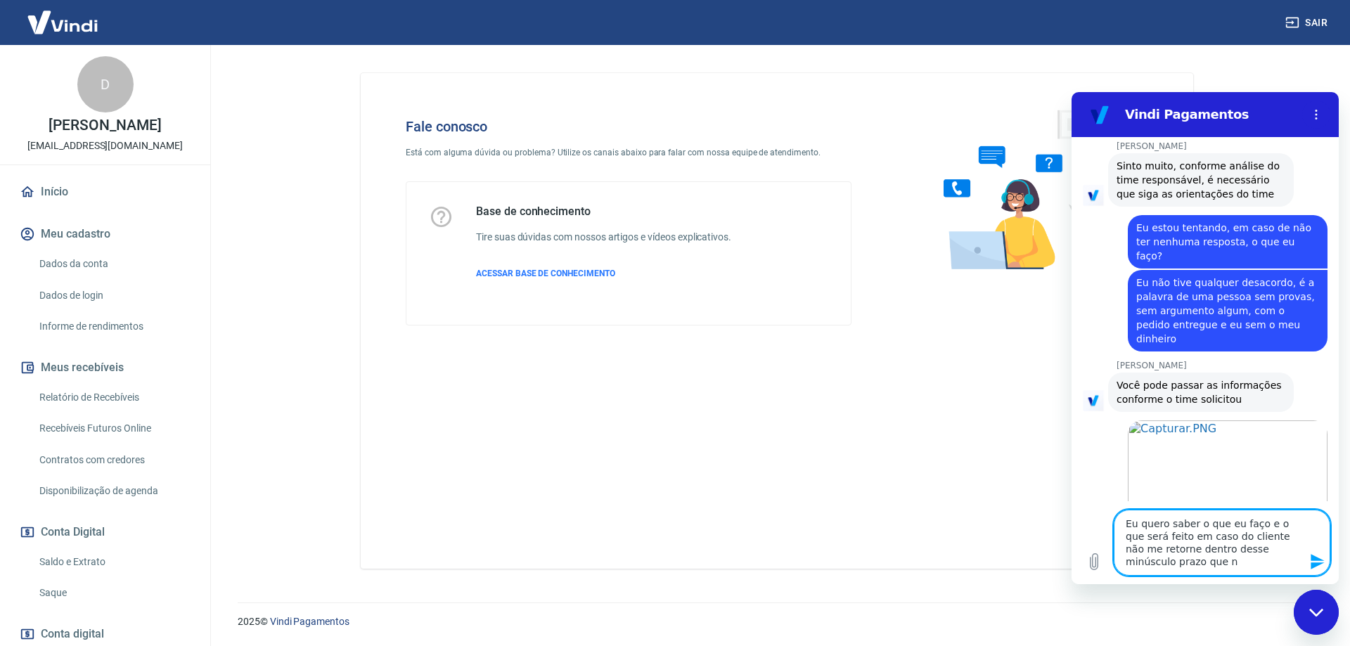
click at [1156, 551] on textarea "Eu quero saber o que eu faço e o que será feito em caso do cliente não me retor…" at bounding box center [1221, 543] width 217 height 66
click at [1168, 564] on textarea "Eu quero saber o que eu faço e o que será feito em caso do cliente não me retor…" at bounding box center [1221, 543] width 217 height 66
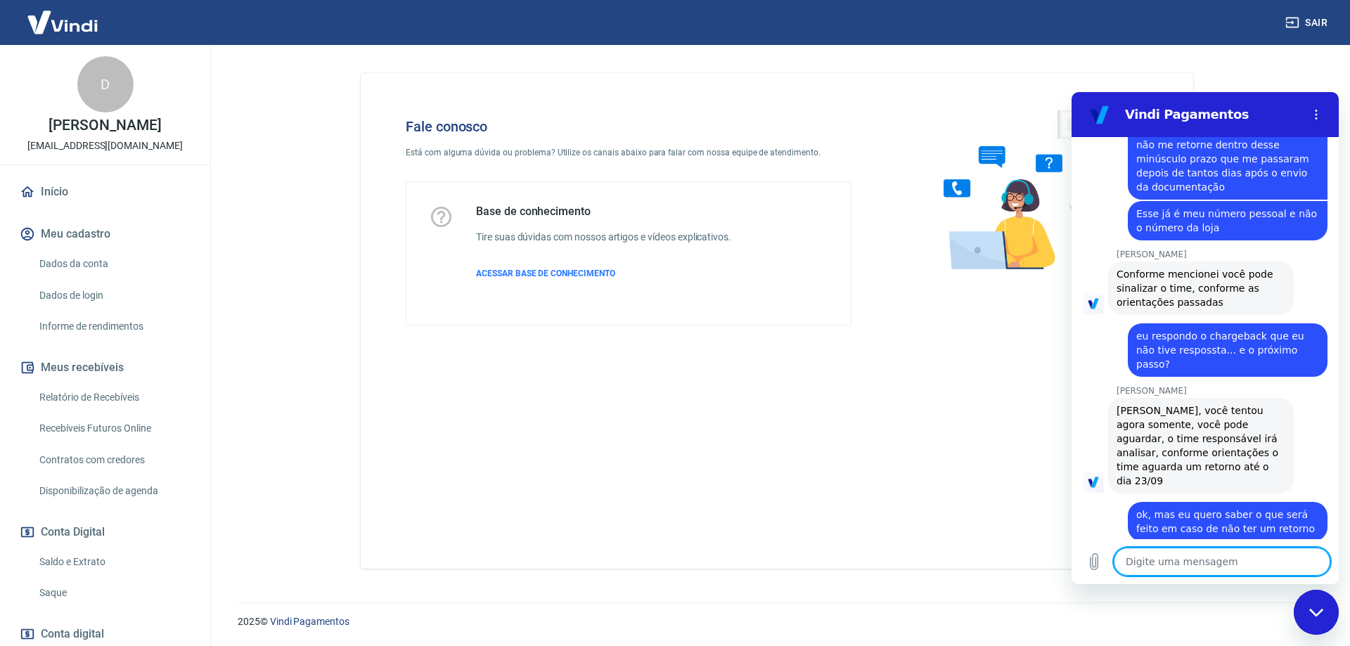
scroll to position [2932, 0]
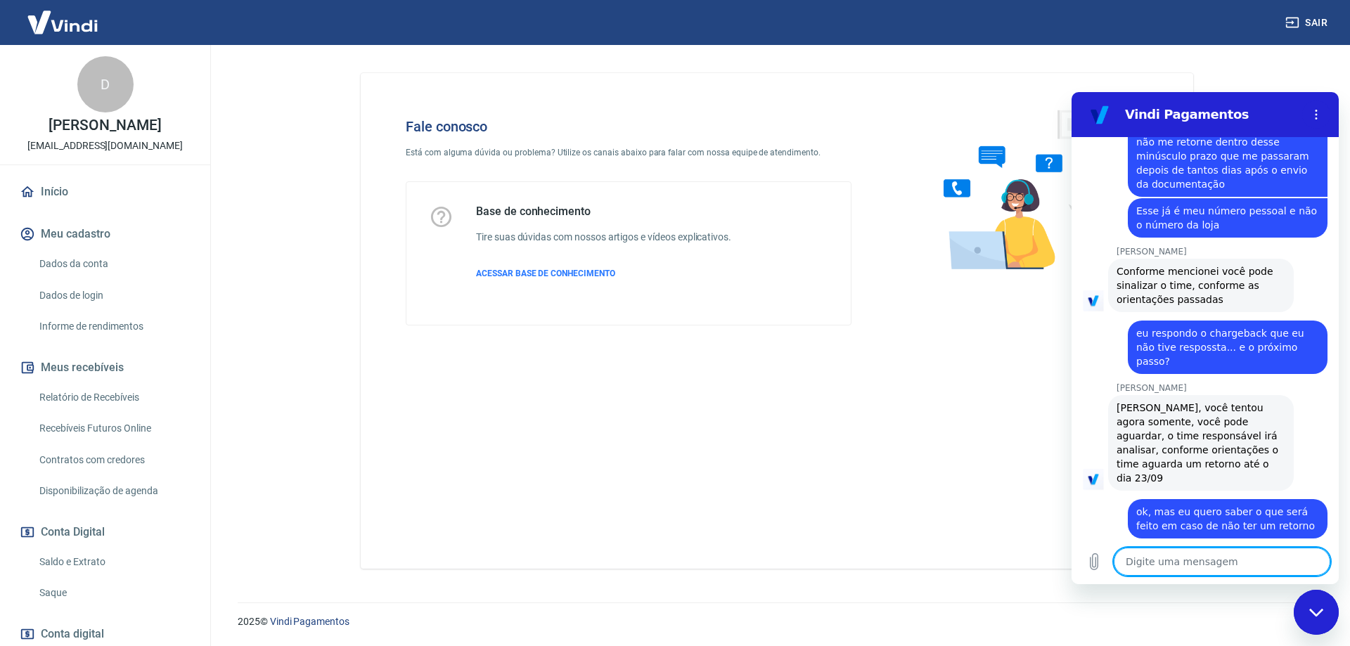
click at [1211, 557] on textarea at bounding box center [1221, 562] width 217 height 28
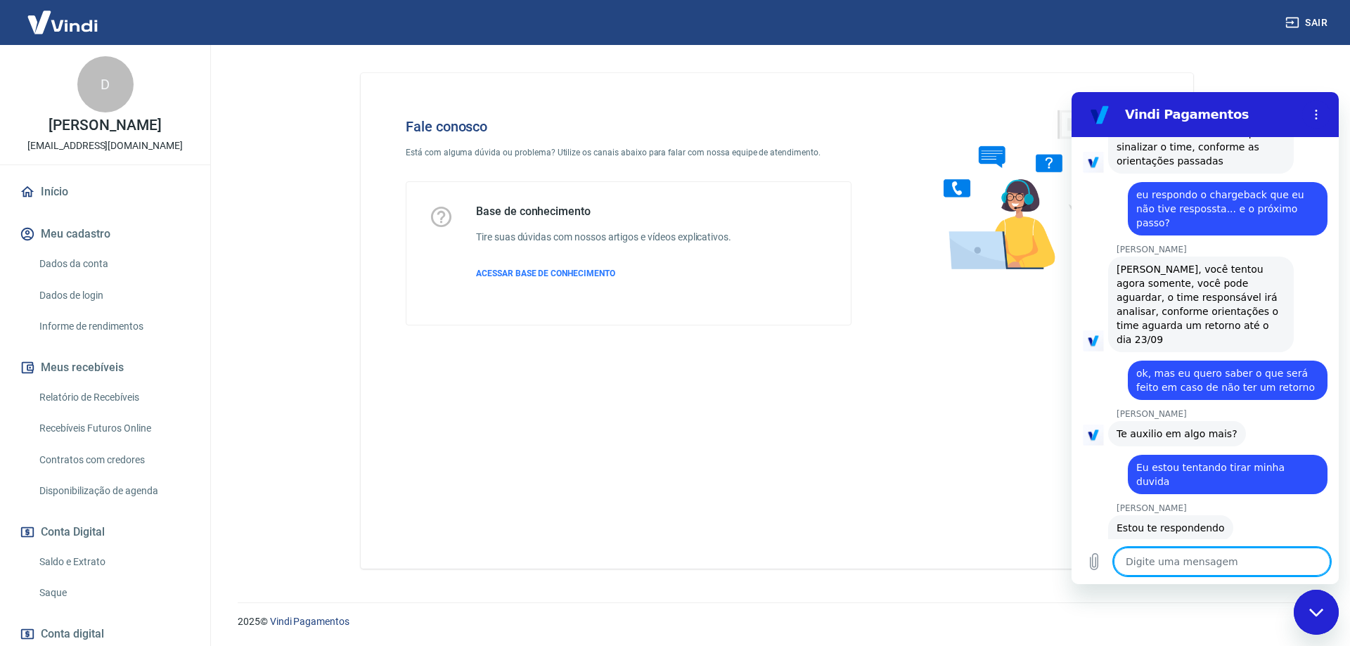
scroll to position [3071, 0]
click at [1239, 555] on textarea at bounding box center [1221, 562] width 217 height 28
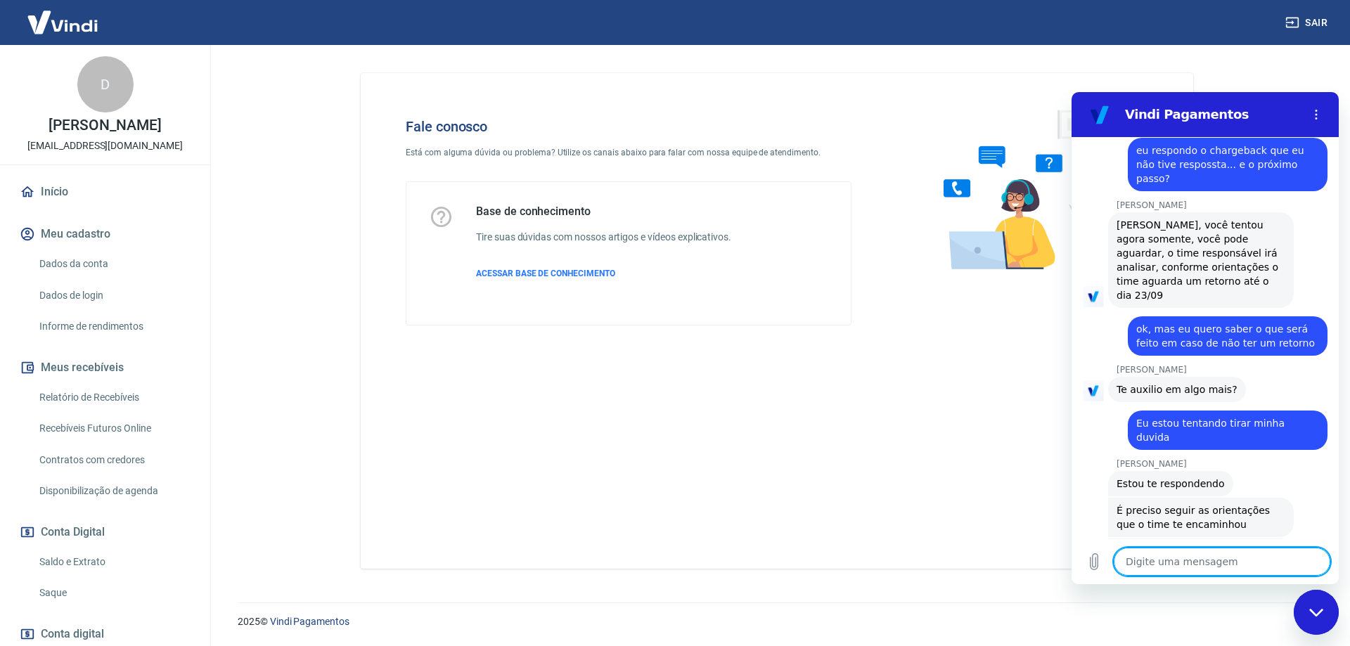
scroll to position [3150, 0]
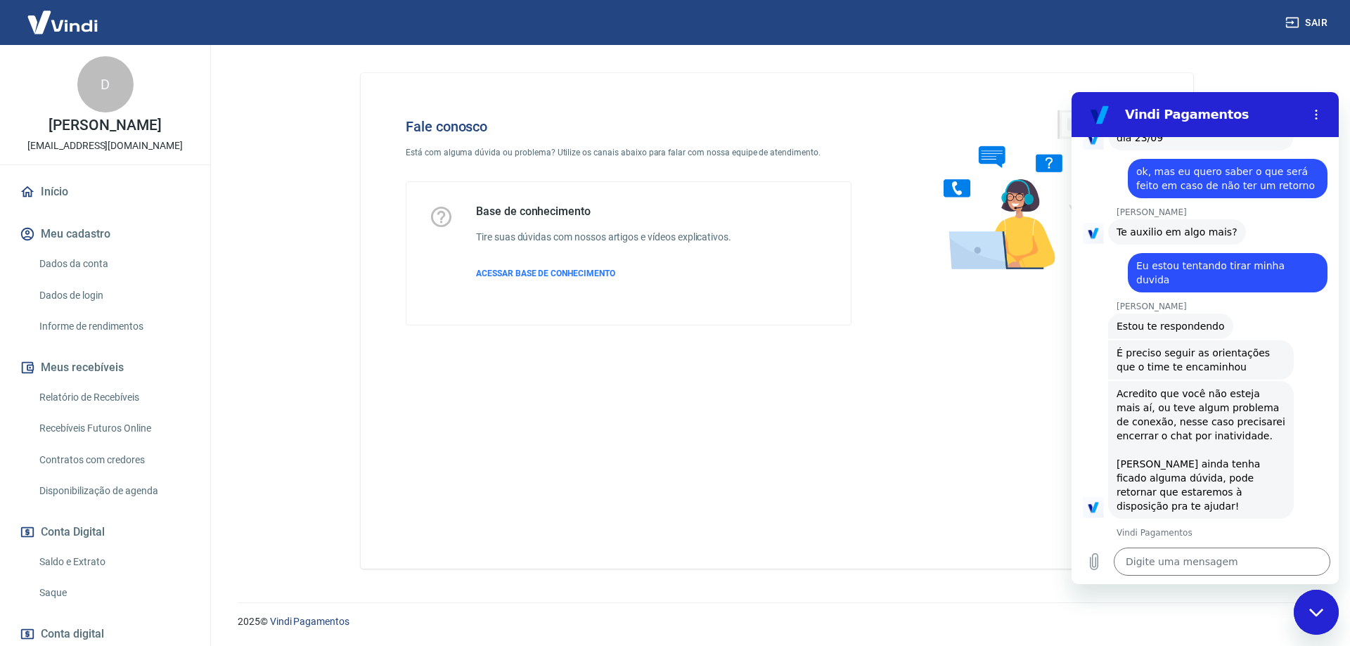
scroll to position [3271, 0]
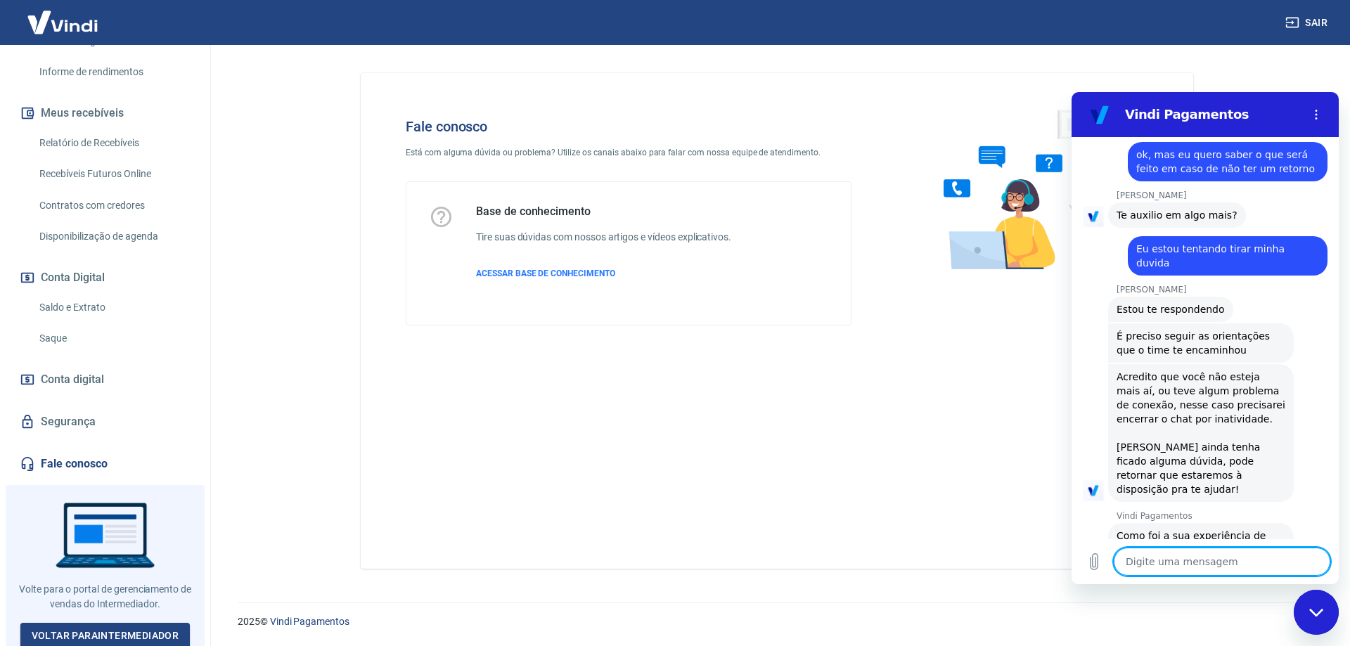
scroll to position [258, 0]
